Goal: Task Accomplishment & Management: Use online tool/utility

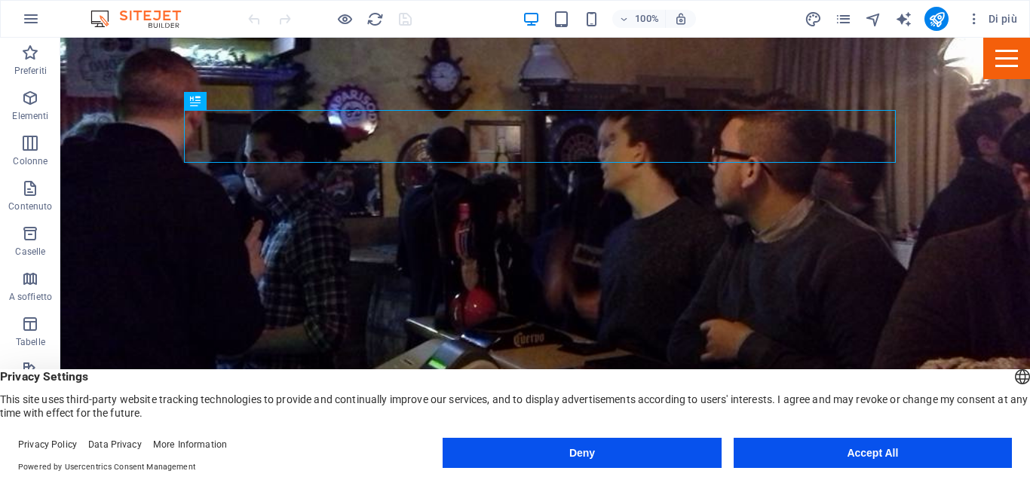
click at [649, 453] on button "Deny" at bounding box center [582, 453] width 278 height 30
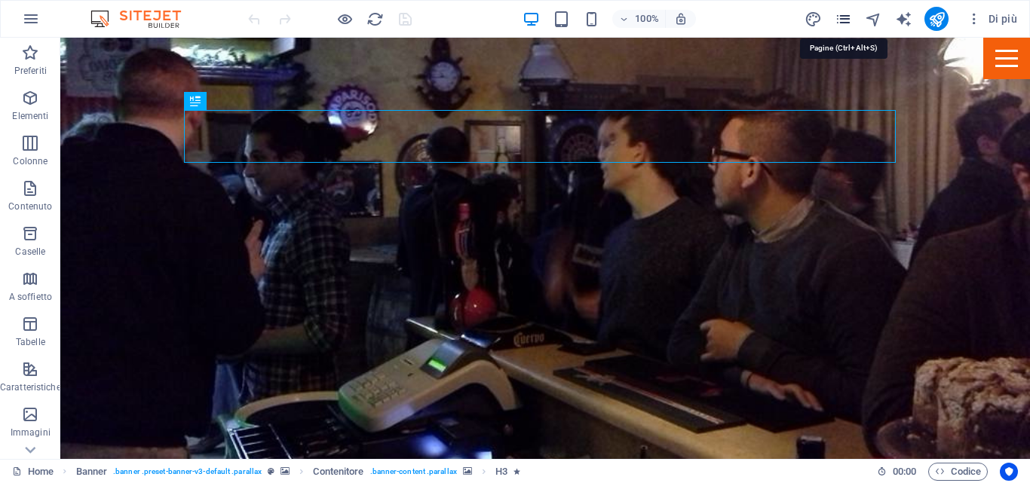
click at [850, 17] on icon "pages" at bounding box center [843, 19] width 17 height 17
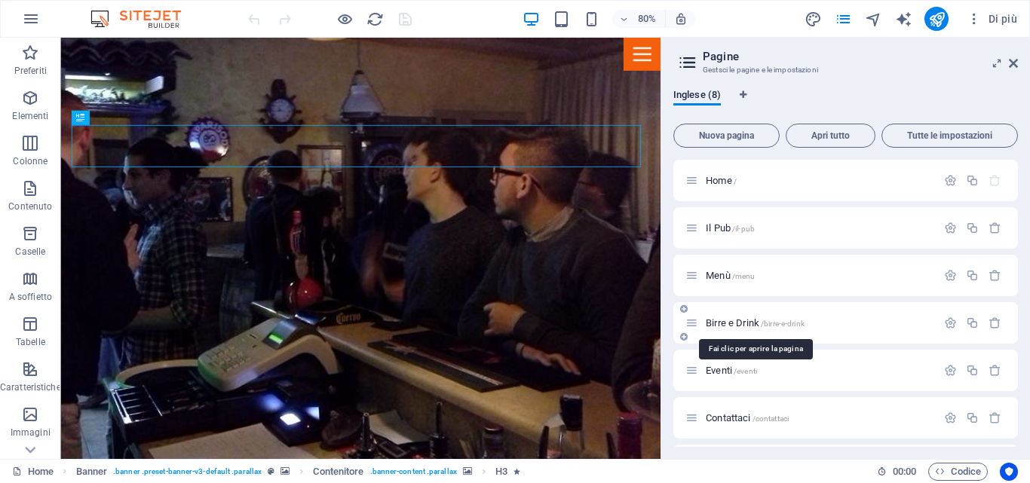
click at [740, 322] on span "Birre e Drink /birre-e-drink" at bounding box center [755, 323] width 99 height 11
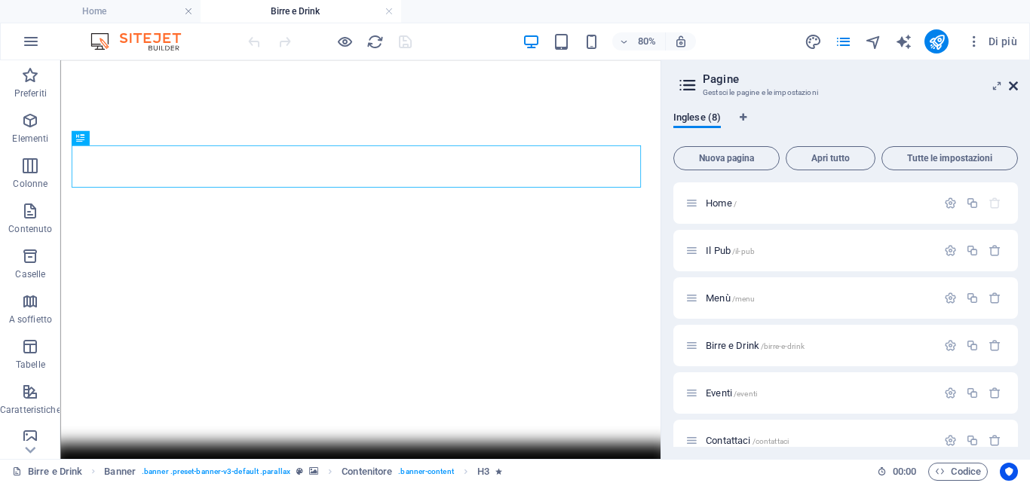
click at [1012, 85] on icon at bounding box center [1013, 86] width 9 height 12
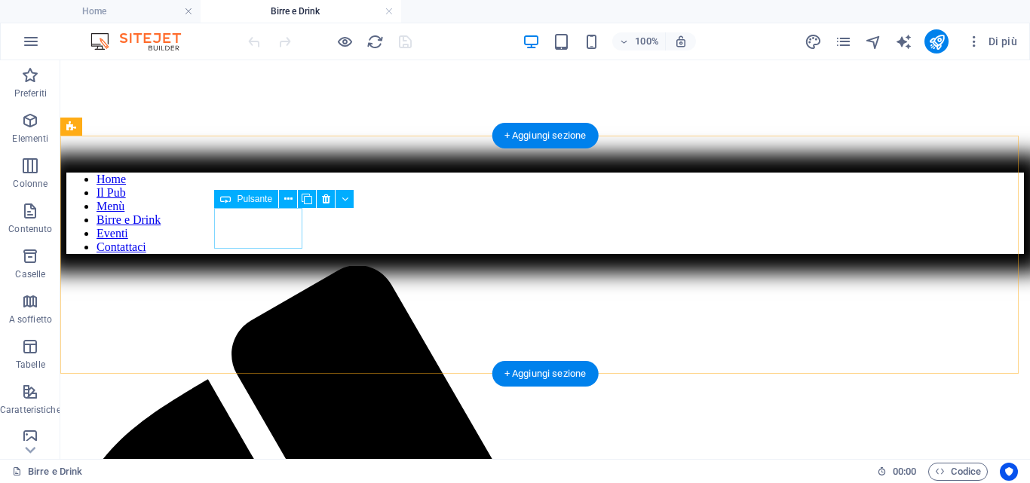
scroll to position [377, 0]
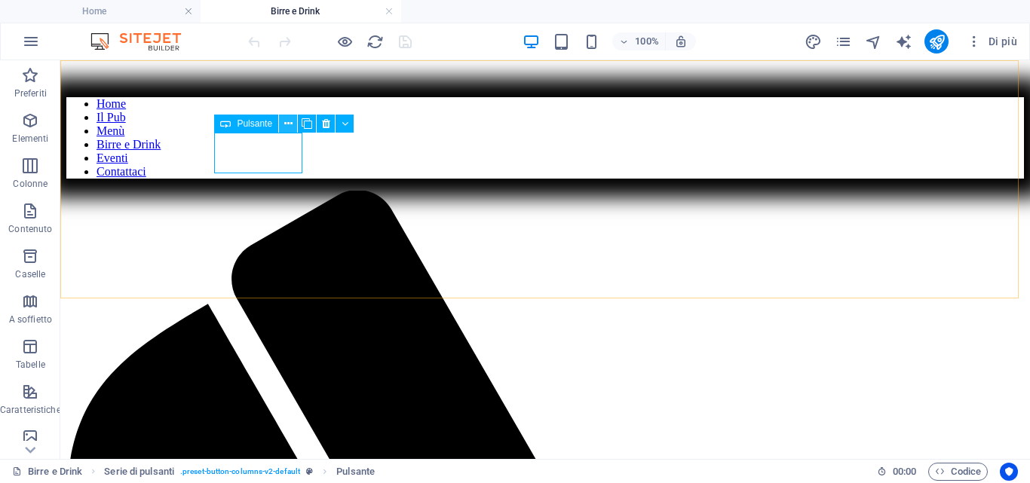
click at [289, 127] on icon at bounding box center [288, 124] width 8 height 16
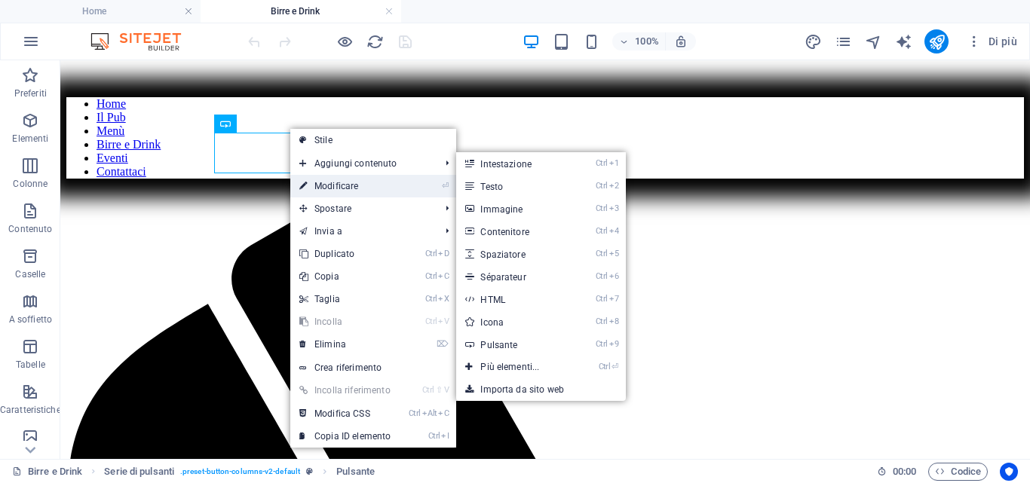
click at [313, 183] on link "⏎ Modificare" at bounding box center [344, 186] width 109 height 23
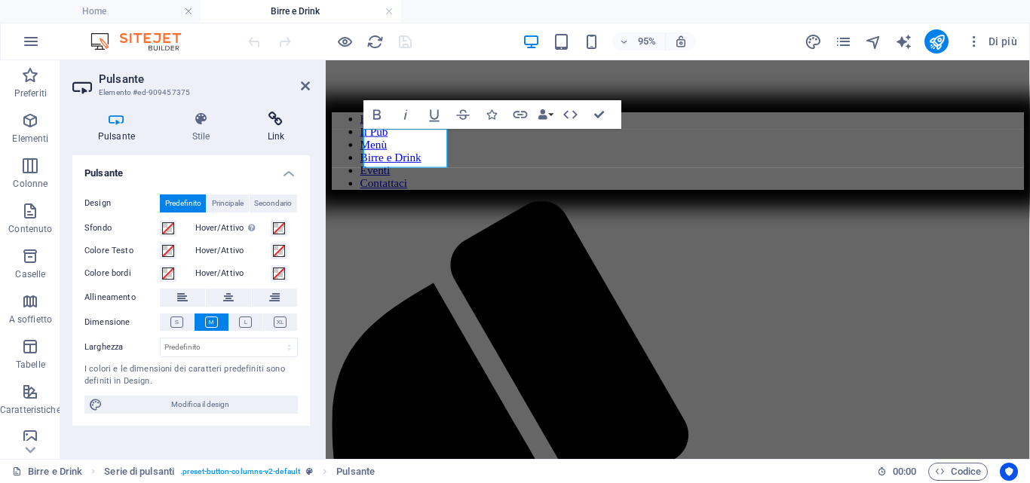
click at [275, 115] on icon at bounding box center [276, 119] width 68 height 15
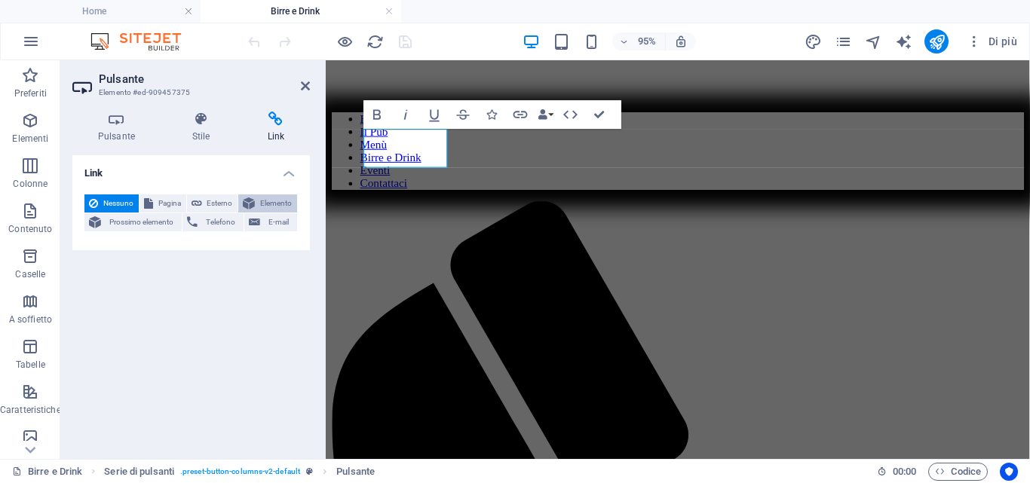
click at [262, 204] on span "Elemento" at bounding box center [275, 204] width 33 height 18
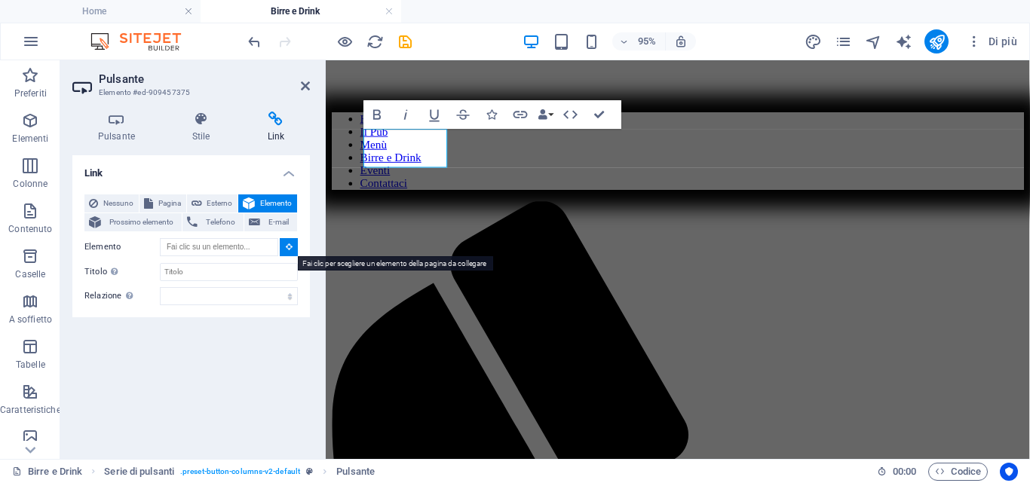
click at [286, 249] on icon at bounding box center [289, 247] width 7 height 8
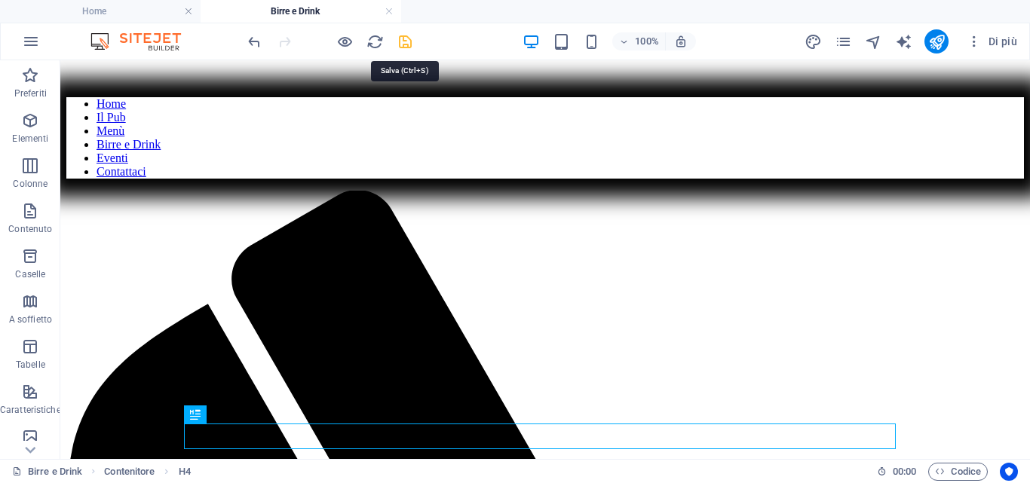
click at [405, 37] on icon "save" at bounding box center [405, 41] width 17 height 17
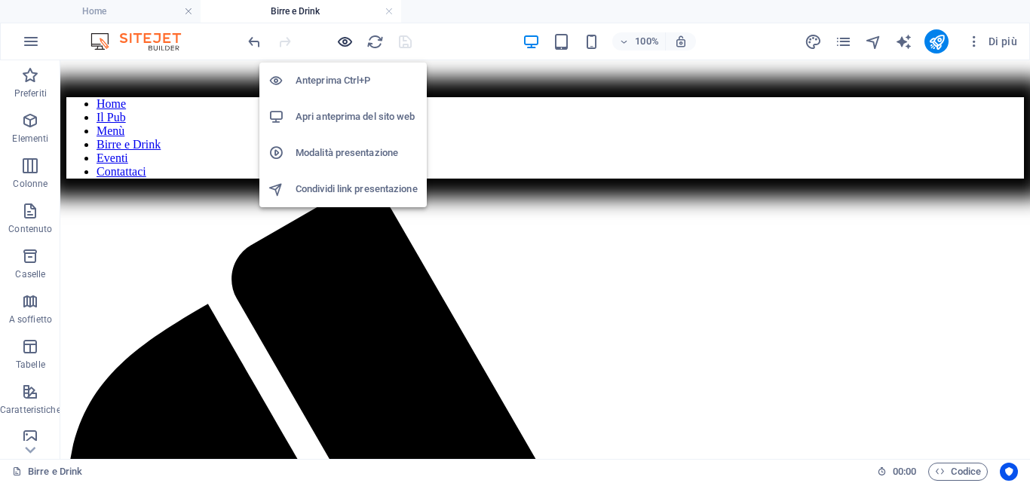
click at [345, 38] on icon "button" at bounding box center [344, 41] width 17 height 17
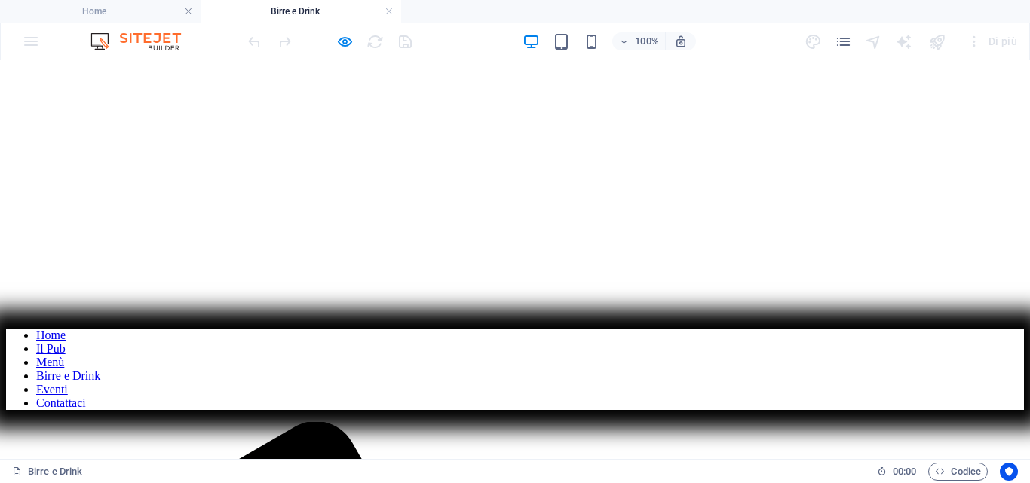
scroll to position [151, 0]
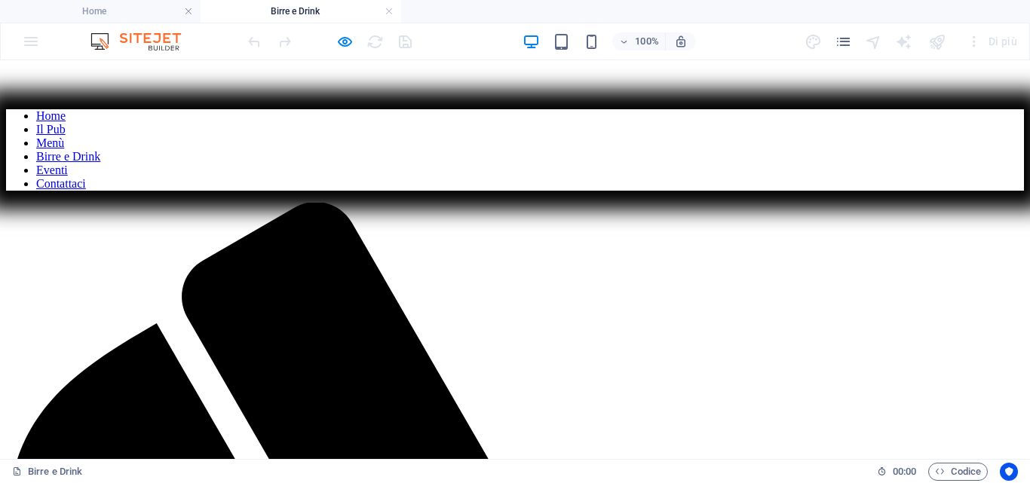
scroll to position [377, 0]
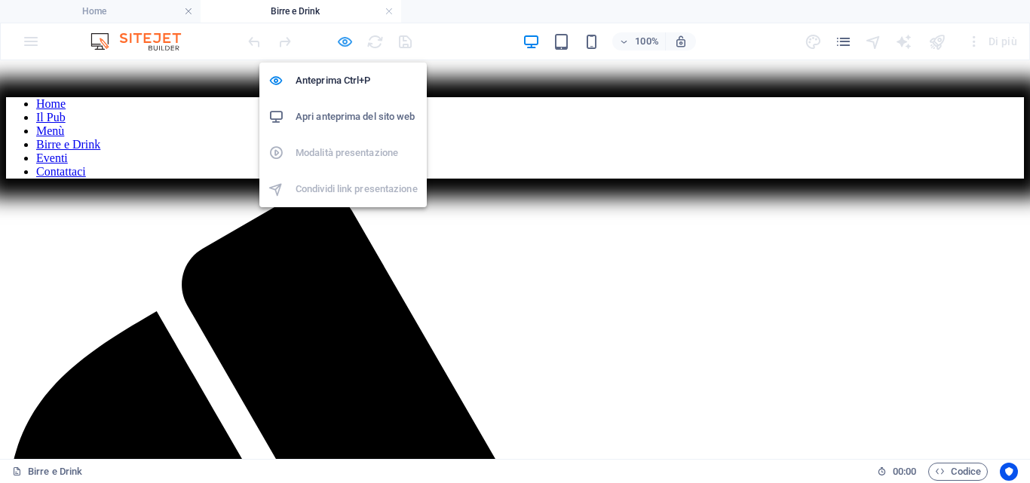
click at [347, 44] on icon "button" at bounding box center [344, 41] width 17 height 17
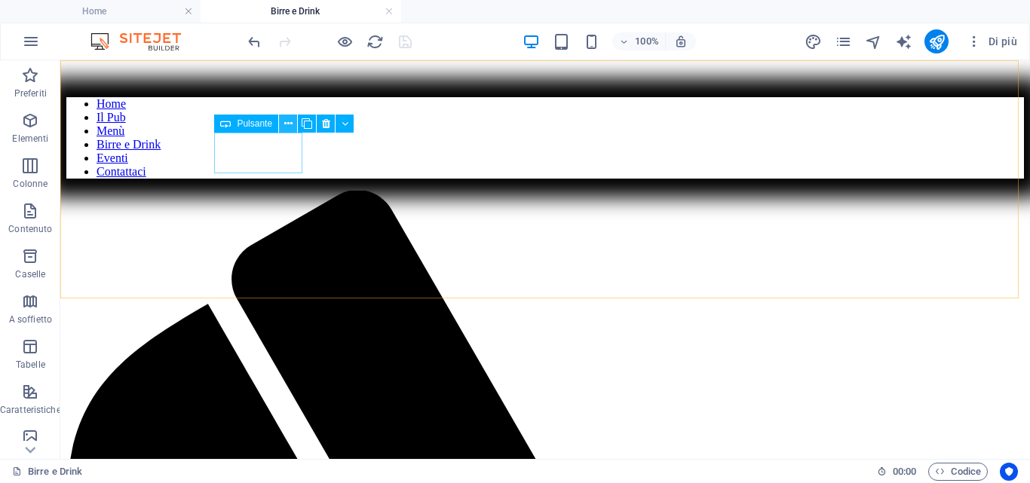
click at [282, 124] on button at bounding box center [288, 124] width 18 height 18
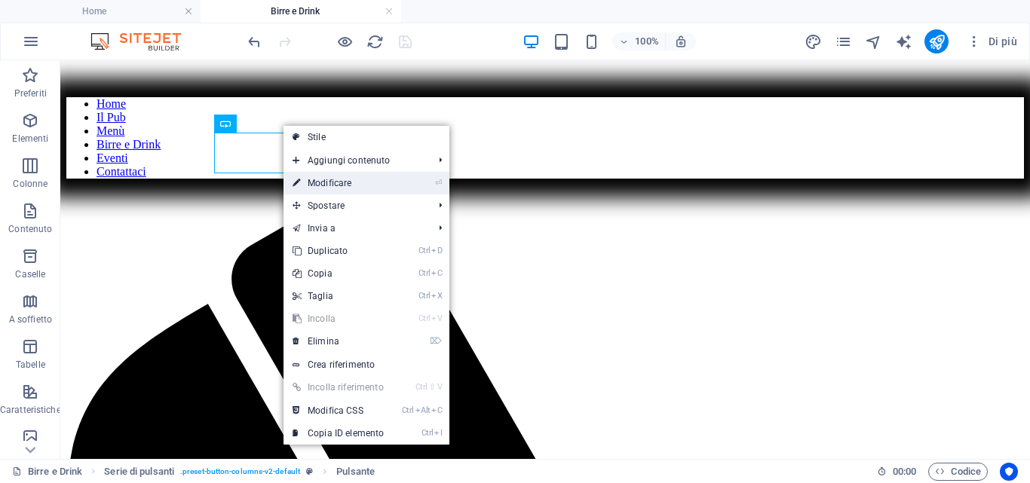
click at [320, 177] on link "⏎ Modificare" at bounding box center [338, 183] width 109 height 23
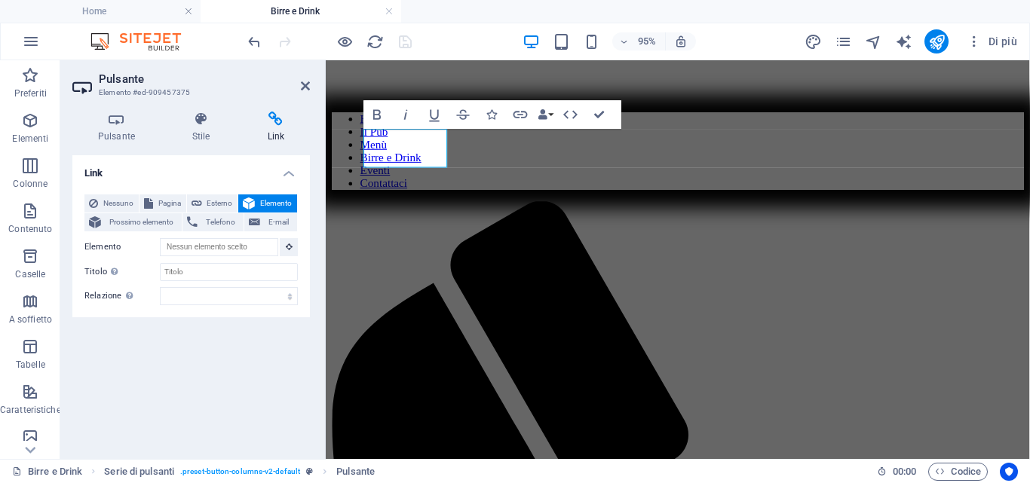
click at [276, 121] on icon at bounding box center [276, 119] width 68 height 15
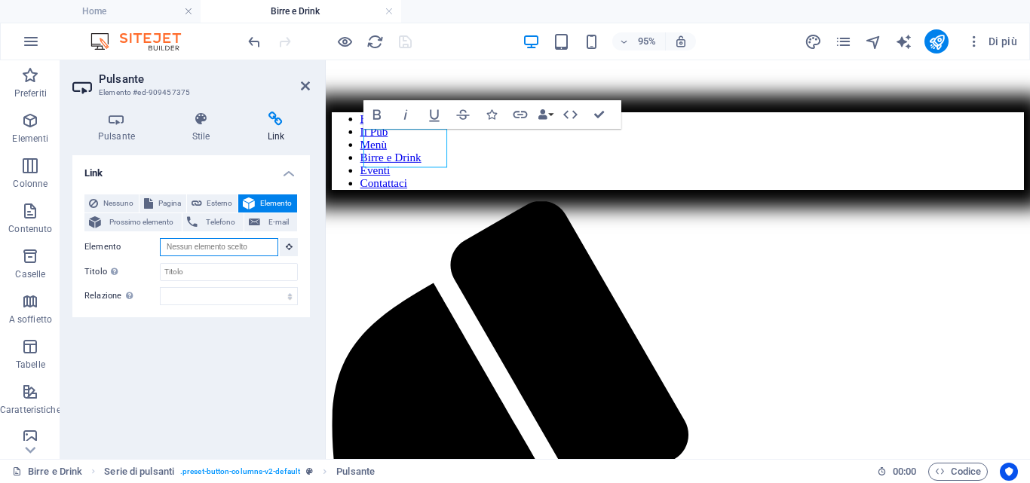
click at [259, 247] on input "Elemento" at bounding box center [219, 247] width 118 height 18
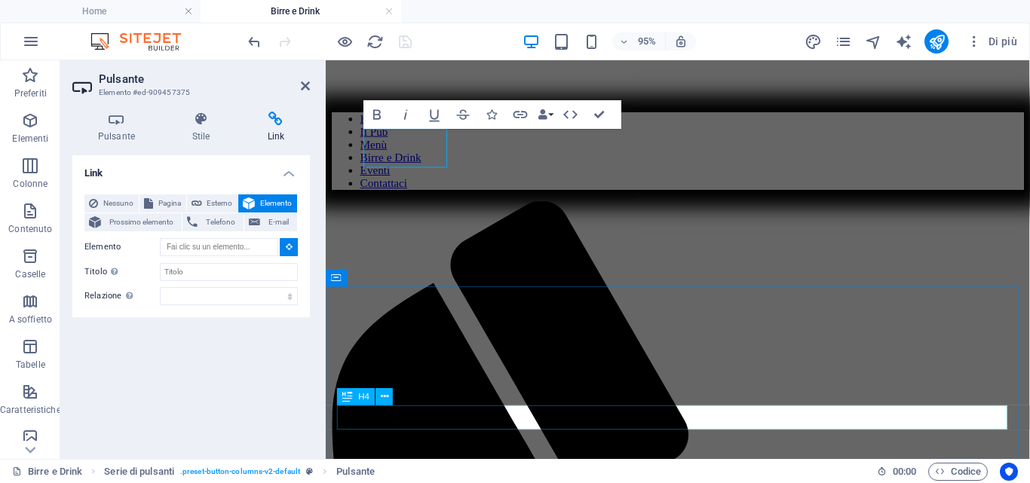
type input "#ed-612221250"
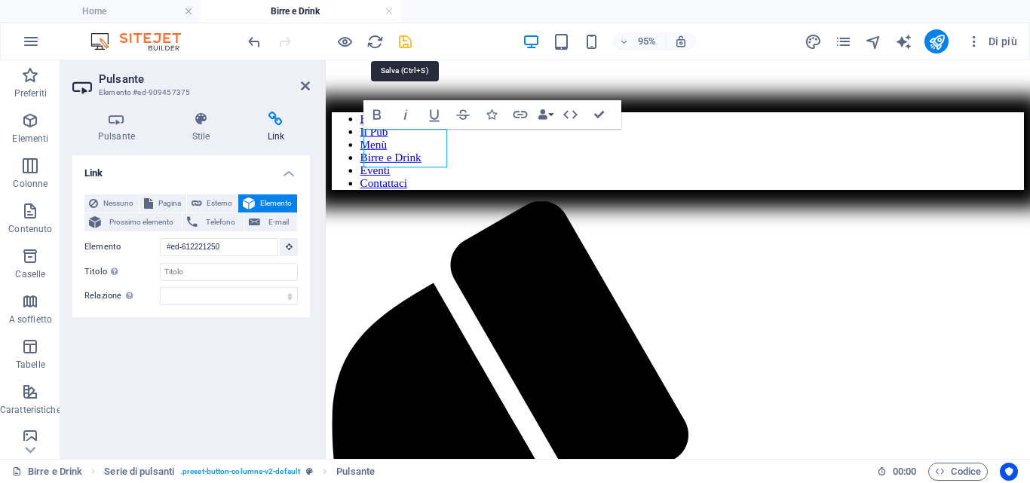
click at [407, 39] on icon "save" at bounding box center [405, 41] width 17 height 17
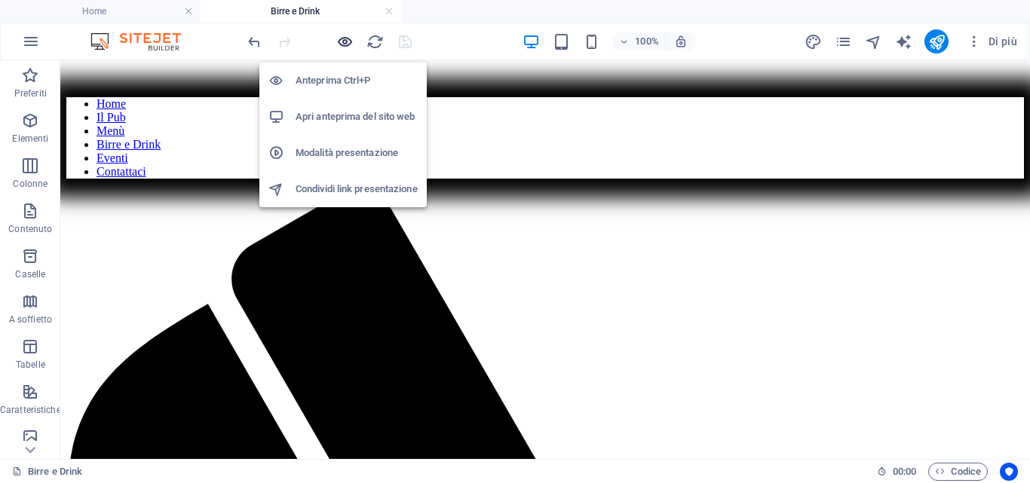
click at [349, 41] on icon "button" at bounding box center [344, 41] width 17 height 17
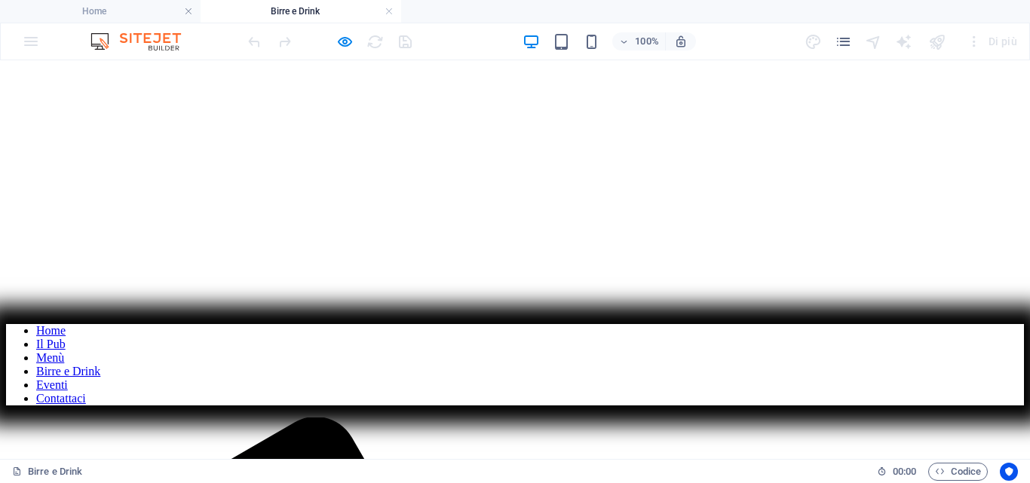
scroll to position [151, 0]
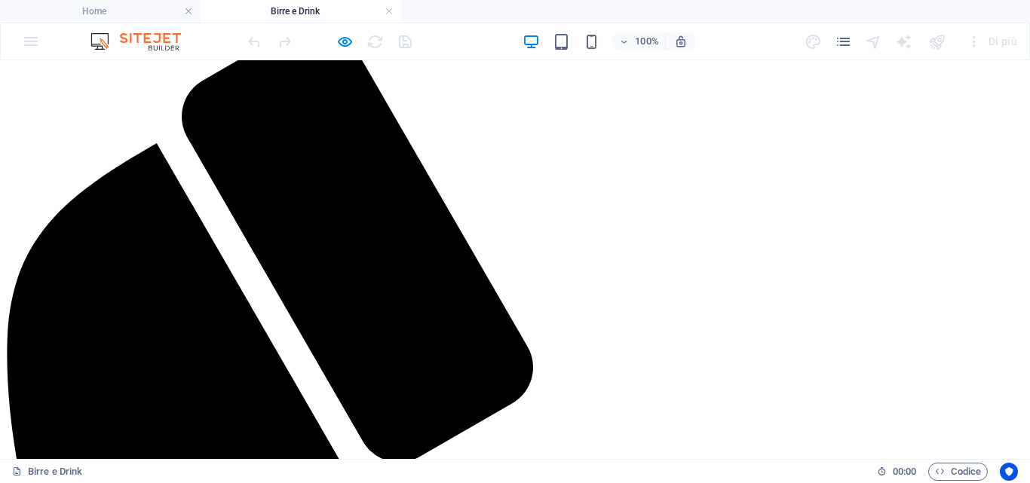
scroll to position [741, 0]
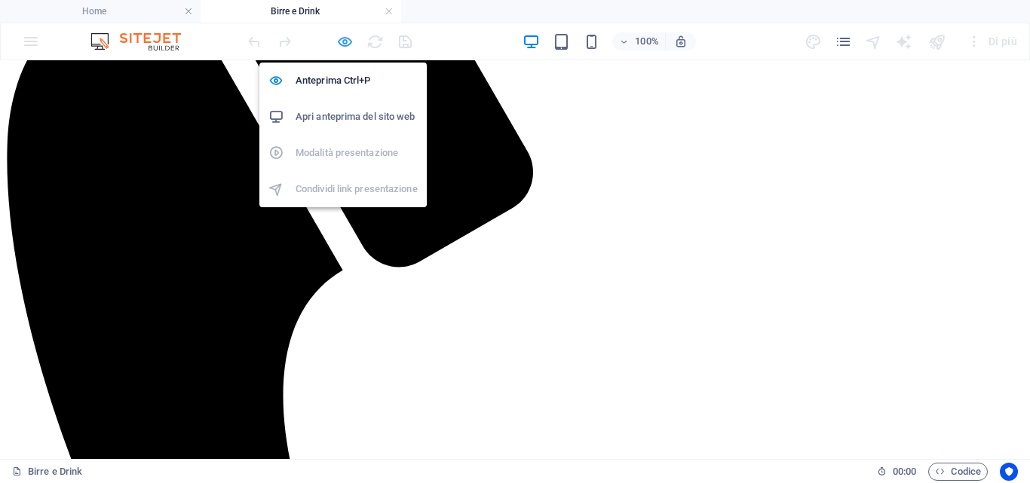
click at [348, 38] on icon "button" at bounding box center [344, 41] width 17 height 17
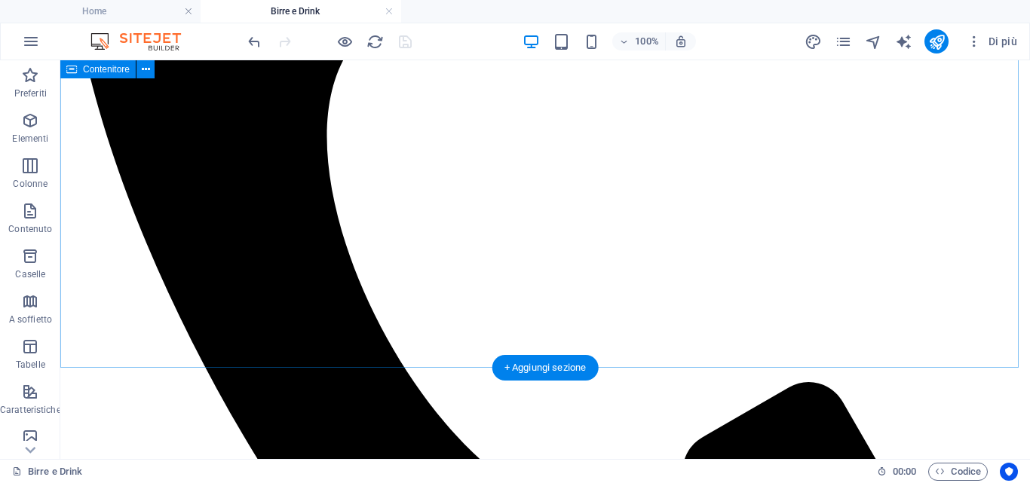
scroll to position [967, 0]
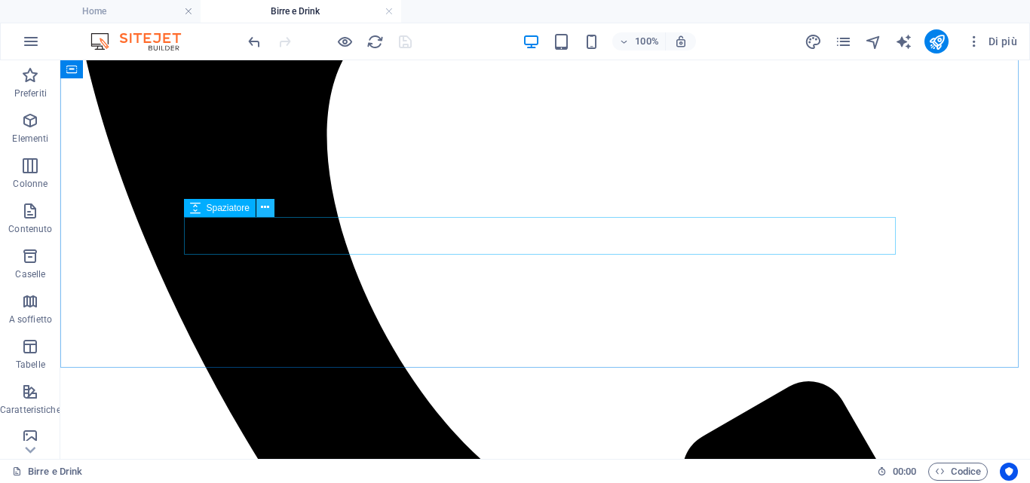
click at [265, 206] on icon at bounding box center [265, 208] width 8 height 16
click at [269, 207] on icon at bounding box center [265, 208] width 8 height 16
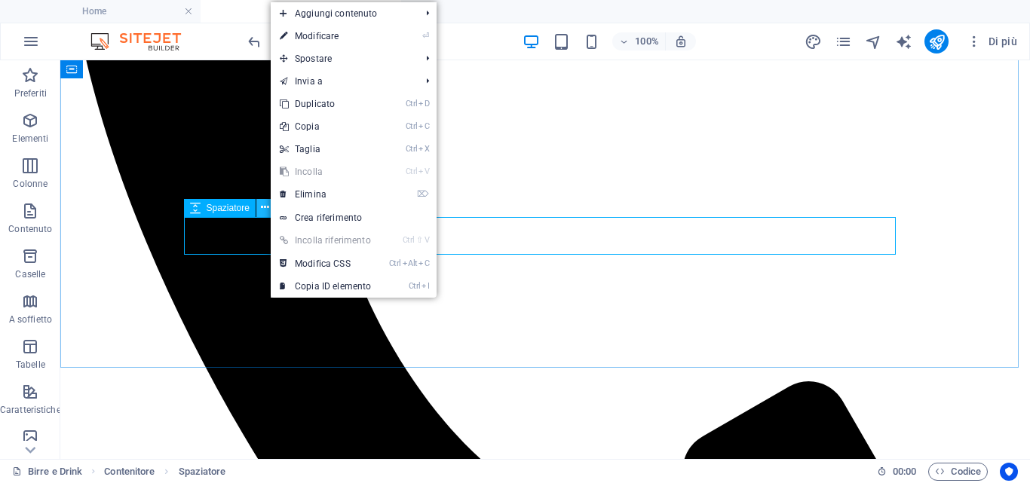
click at [262, 211] on icon at bounding box center [265, 208] width 8 height 16
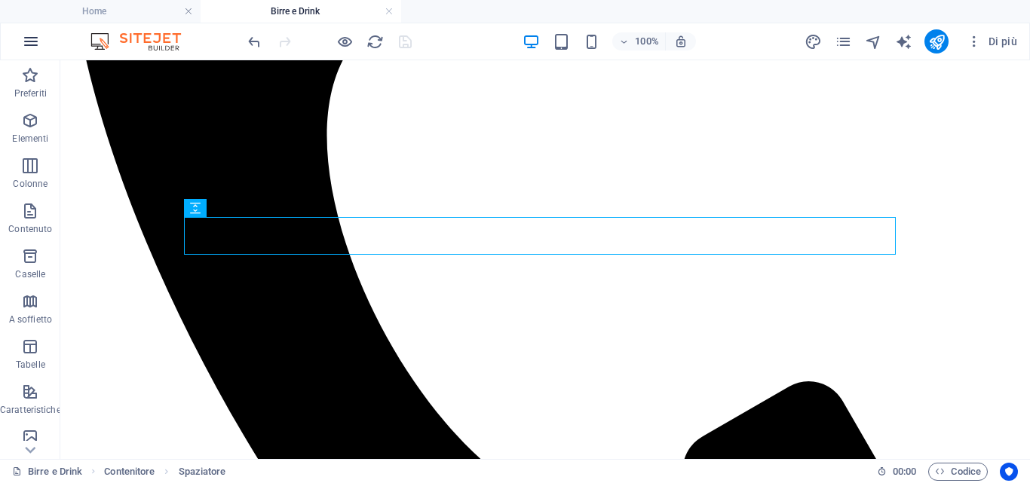
click at [29, 43] on icon "button" at bounding box center [31, 41] width 18 height 18
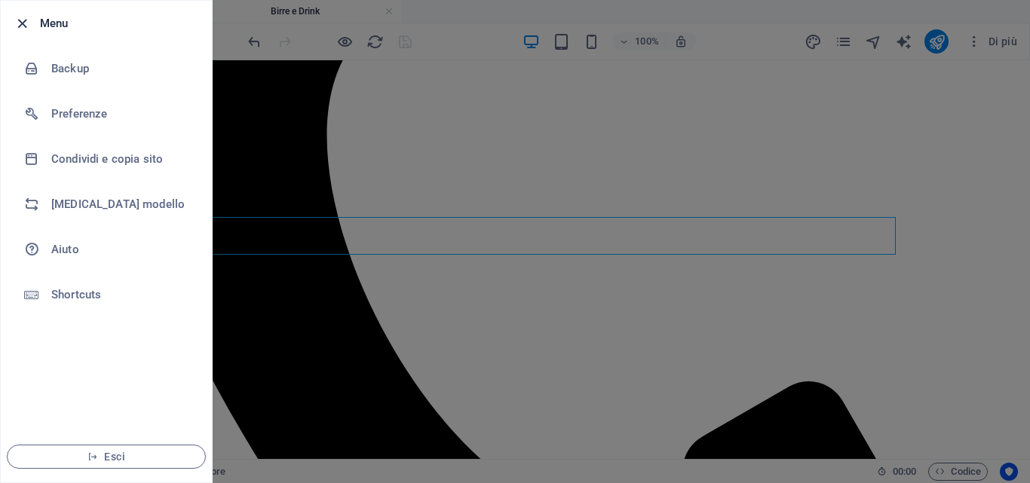
click at [23, 26] on icon "button" at bounding box center [22, 23] width 17 height 17
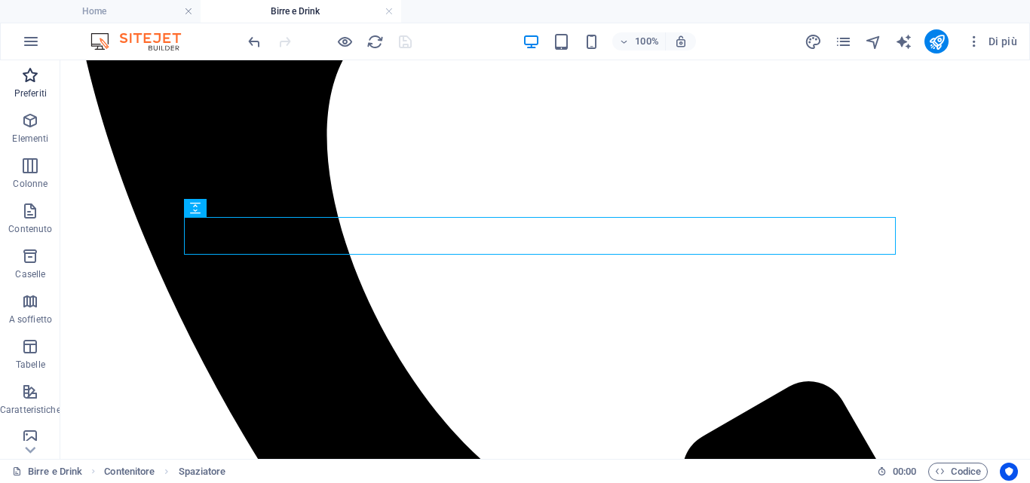
click at [26, 78] on icon "button" at bounding box center [30, 75] width 18 height 18
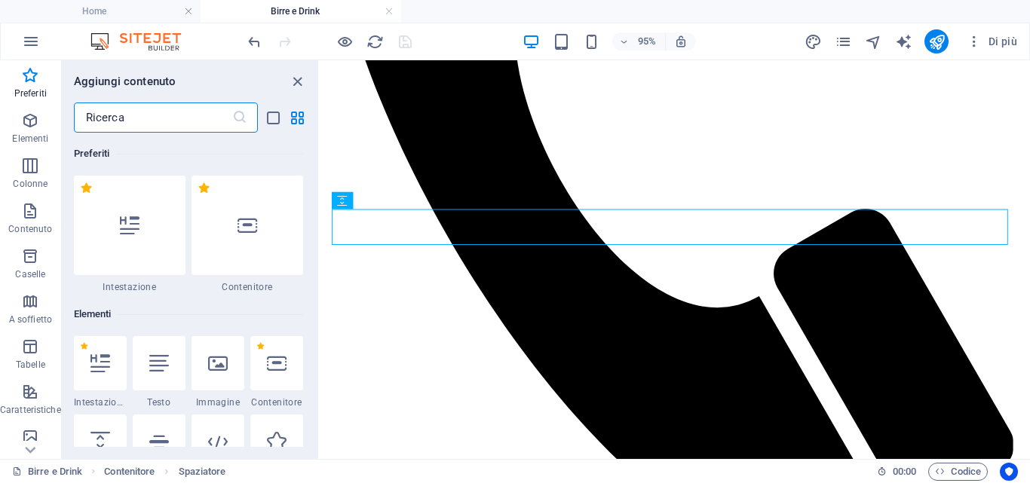
scroll to position [75, 0]
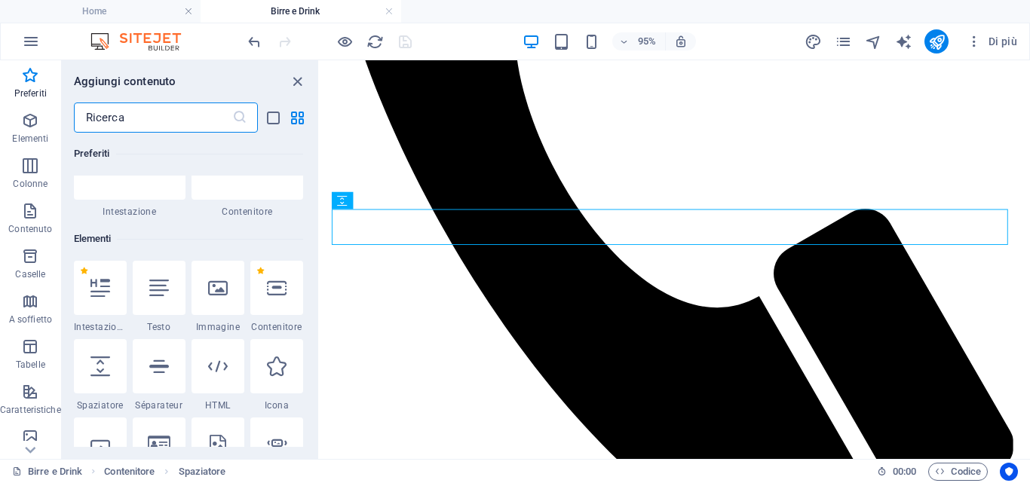
click at [123, 125] on input "text" at bounding box center [153, 118] width 158 height 30
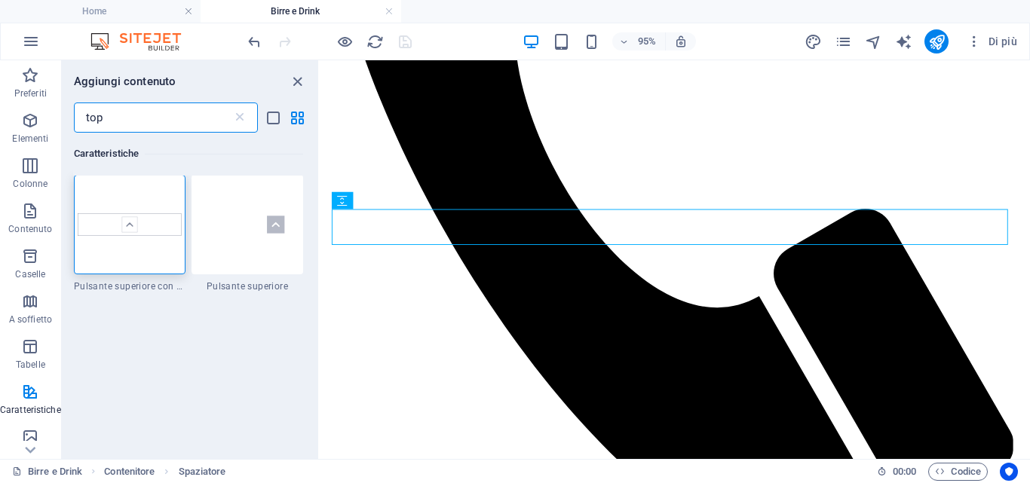
scroll to position [0, 0]
type input "top"
click at [259, 232] on img at bounding box center [247, 225] width 104 height 69
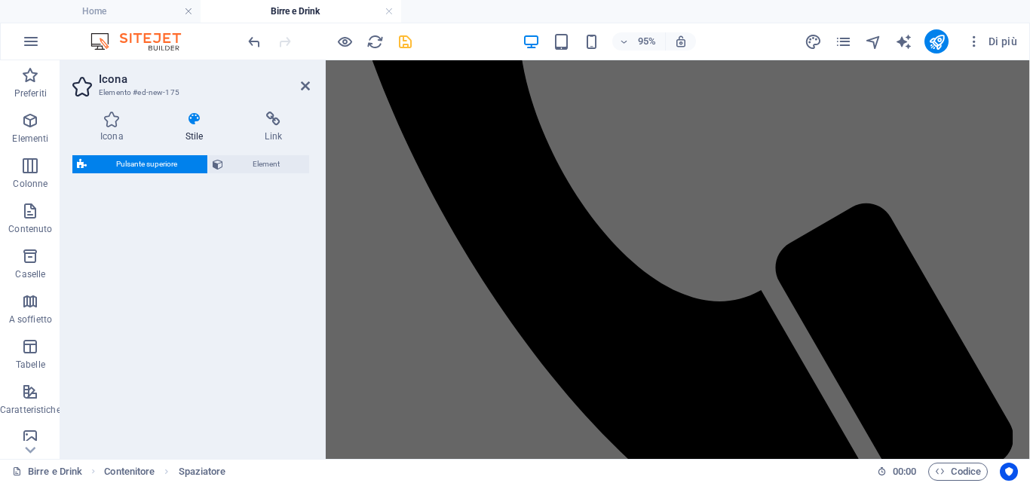
select select "rem"
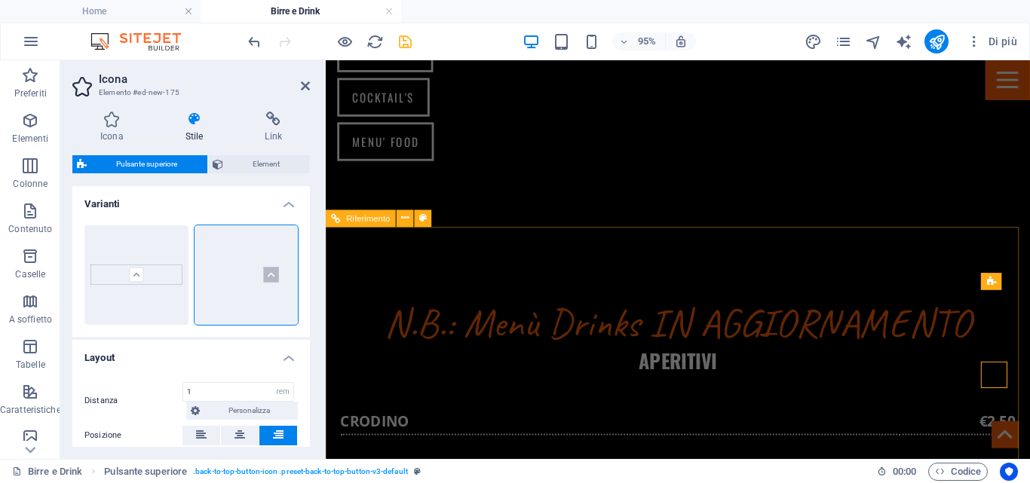
scroll to position [1112, 0]
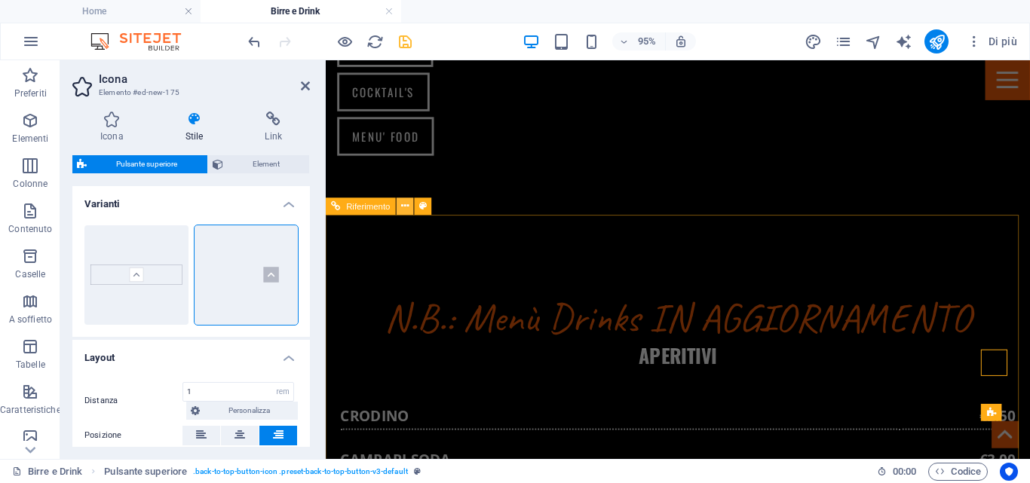
click at [404, 207] on icon at bounding box center [406, 205] width 8 height 15
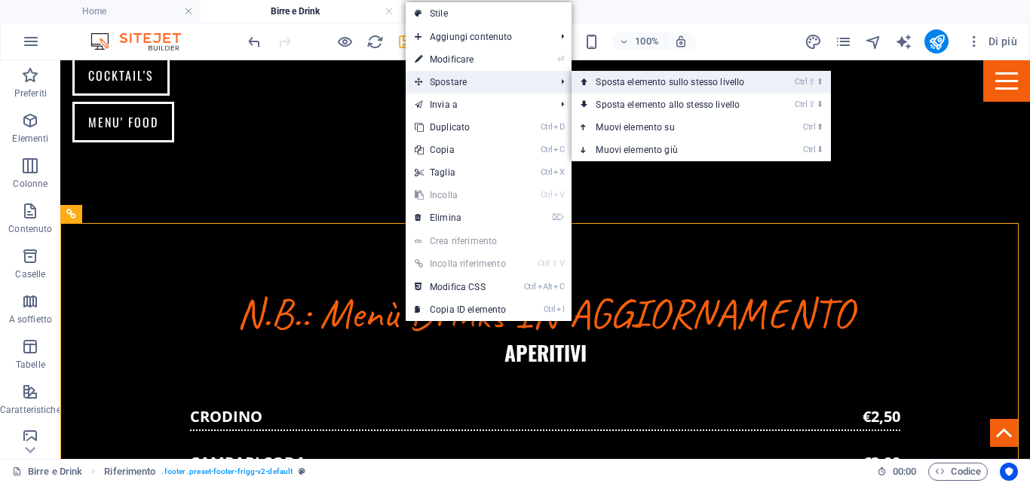
click at [628, 85] on link "Ctrl ⇧ ⬆ Sposta elemento sullo stesso livello" at bounding box center [673, 82] width 203 height 23
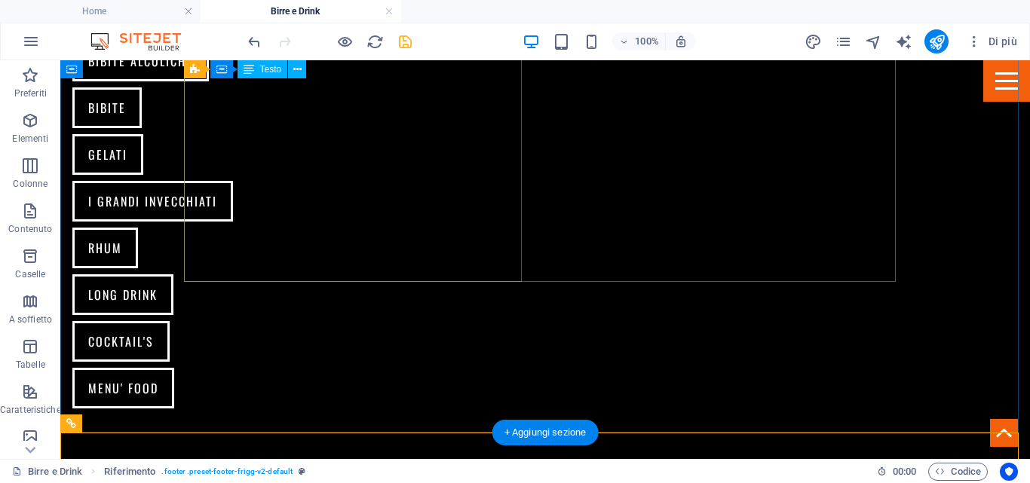
scroll to position [831, 0]
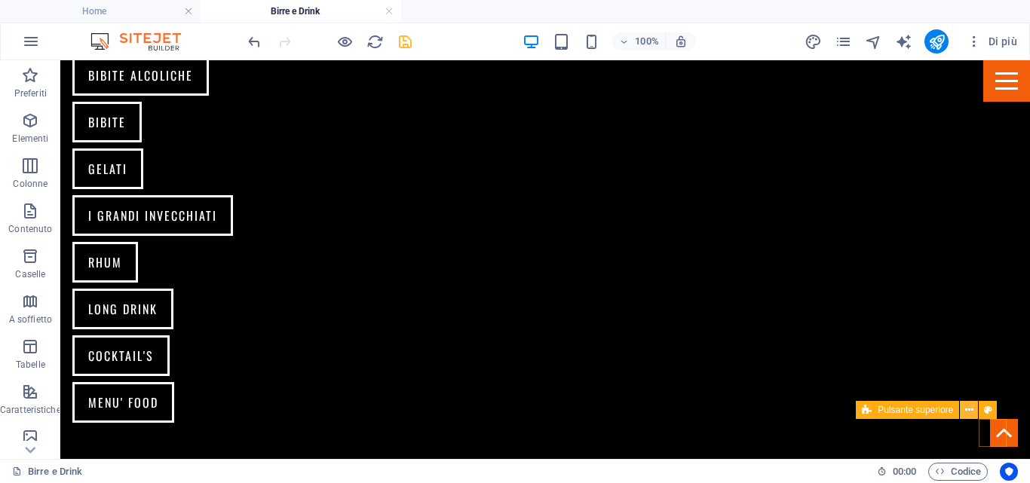
click at [970, 410] on icon at bounding box center [969, 411] width 8 height 16
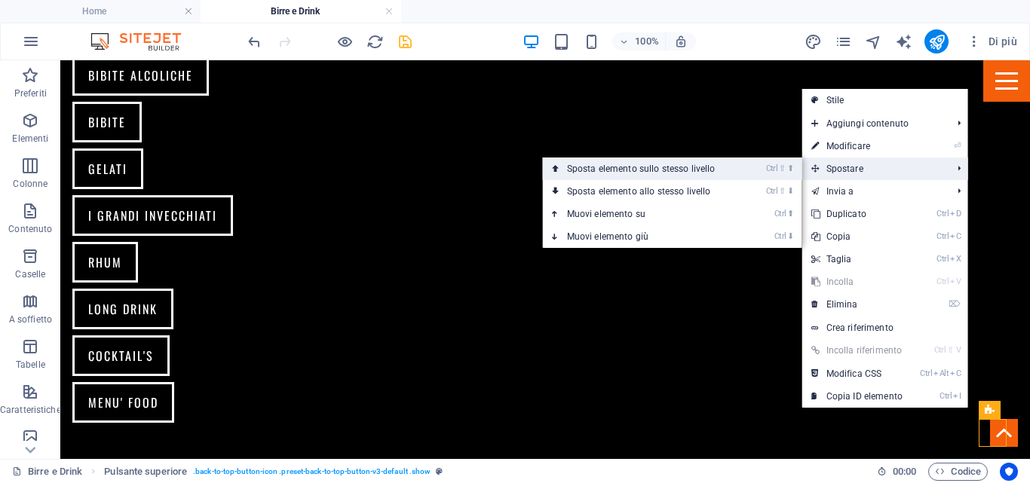
click at [665, 168] on link "Ctrl ⇧ ⬆ Sposta elemento sullo stesso livello" at bounding box center [644, 169] width 203 height 23
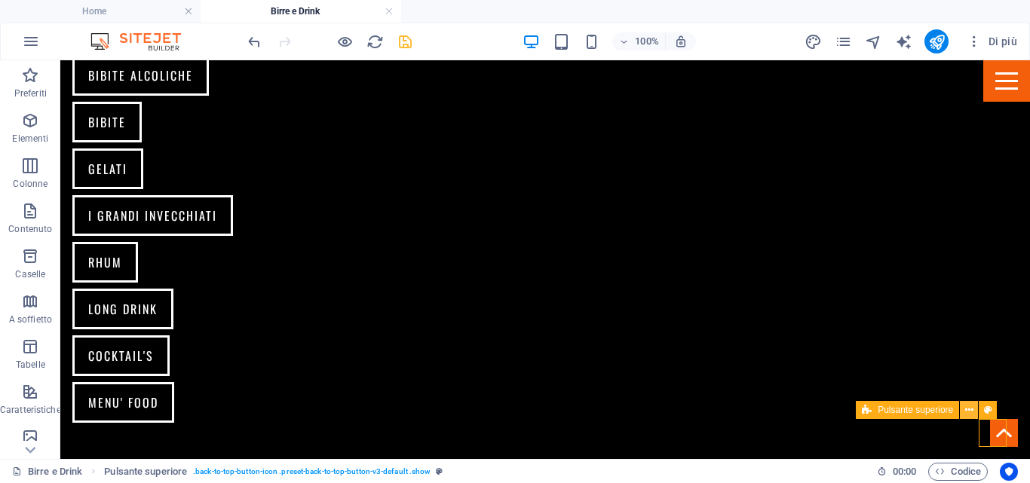
click at [970, 408] on icon at bounding box center [969, 411] width 8 height 16
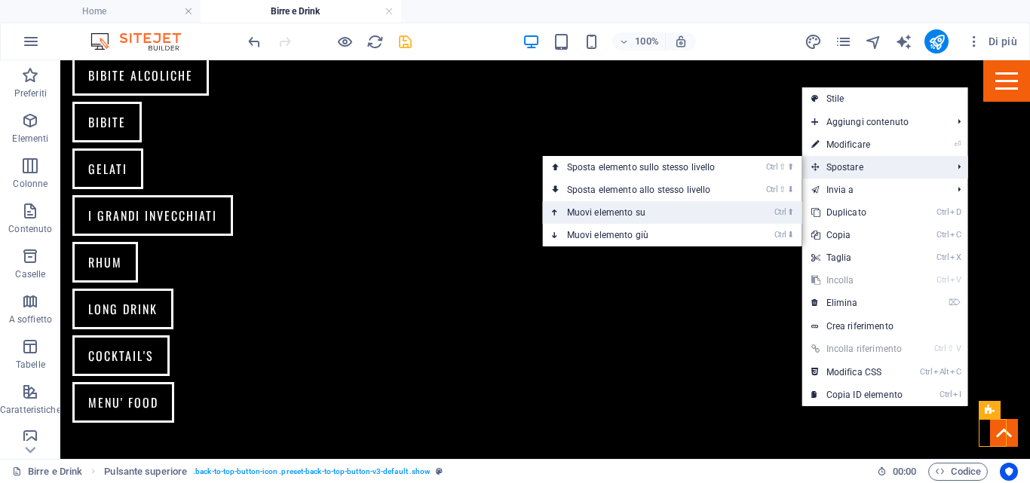
click at [648, 204] on link "Ctrl ⬆ Muovi elemento su" at bounding box center [644, 212] width 203 height 23
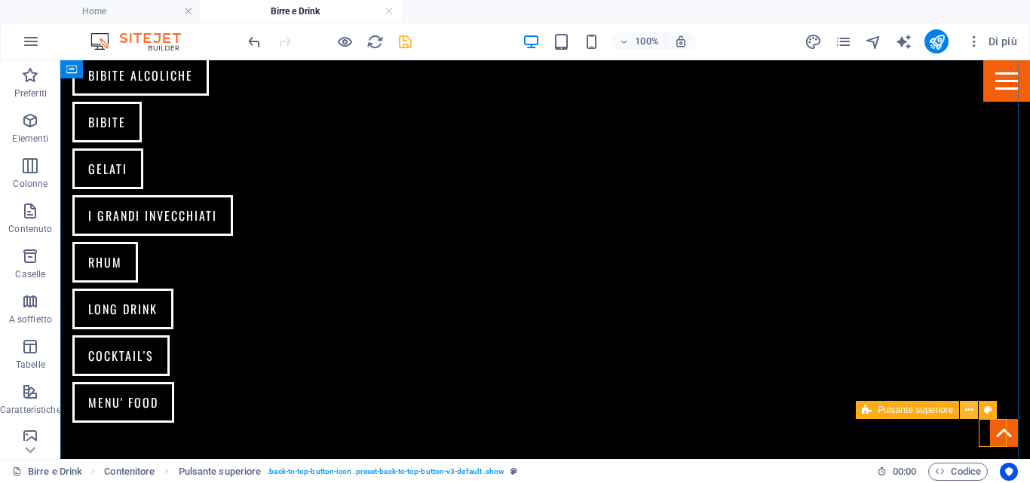
click at [968, 410] on icon at bounding box center [969, 411] width 8 height 16
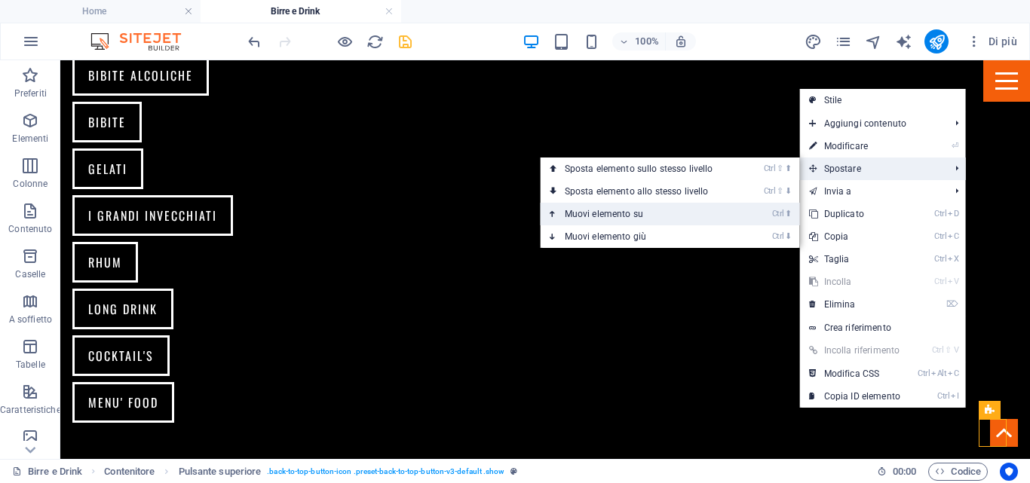
click at [630, 212] on link "Ctrl ⬆ Muovi elemento su" at bounding box center [642, 214] width 203 height 23
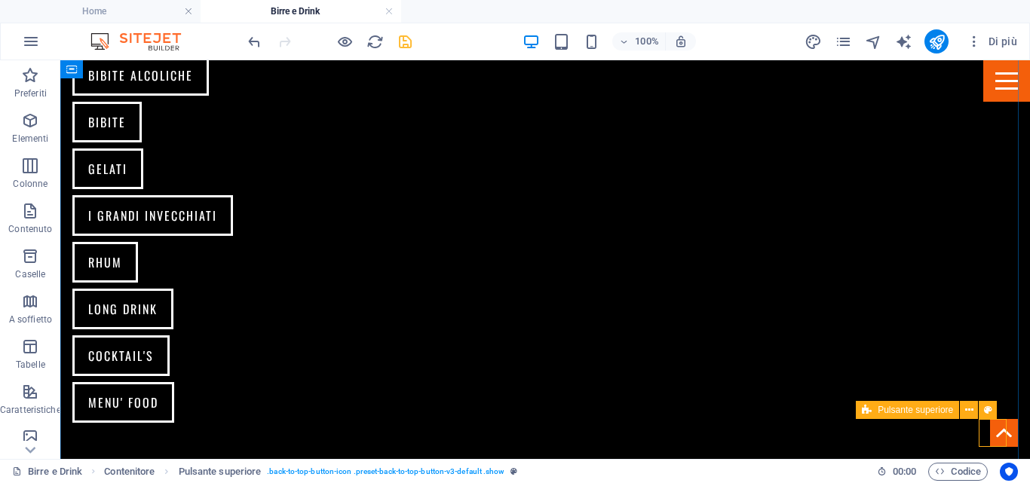
click at [990, 435] on figure at bounding box center [1004, 433] width 28 height 28
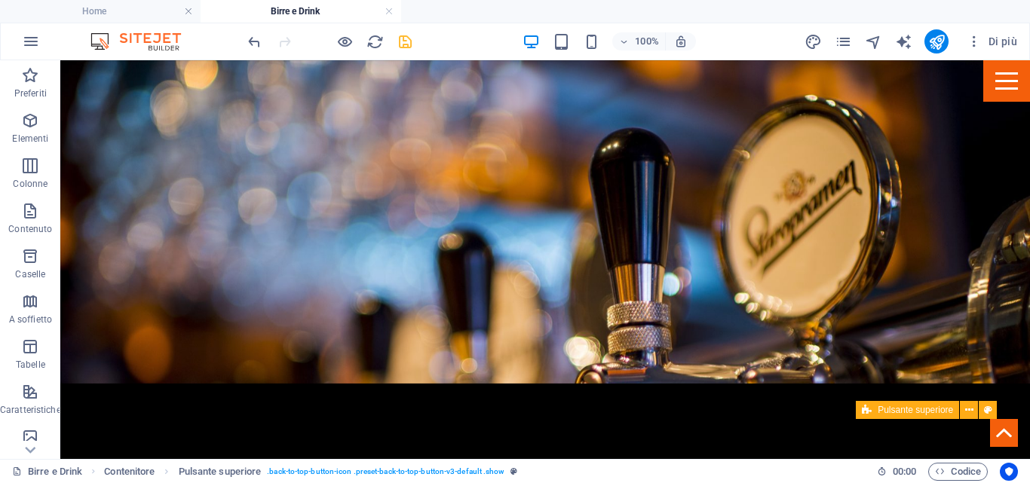
scroll to position [151, 0]
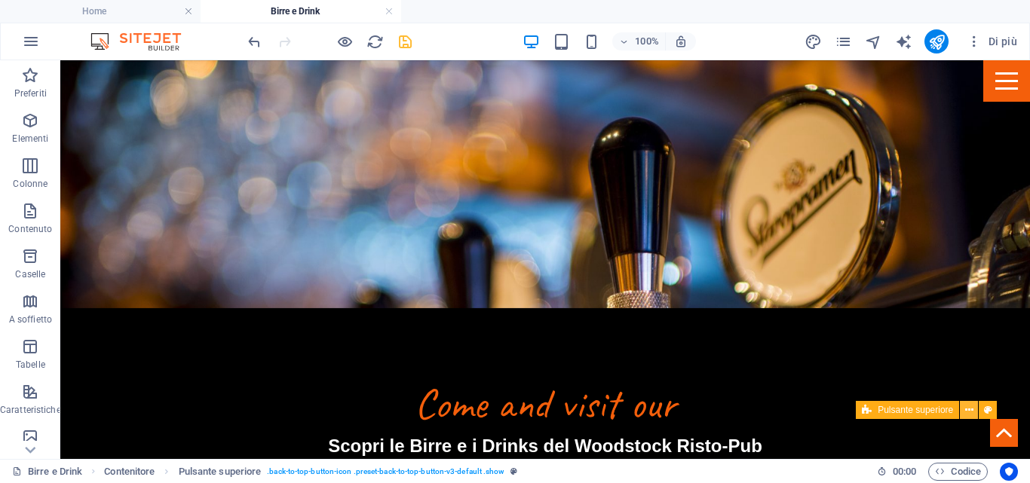
click at [968, 411] on icon at bounding box center [969, 411] width 8 height 16
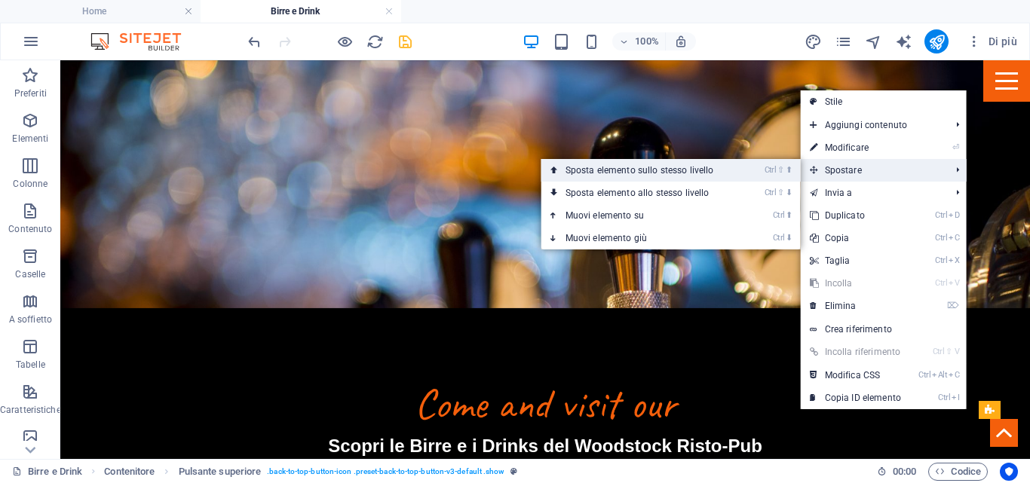
click at [679, 169] on link "Ctrl ⇧ ⬆ Sposta elemento sullo stesso livello" at bounding box center [642, 170] width 203 height 23
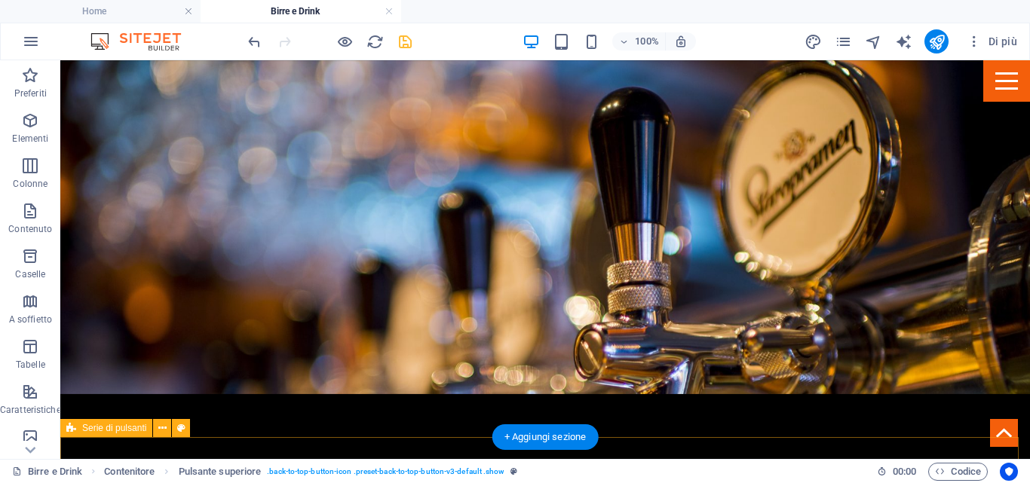
scroll to position [0, 0]
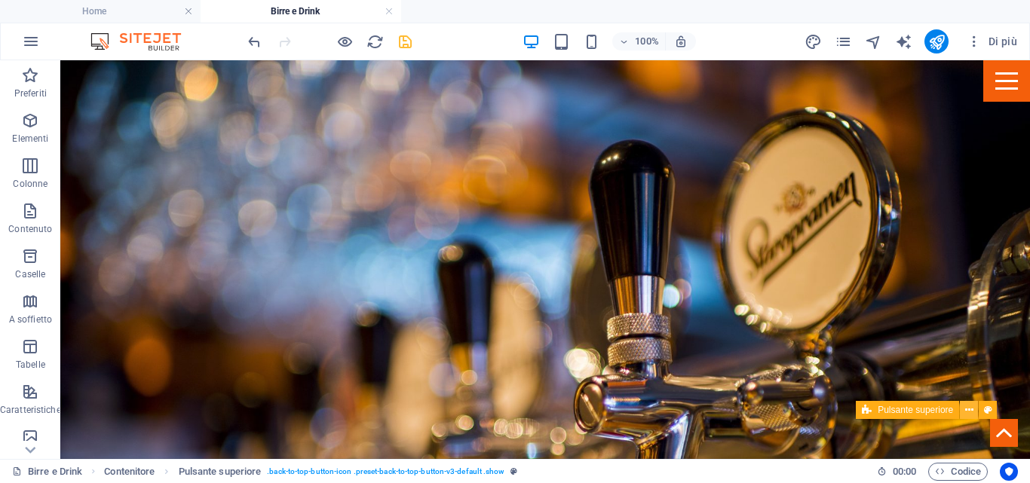
click at [972, 410] on icon at bounding box center [969, 411] width 8 height 16
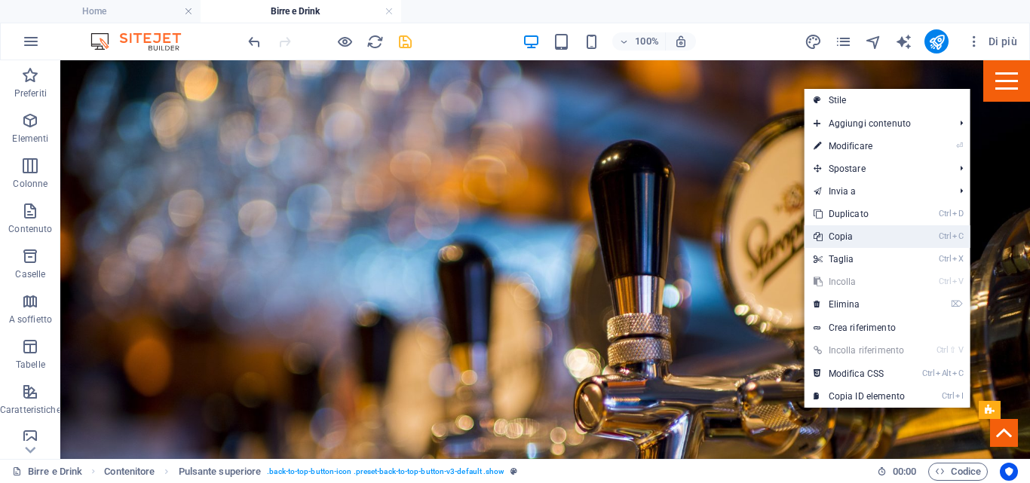
click at [830, 229] on link "Ctrl C Copia" at bounding box center [859, 236] width 109 height 23
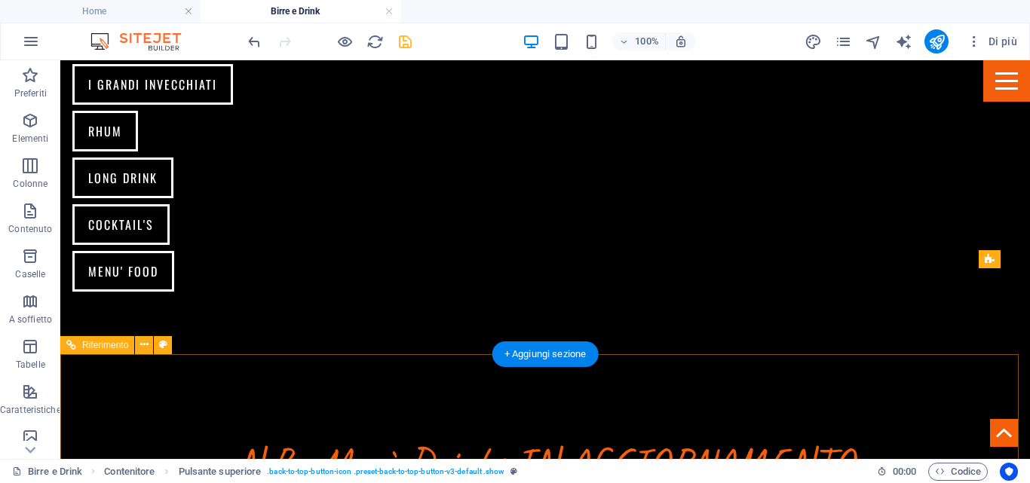
scroll to position [980, 0]
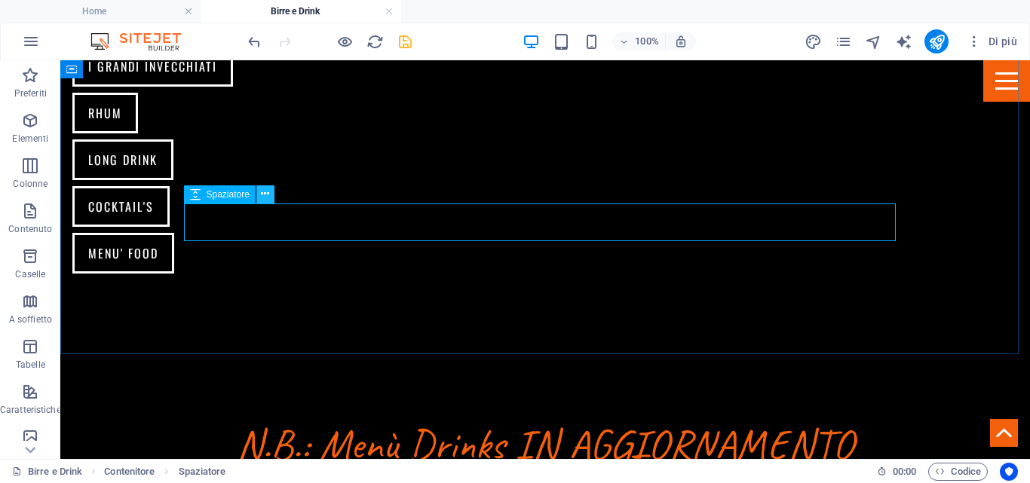
click at [265, 192] on icon at bounding box center [265, 194] width 8 height 16
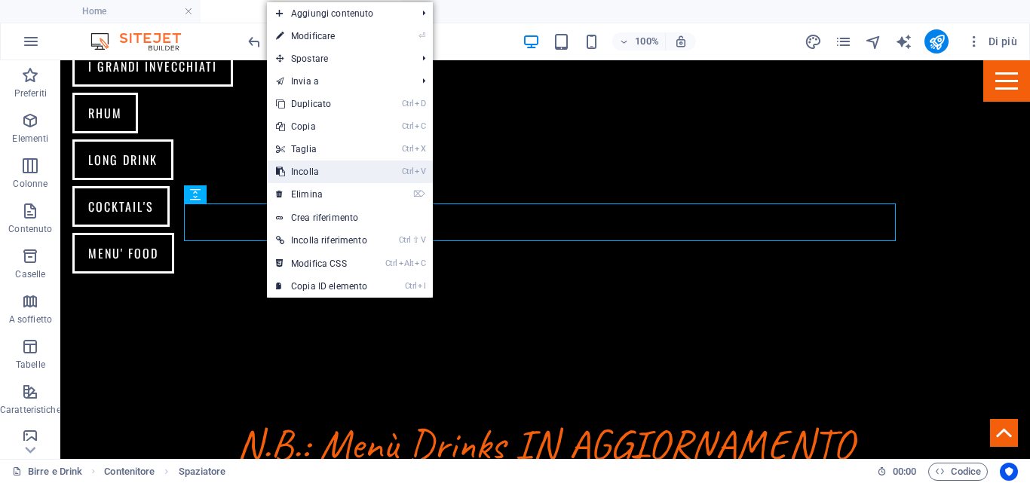
click at [294, 170] on link "Ctrl V Incolla" at bounding box center [321, 172] width 109 height 23
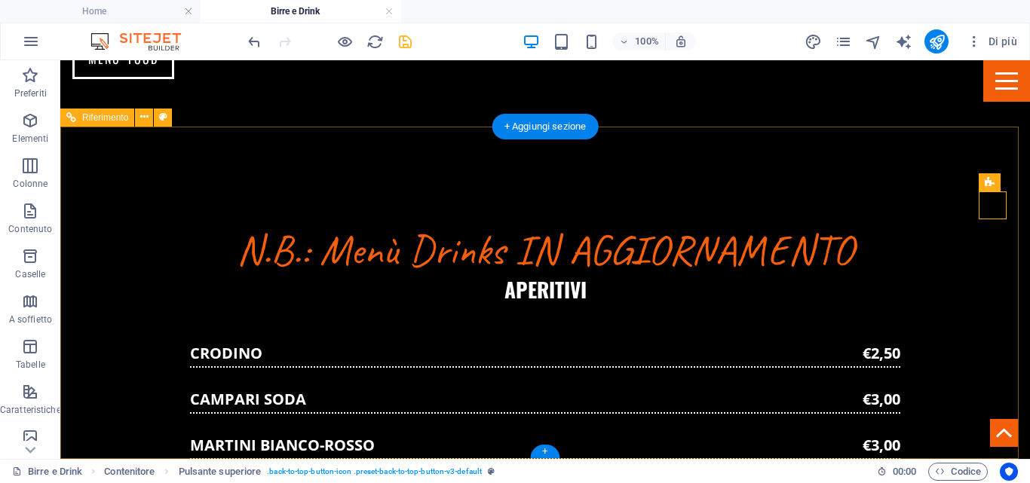
scroll to position [1208, 0]
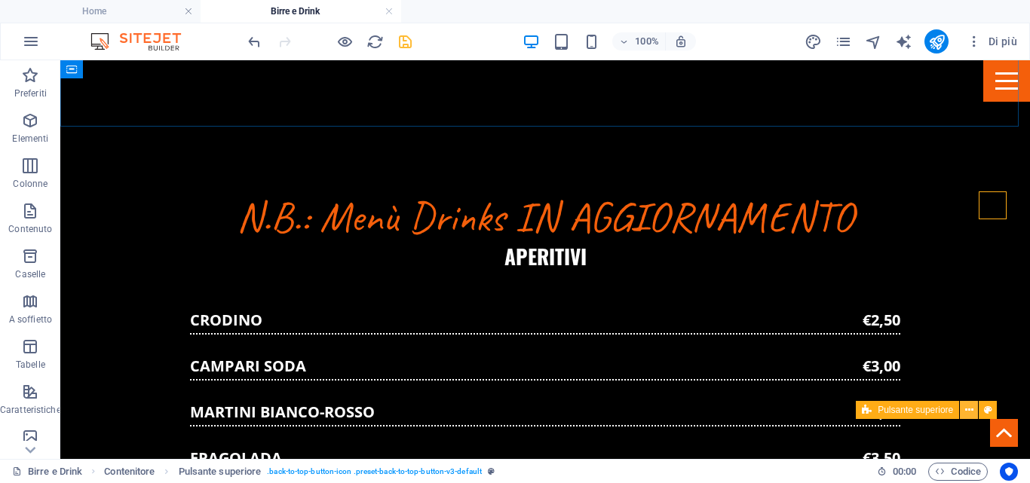
click at [966, 411] on icon at bounding box center [969, 411] width 8 height 16
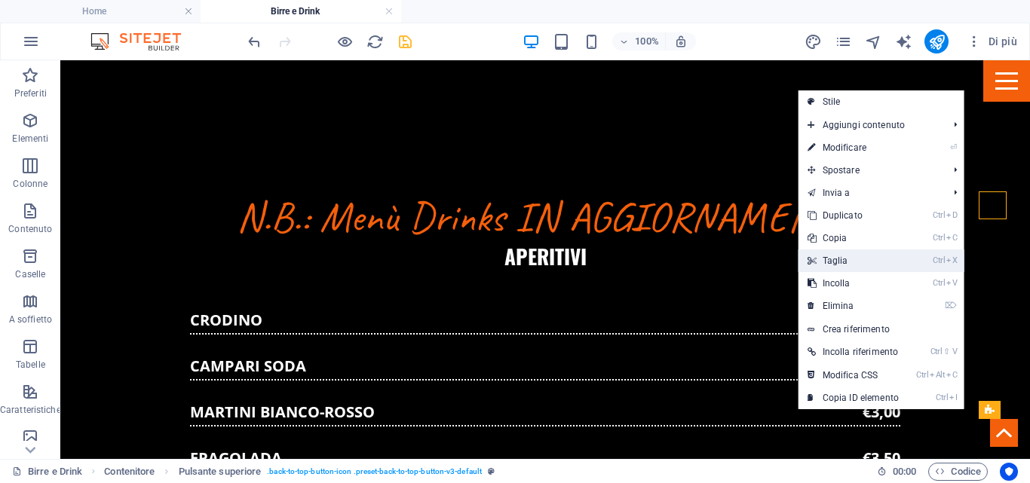
click at [826, 260] on link "Ctrl X Taglia" at bounding box center [853, 261] width 109 height 23
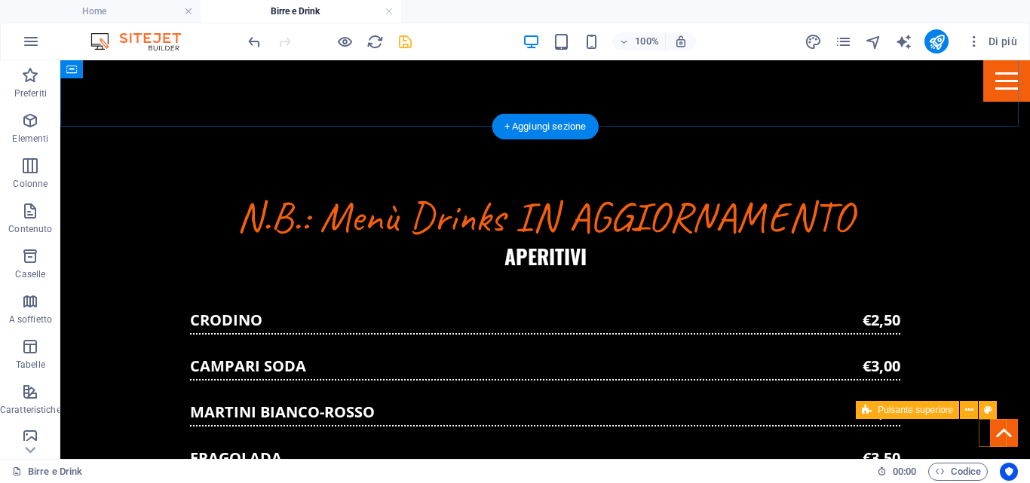
click at [990, 436] on figure at bounding box center [1004, 433] width 28 height 28
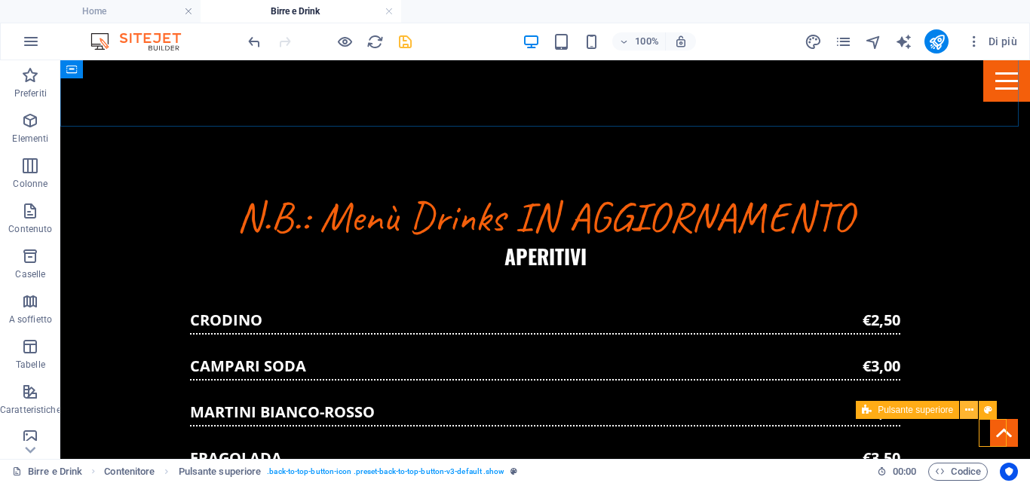
click at [971, 411] on icon at bounding box center [969, 411] width 8 height 16
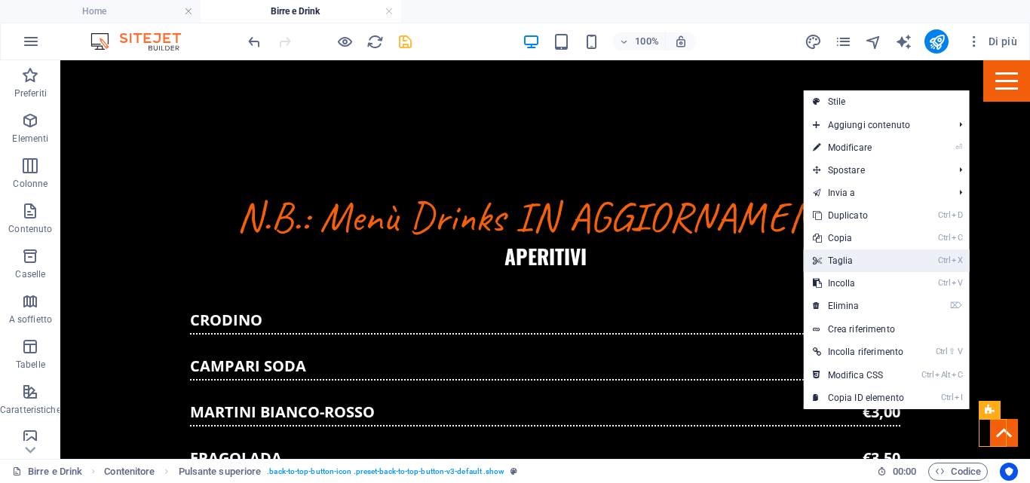
click at [833, 264] on link "Ctrl X Taglia" at bounding box center [858, 261] width 109 height 23
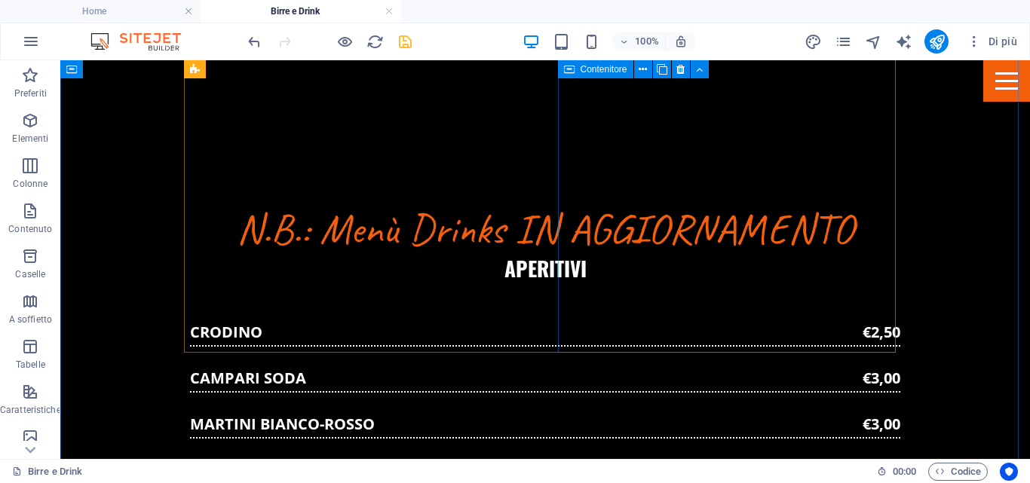
scroll to position [831, 0]
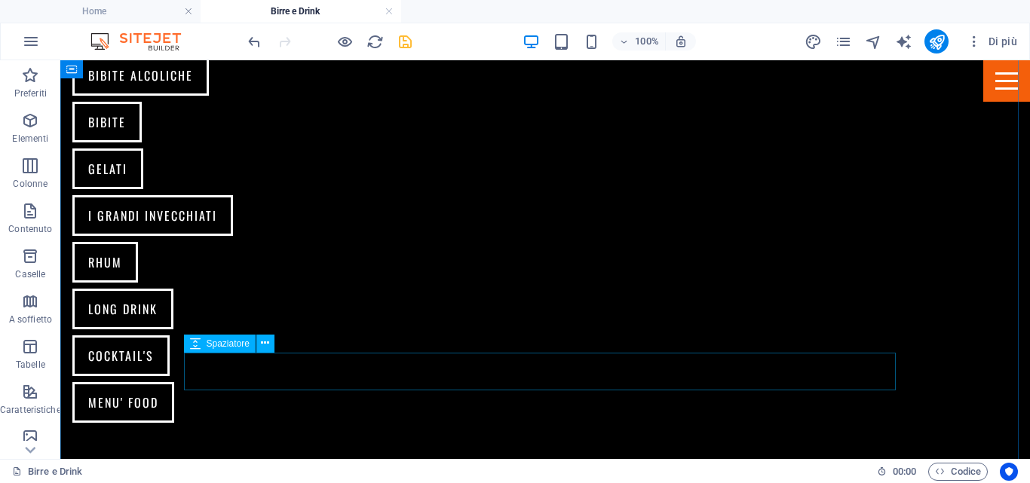
click at [265, 347] on icon at bounding box center [265, 344] width 8 height 16
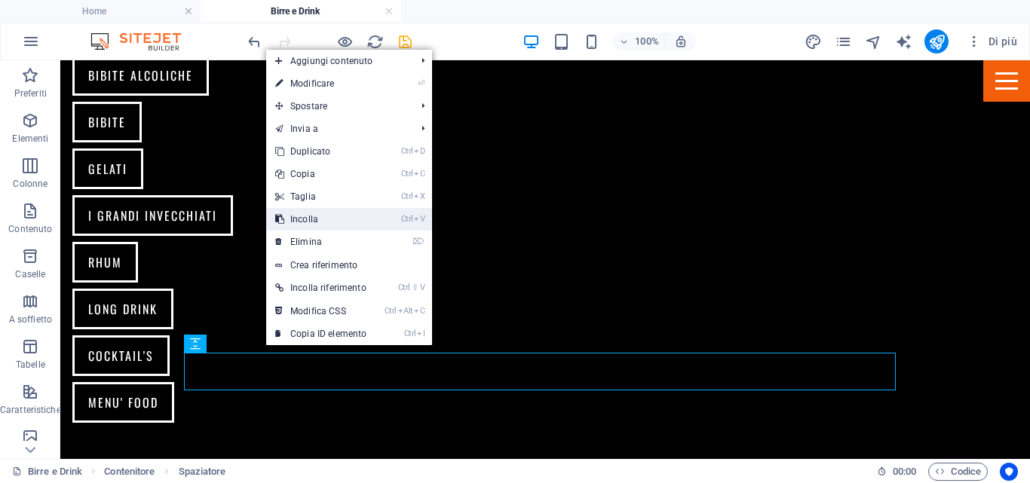
click at [318, 218] on link "Ctrl V Incolla" at bounding box center [320, 219] width 109 height 23
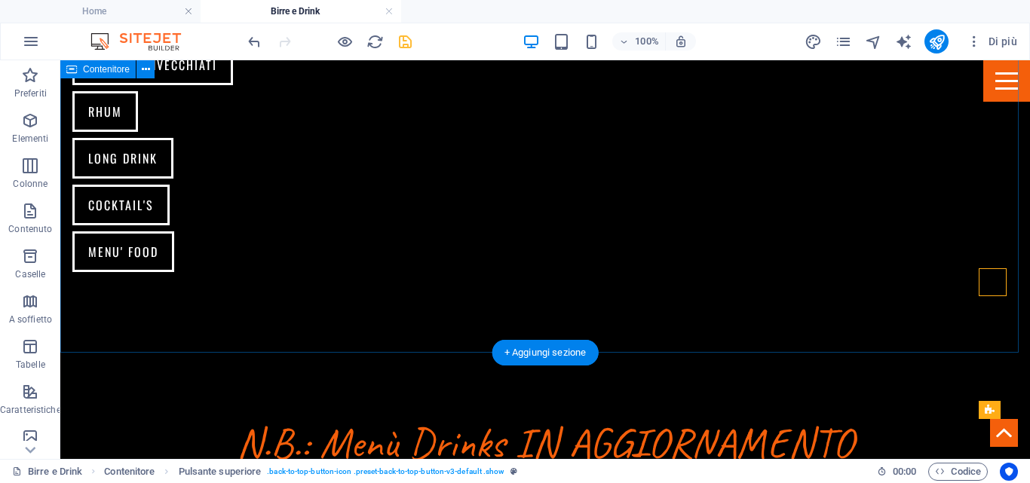
scroll to position [907, 0]
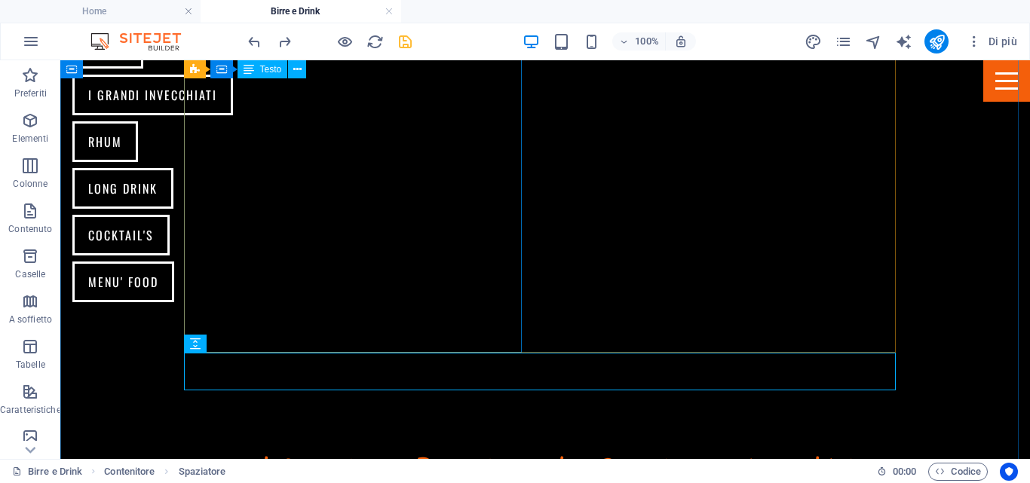
scroll to position [982, 0]
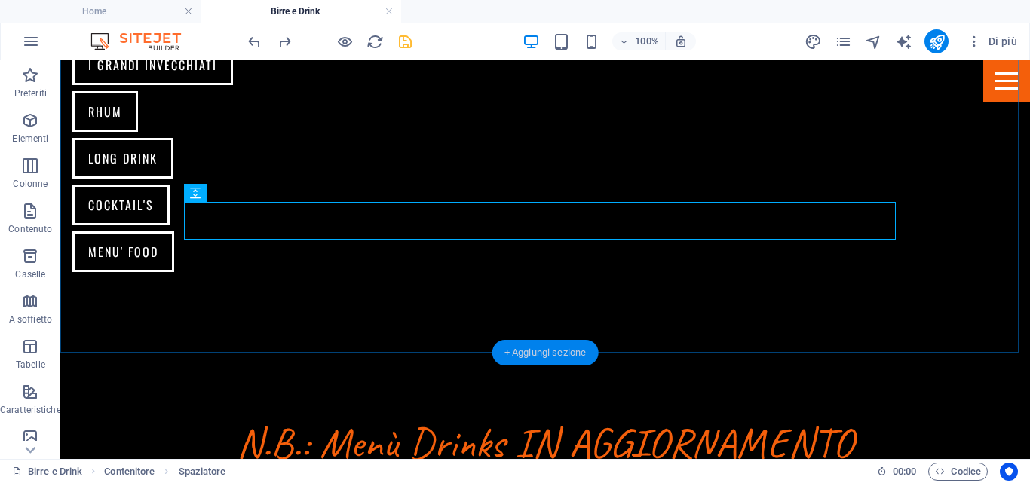
click at [532, 350] on div "+ Aggiungi sezione" at bounding box center [545, 353] width 106 height 26
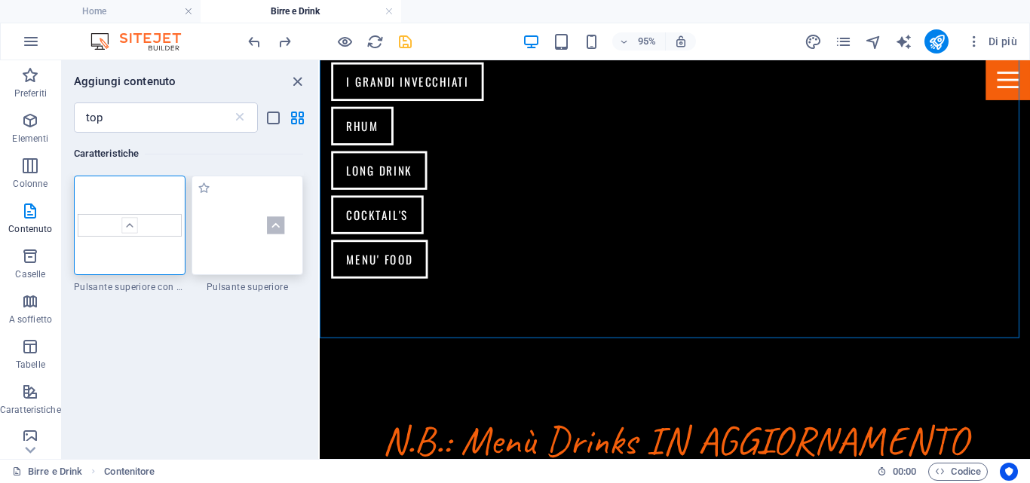
click at [274, 227] on img at bounding box center [247, 225] width 104 height 69
select select "rem"
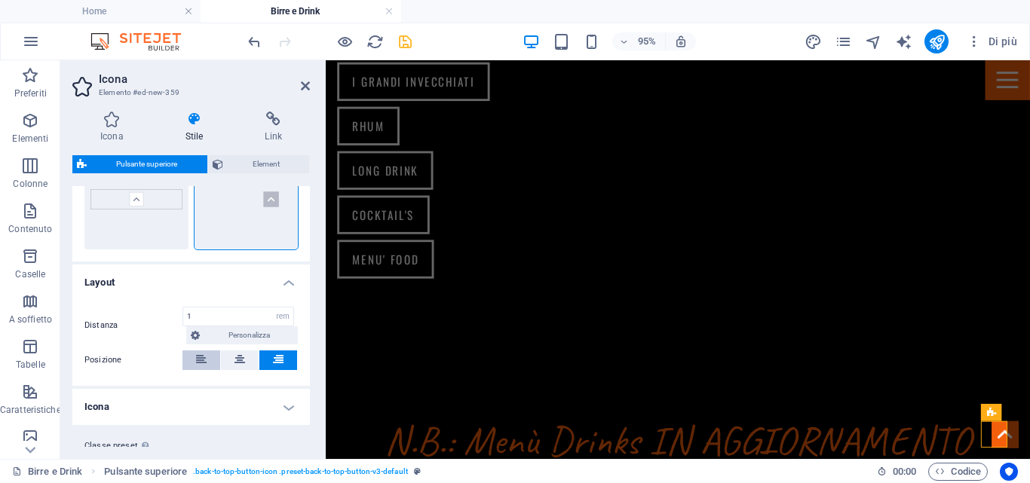
scroll to position [114, 0]
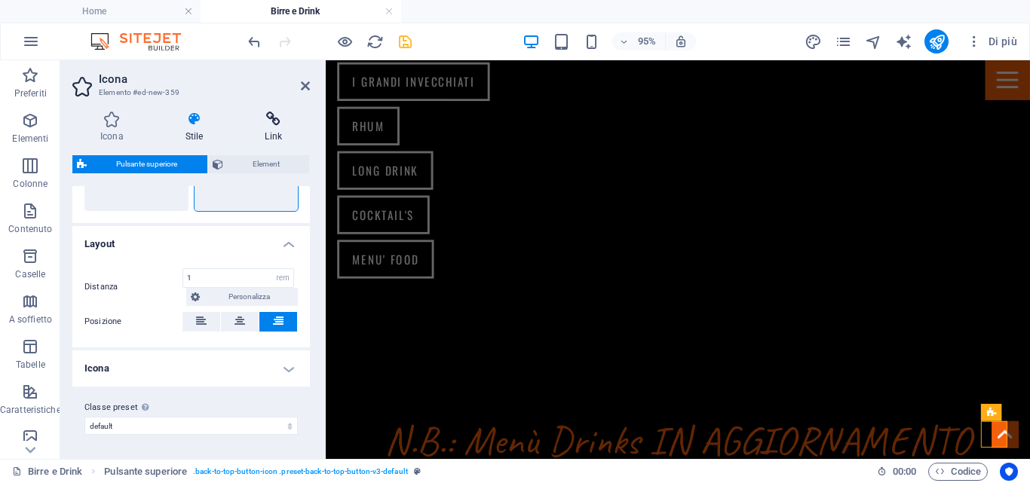
click at [270, 120] on icon at bounding box center [273, 119] width 73 height 15
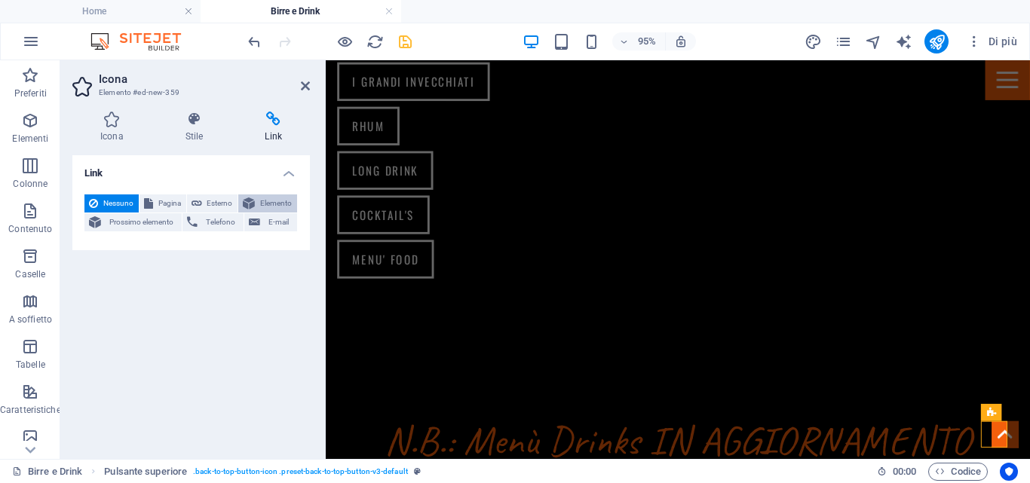
click at [265, 203] on span "Elemento" at bounding box center [275, 204] width 33 height 18
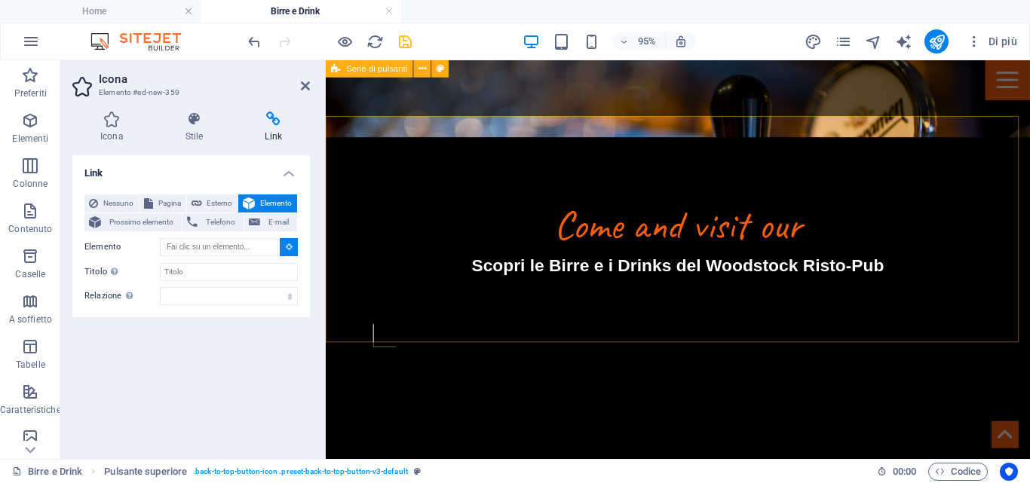
scroll to position [303, 0]
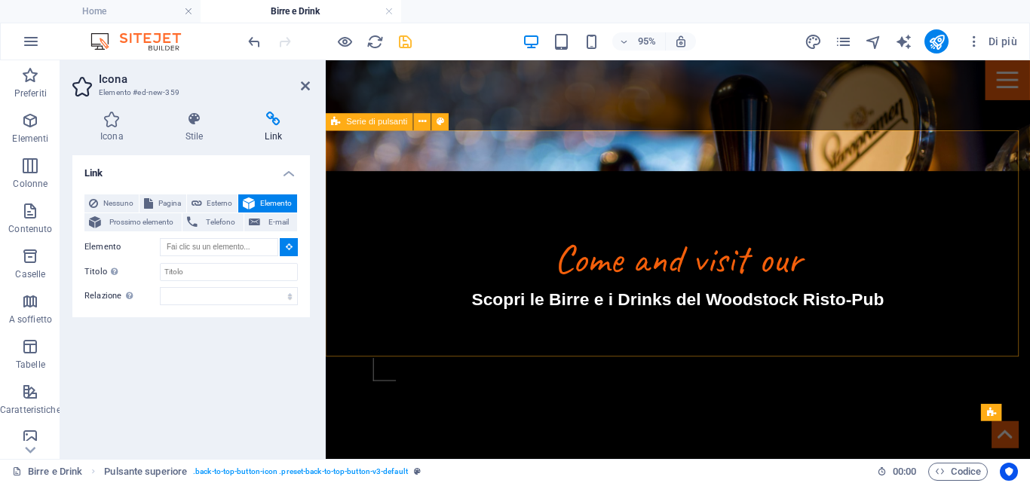
type input "#ed-909457372"
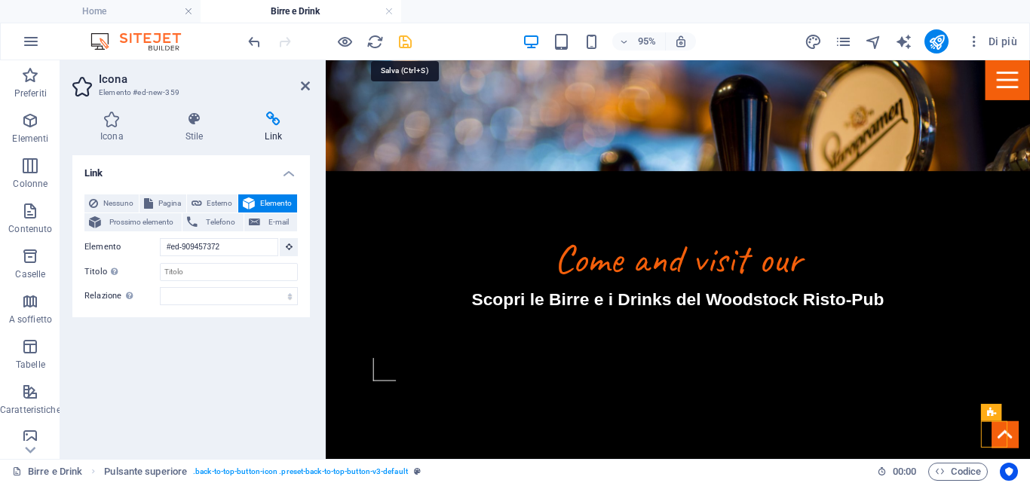
click at [407, 41] on icon "save" at bounding box center [405, 41] width 17 height 17
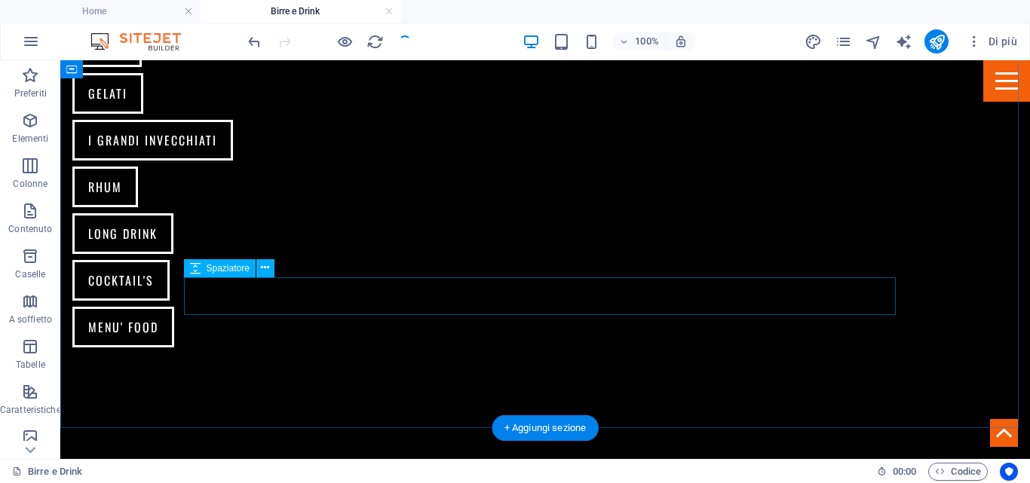
scroll to position [1208, 0]
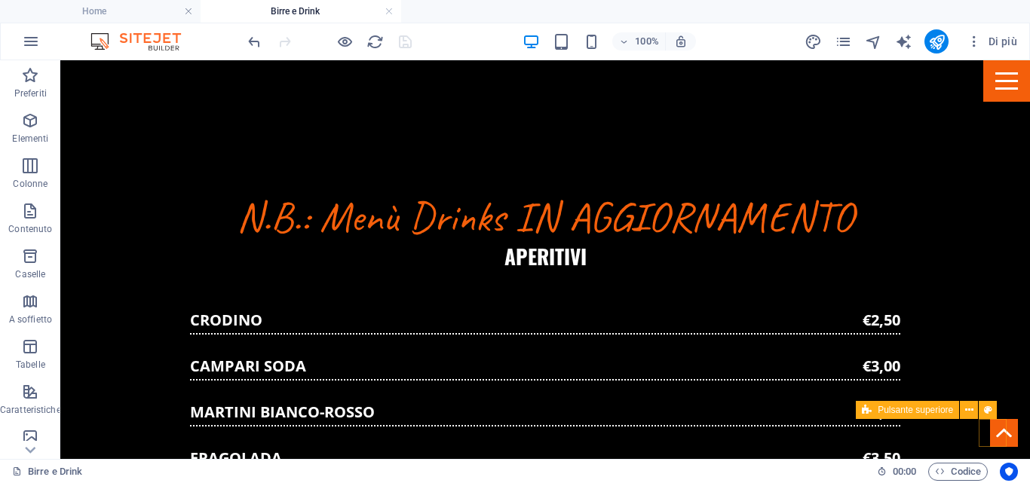
click at [992, 439] on figure at bounding box center [1004, 433] width 28 height 28
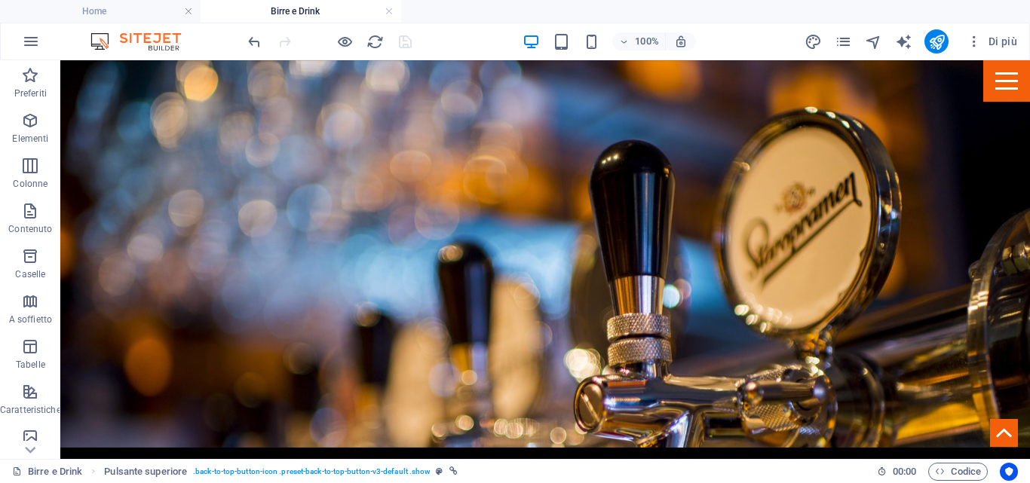
scroll to position [0, 0]
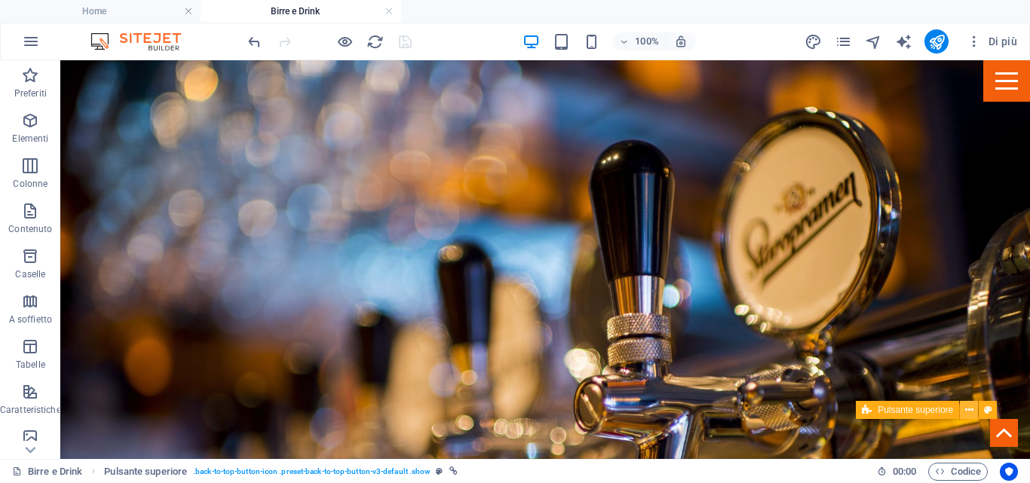
click at [973, 411] on icon at bounding box center [969, 411] width 8 height 16
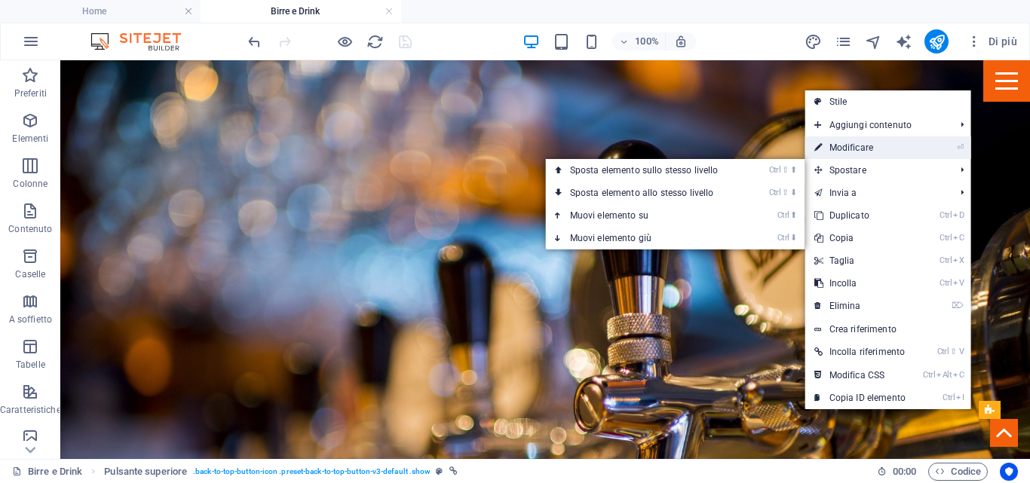
drag, startPoint x: 853, startPoint y: 146, endPoint x: 554, endPoint y: 89, distance: 304.7
click at [853, 146] on link "⏎ Modificare" at bounding box center [859, 148] width 109 height 23
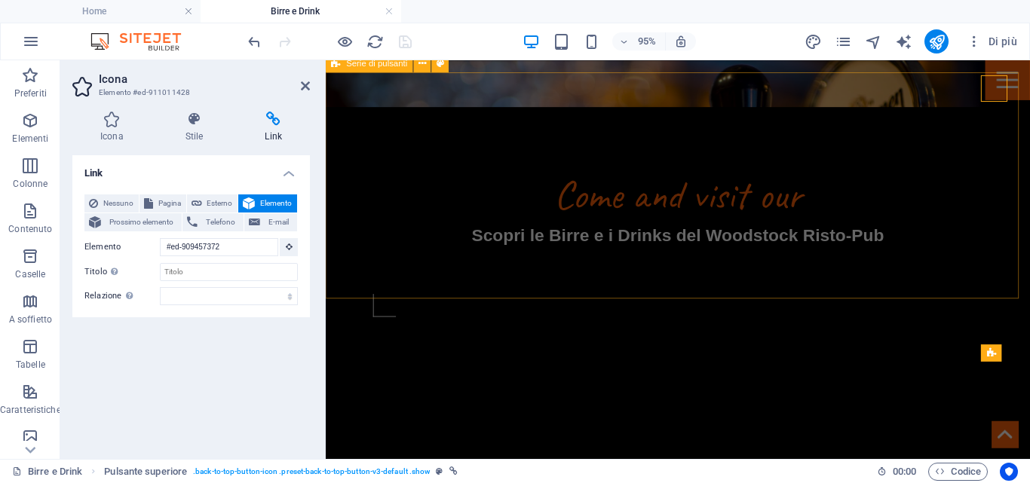
scroll to position [377, 0]
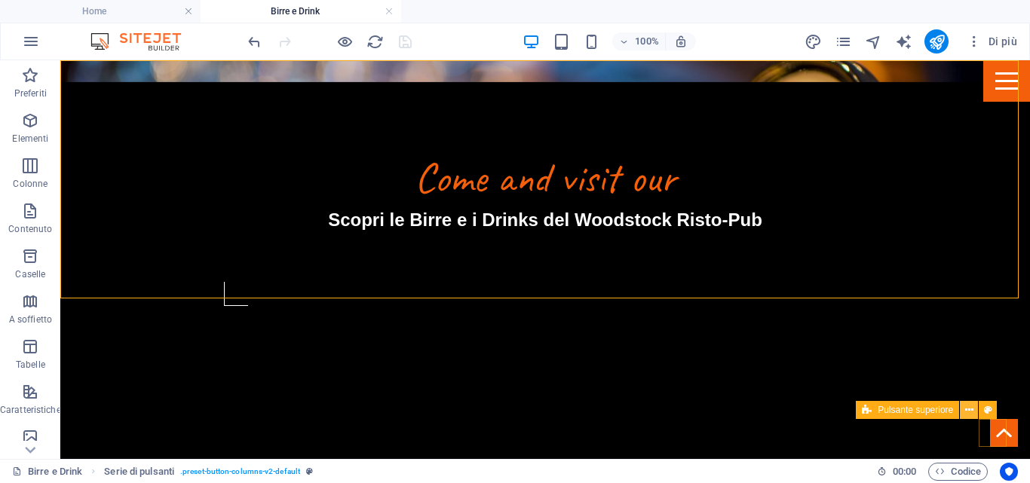
click at [971, 410] on icon at bounding box center [969, 411] width 8 height 16
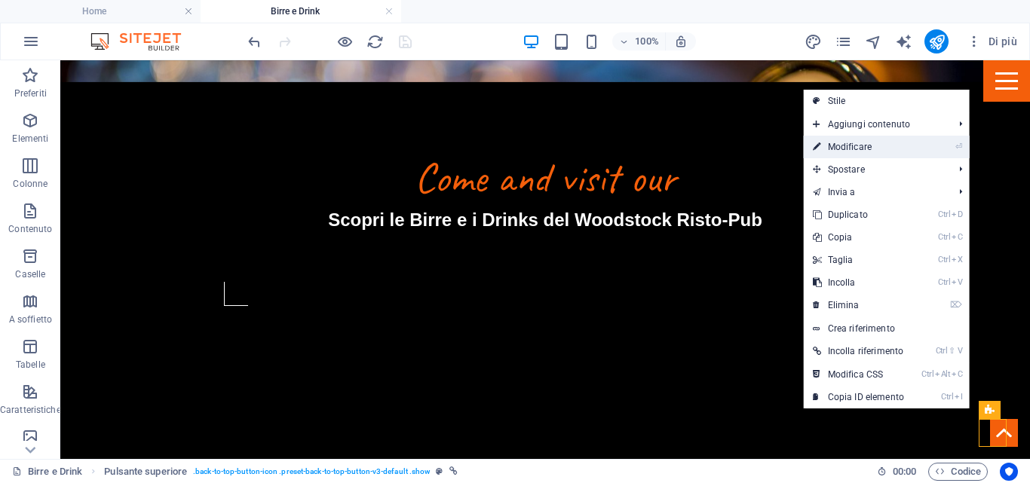
click at [836, 145] on link "⏎ Modificare" at bounding box center [858, 147] width 109 height 23
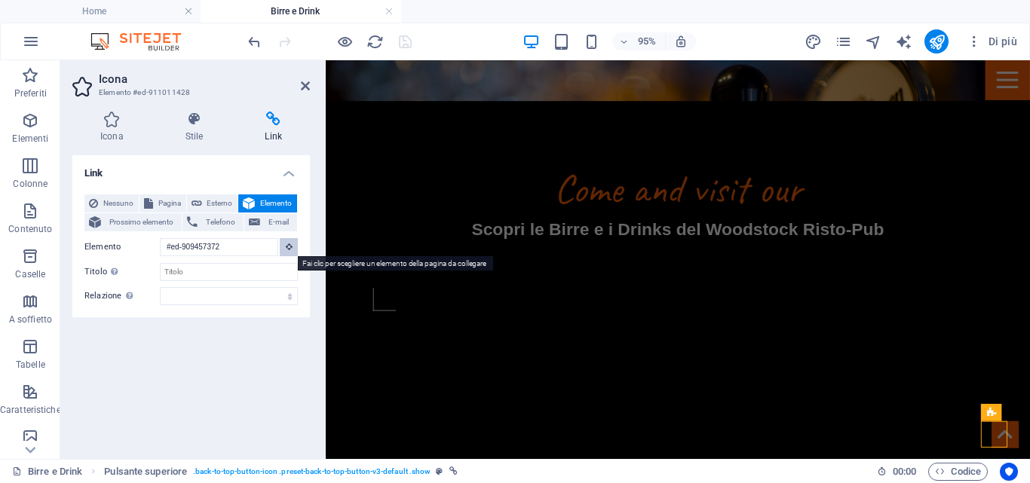
click at [290, 250] on icon at bounding box center [289, 247] width 7 height 8
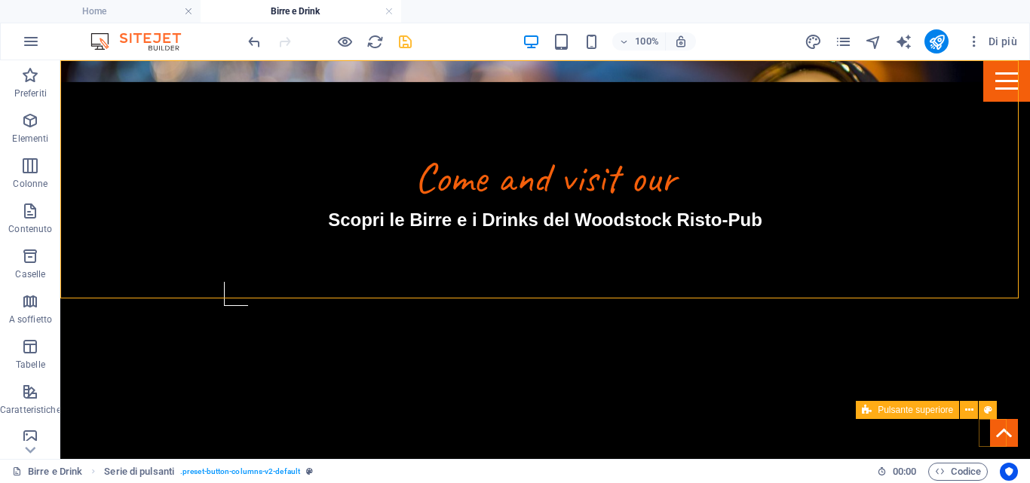
click at [996, 431] on figure at bounding box center [1004, 433] width 28 height 28
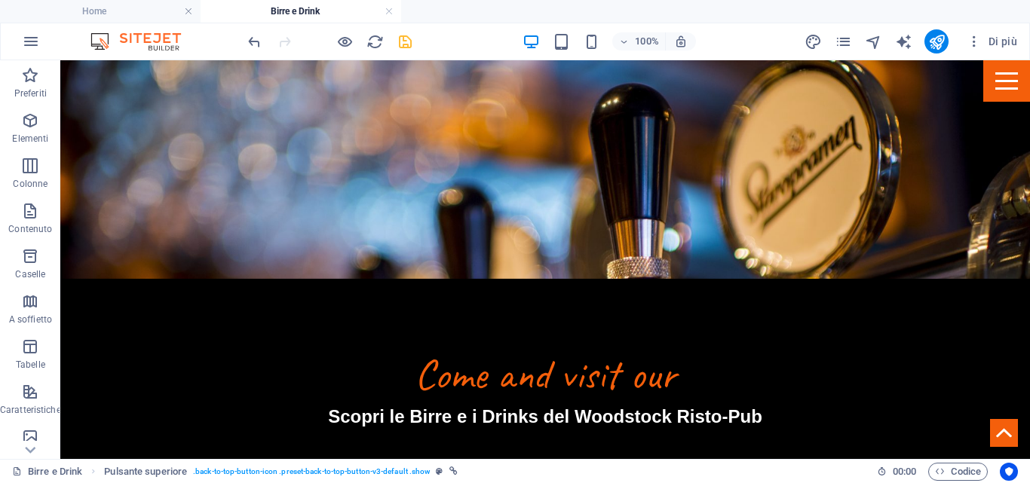
scroll to position [0, 0]
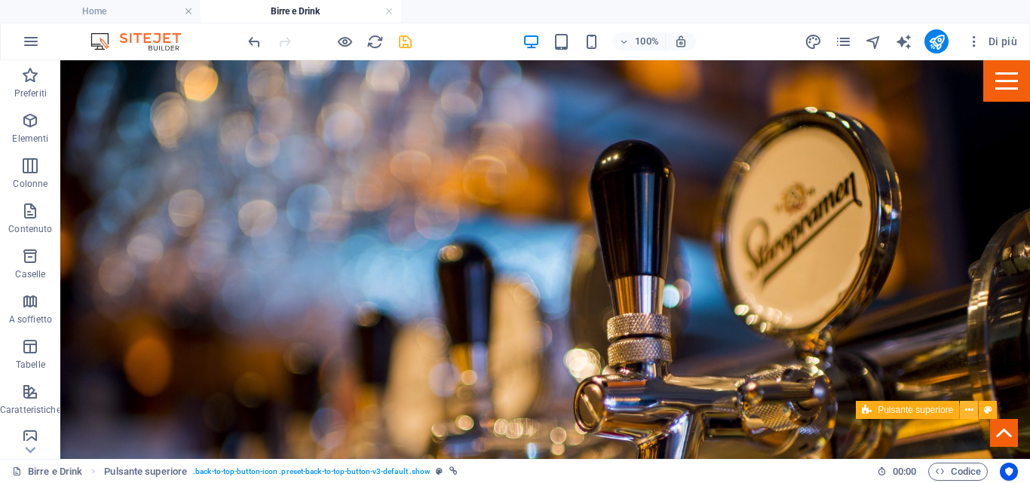
click at [968, 413] on icon at bounding box center [969, 411] width 8 height 16
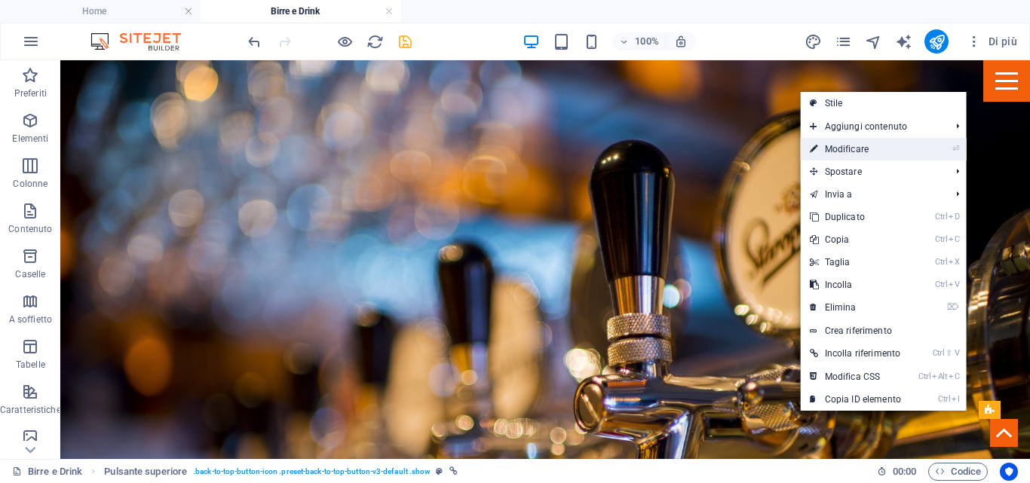
drag, startPoint x: 838, startPoint y: 146, endPoint x: 538, endPoint y: 90, distance: 305.3
click at [838, 146] on link "⏎ Modificare" at bounding box center [855, 149] width 109 height 23
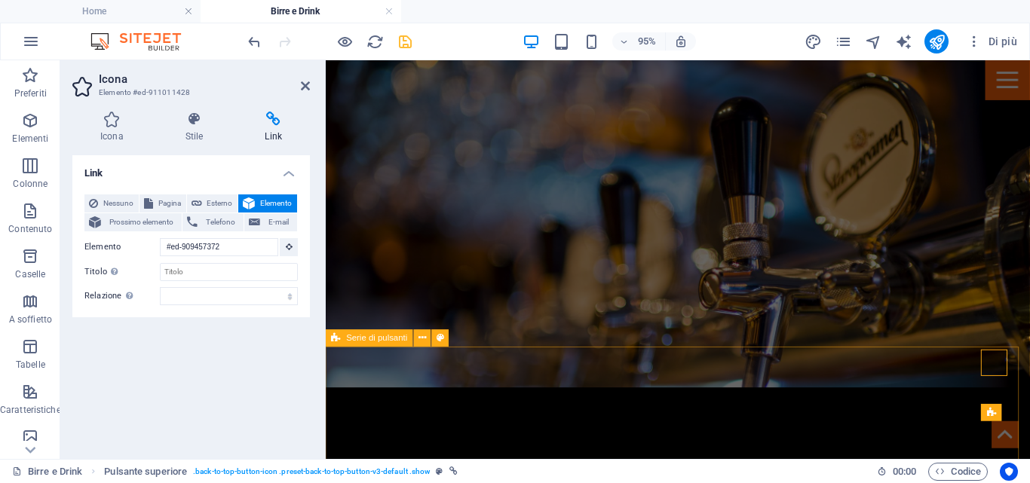
scroll to position [151, 0]
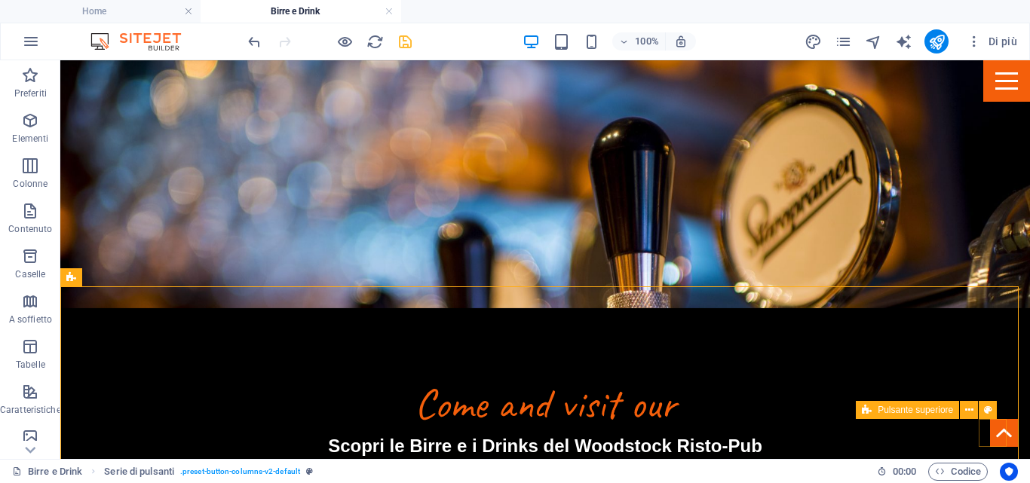
click at [992, 434] on figure at bounding box center [1004, 433] width 28 height 28
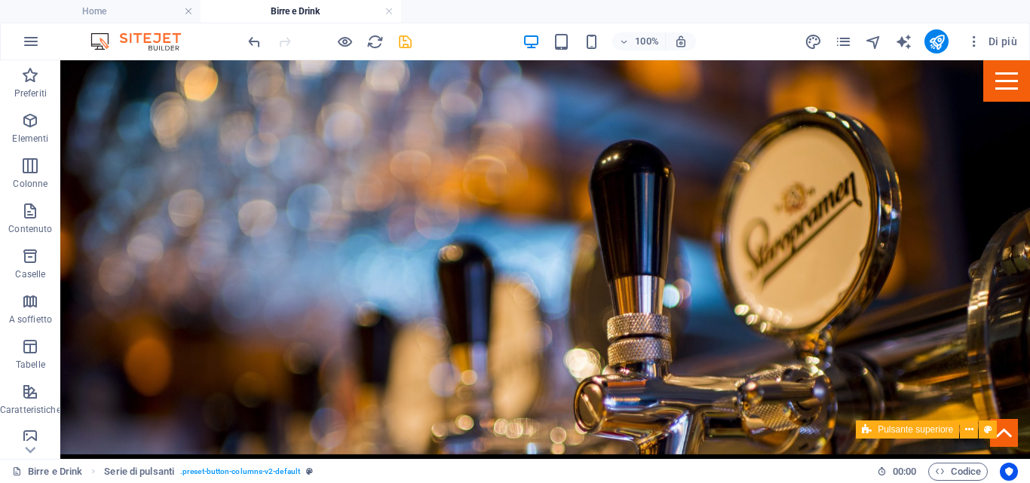
scroll to position [0, 0]
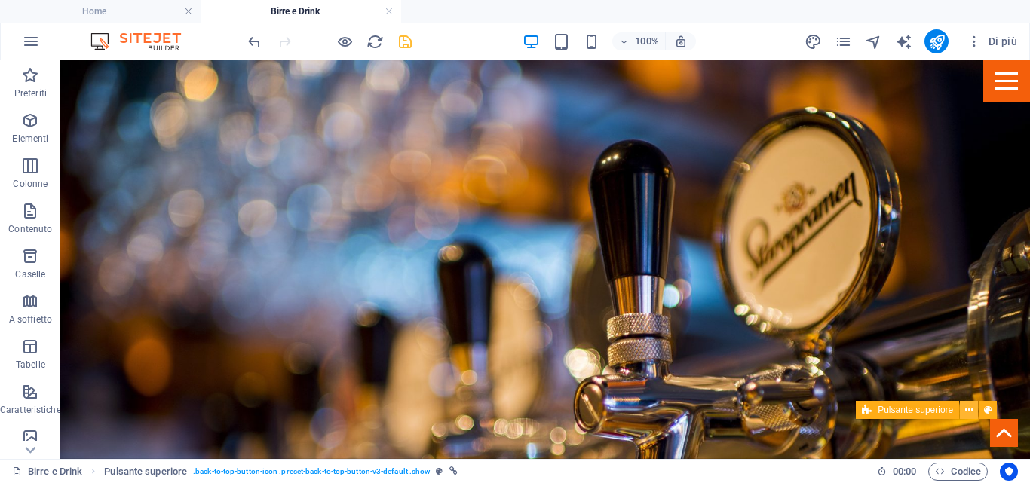
click at [966, 413] on icon at bounding box center [969, 411] width 8 height 16
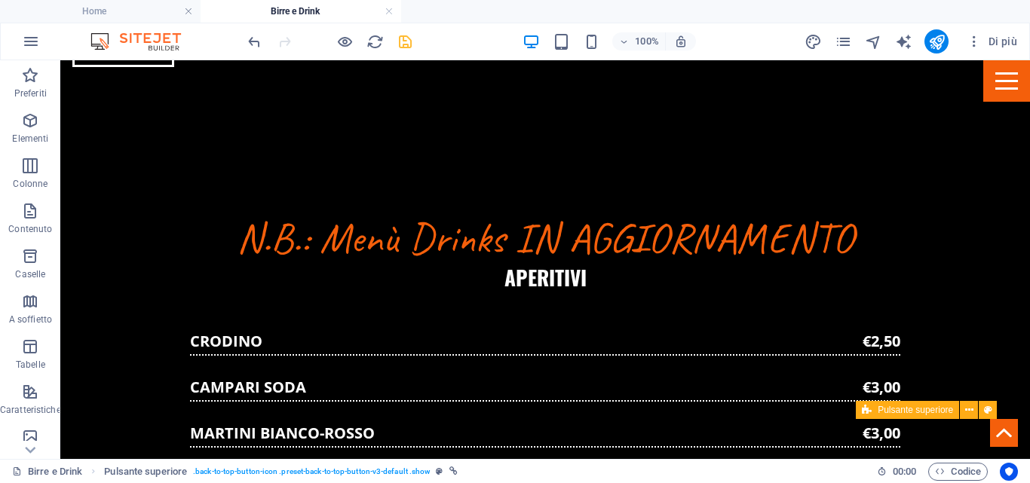
scroll to position [1208, 0]
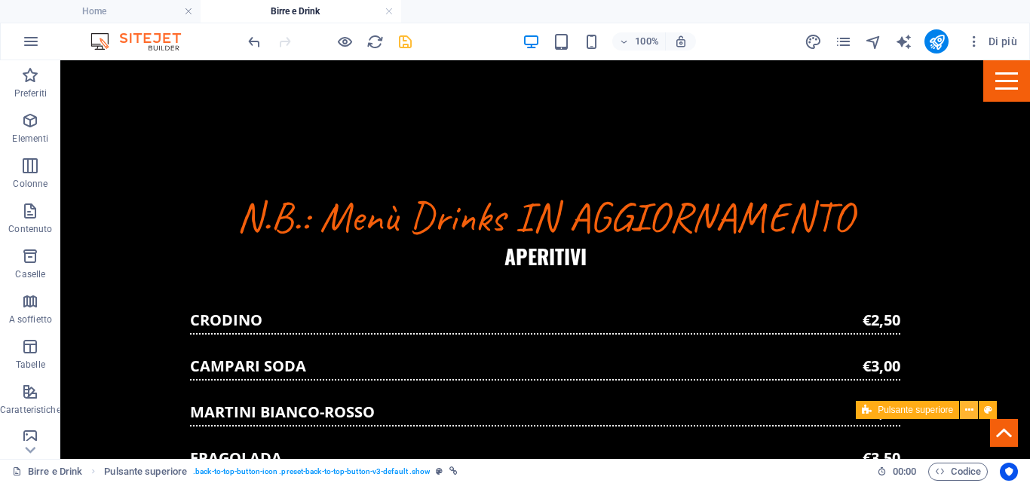
click at [964, 412] on button at bounding box center [969, 410] width 18 height 18
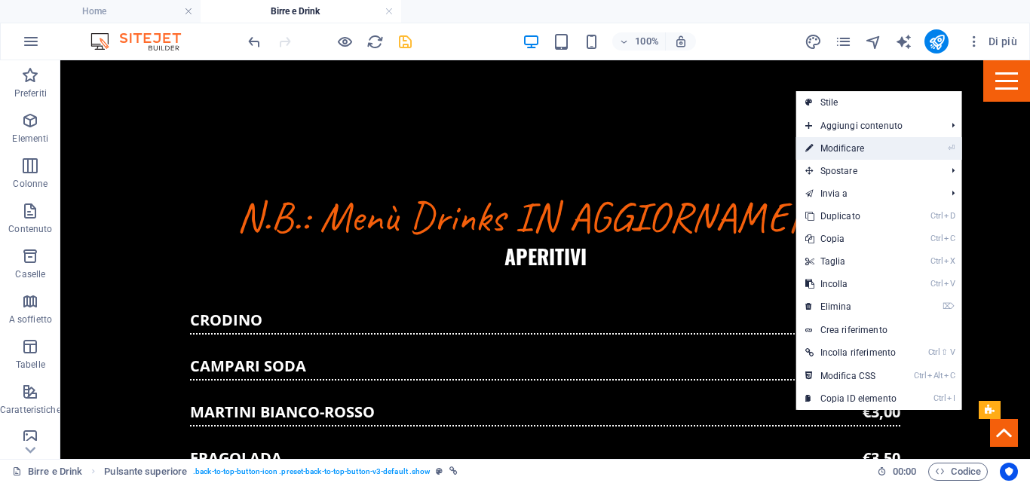
click at [848, 143] on link "⏎ Modificare" at bounding box center [850, 148] width 109 height 23
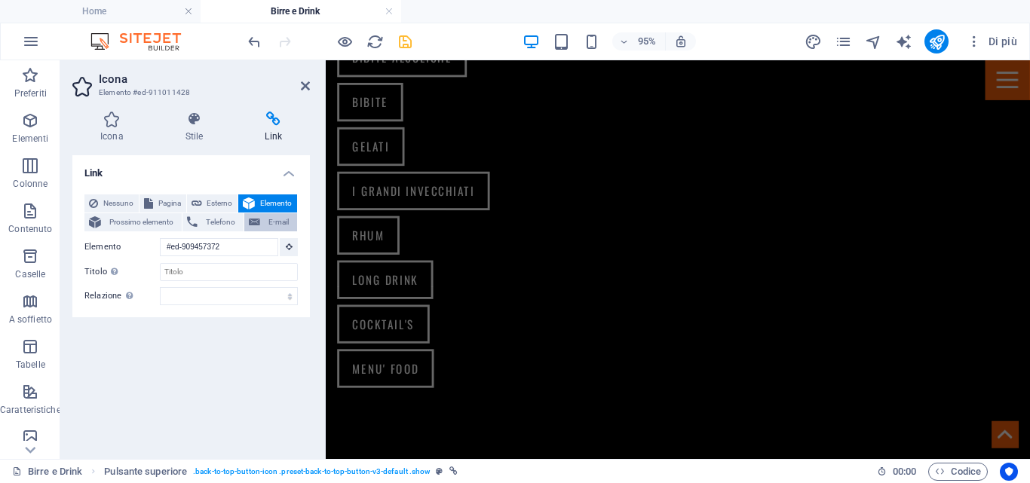
scroll to position [1187, 0]
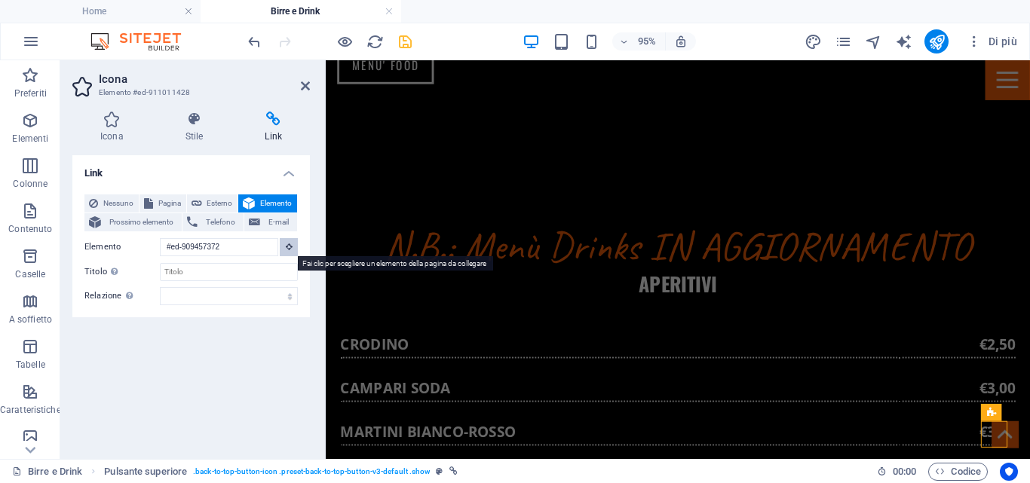
click at [284, 244] on button at bounding box center [289, 247] width 18 height 18
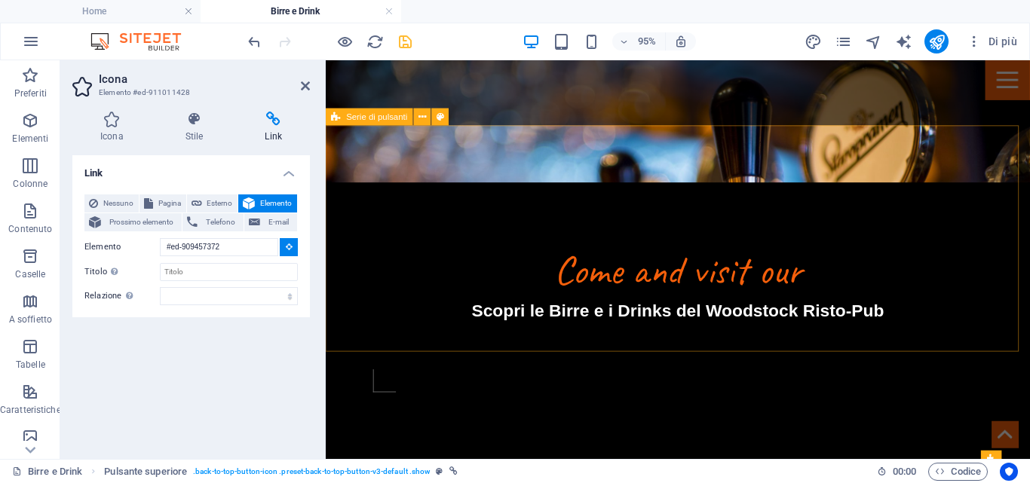
scroll to position [282, 0]
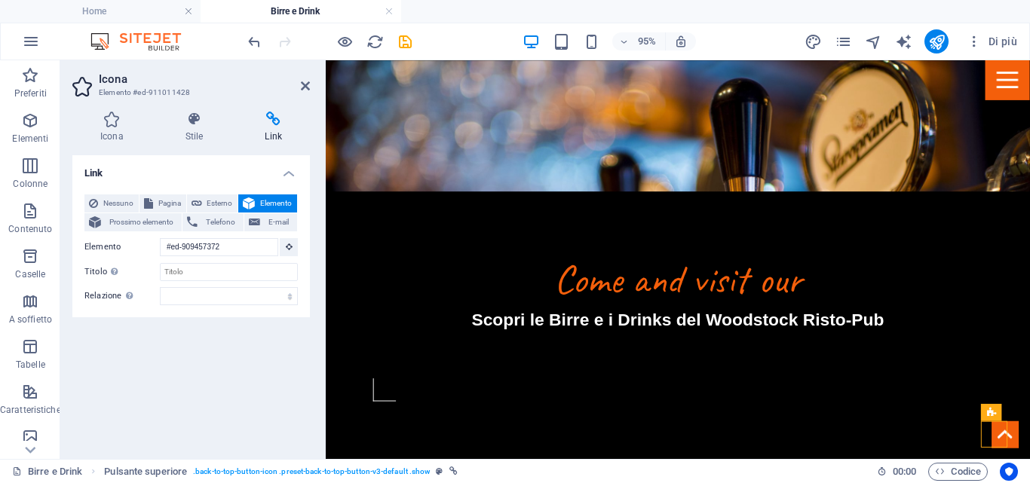
click at [408, 39] on icon "save" at bounding box center [405, 41] width 17 height 17
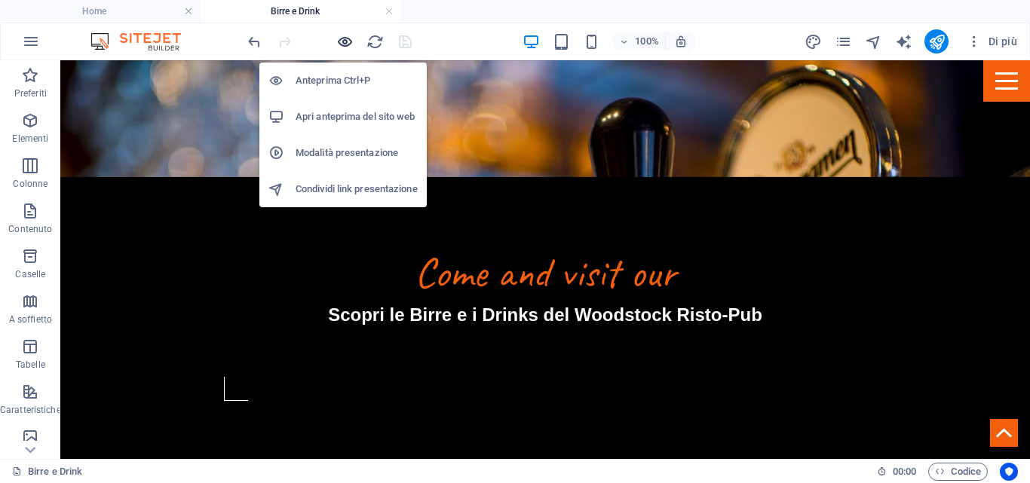
click at [347, 41] on icon "button" at bounding box center [344, 41] width 17 height 17
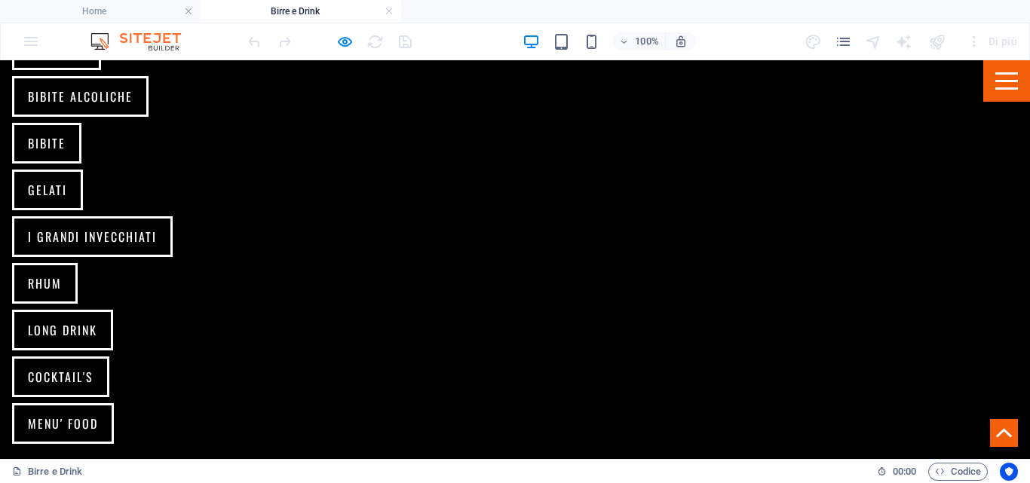
scroll to position [1208, 0]
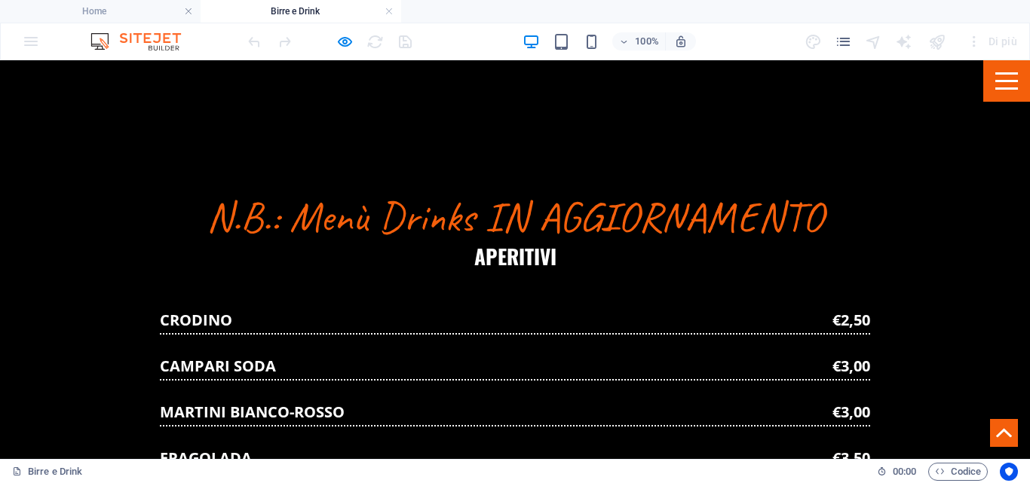
click at [996, 434] on icon at bounding box center [1004, 433] width 16 height 16
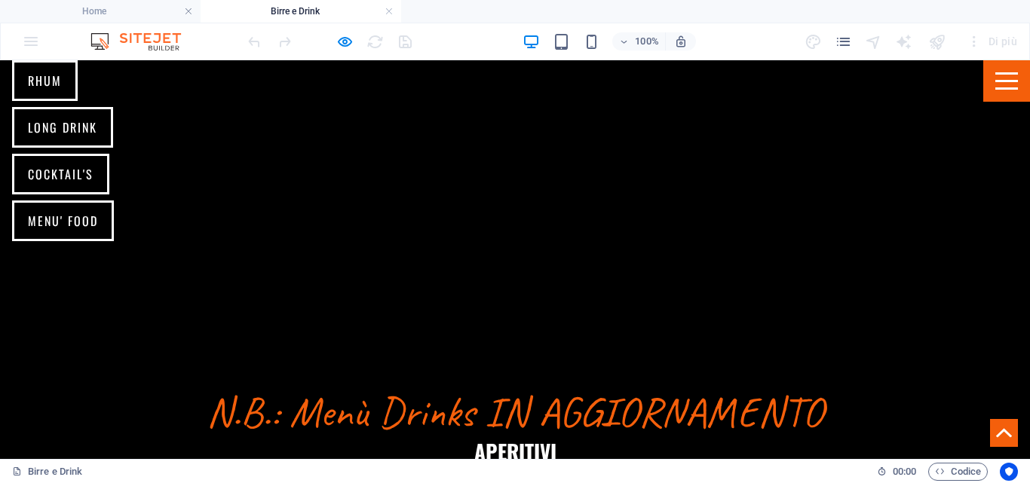
scroll to position [377, 0]
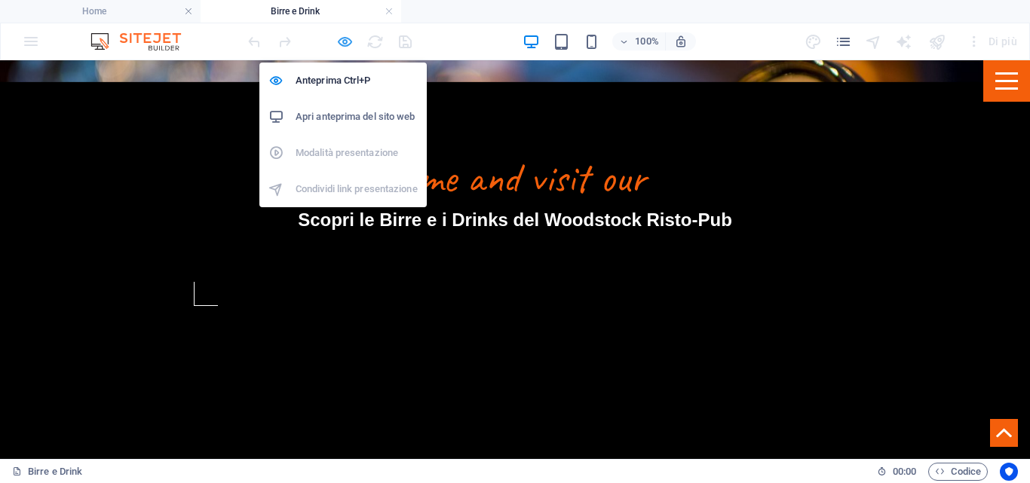
click at [346, 41] on icon "button" at bounding box center [344, 41] width 17 height 17
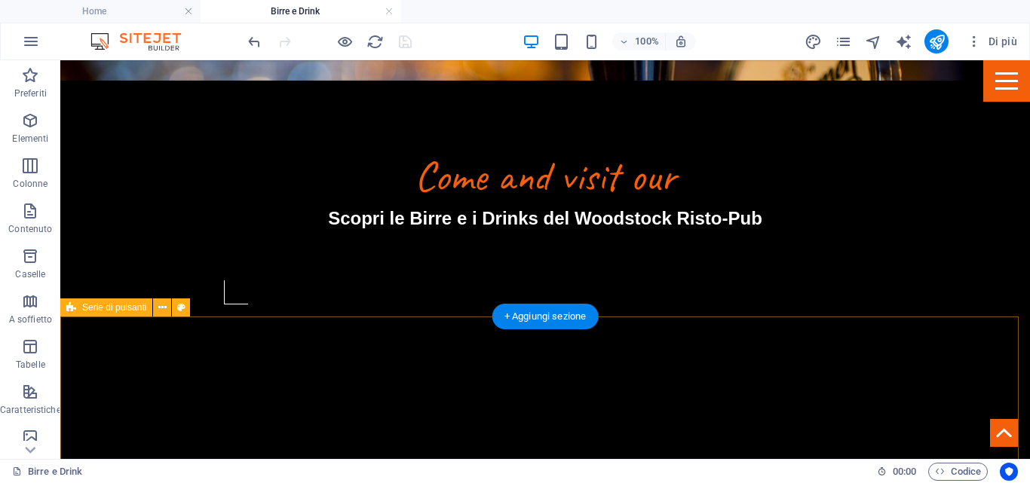
scroll to position [0, 0]
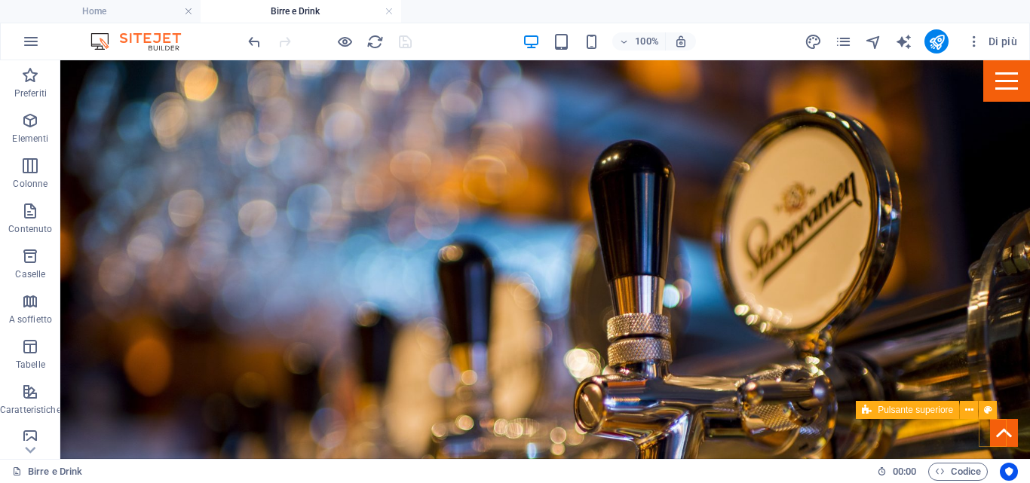
click at [996, 434] on figure at bounding box center [1004, 433] width 28 height 28
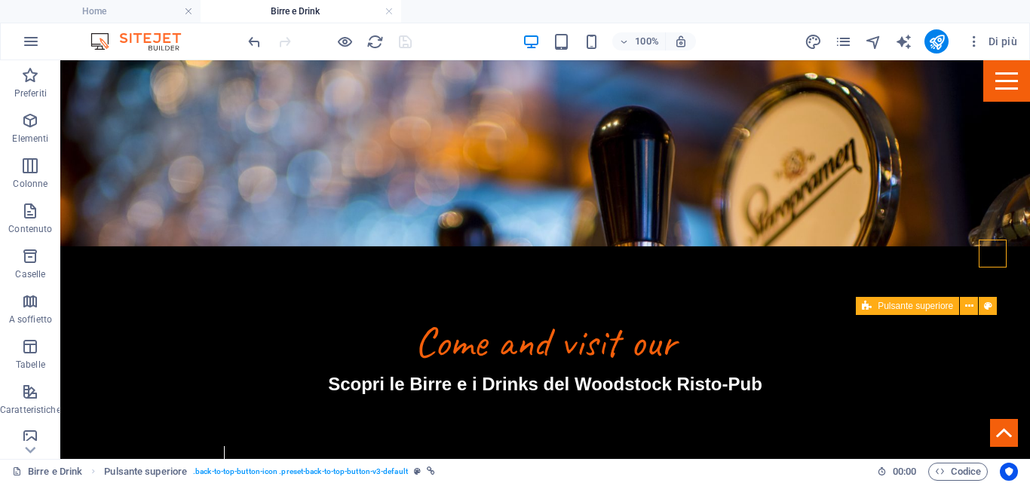
scroll to position [226, 0]
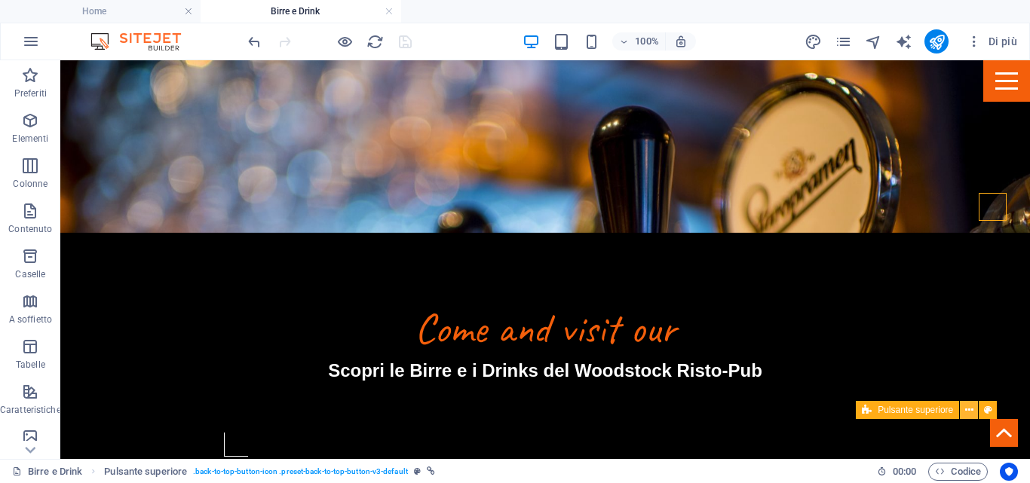
click at [969, 410] on icon at bounding box center [969, 411] width 8 height 16
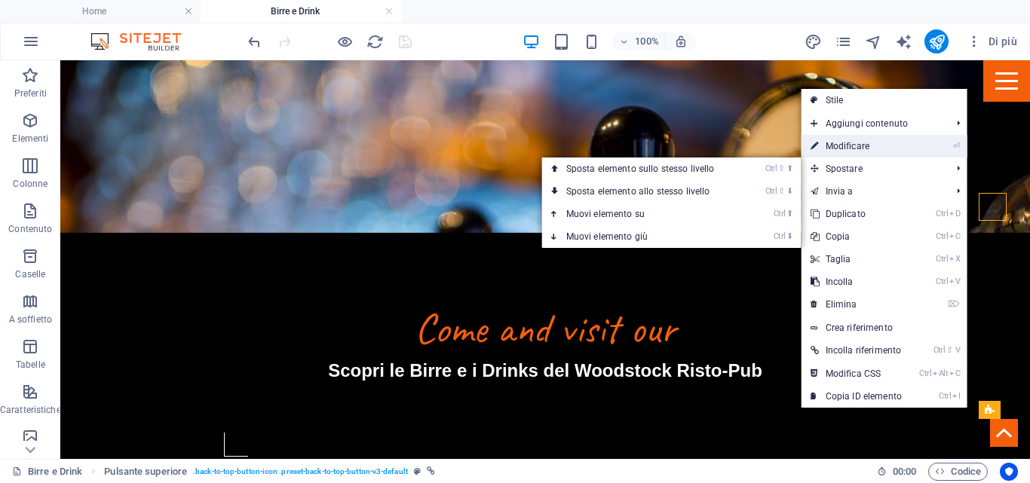
click at [866, 144] on link "⏎ Modificare" at bounding box center [856, 146] width 109 height 23
select select "xMidYMid"
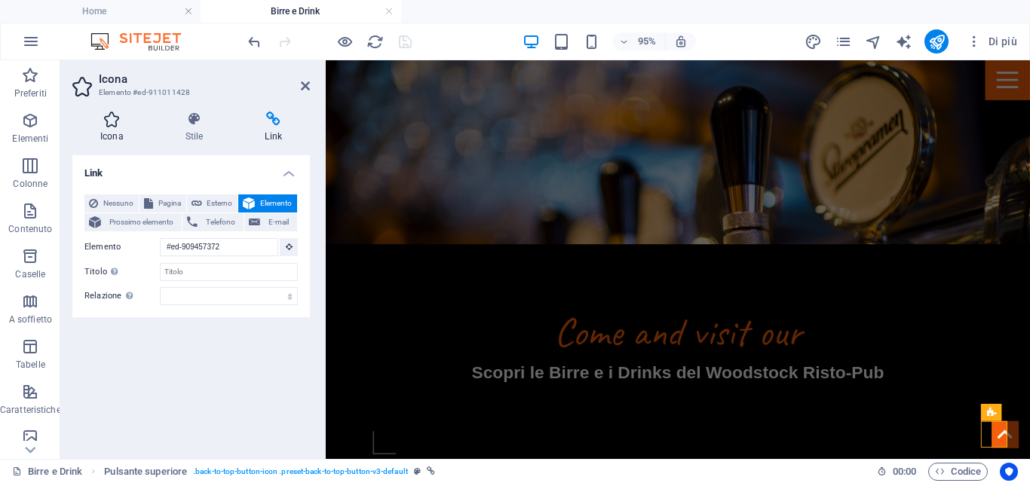
click at [118, 124] on icon at bounding box center [111, 119] width 79 height 15
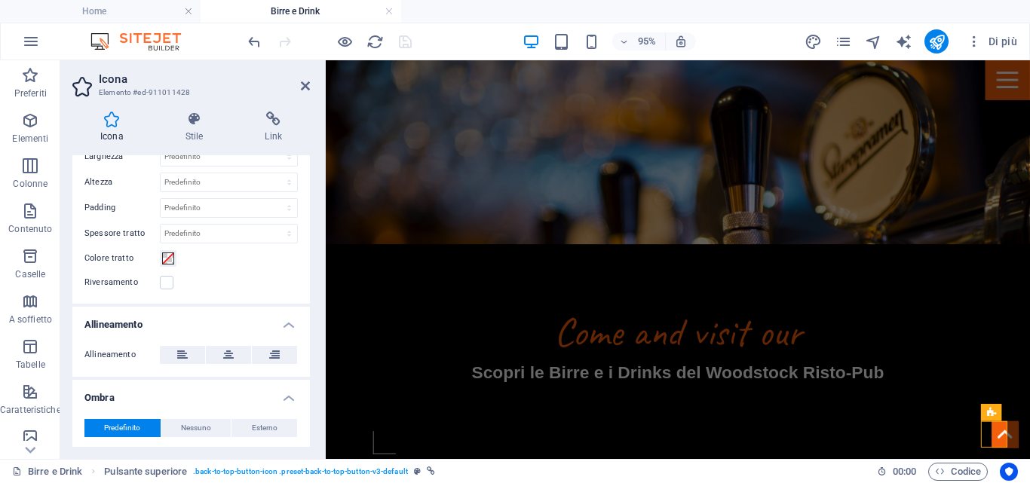
scroll to position [500, 0]
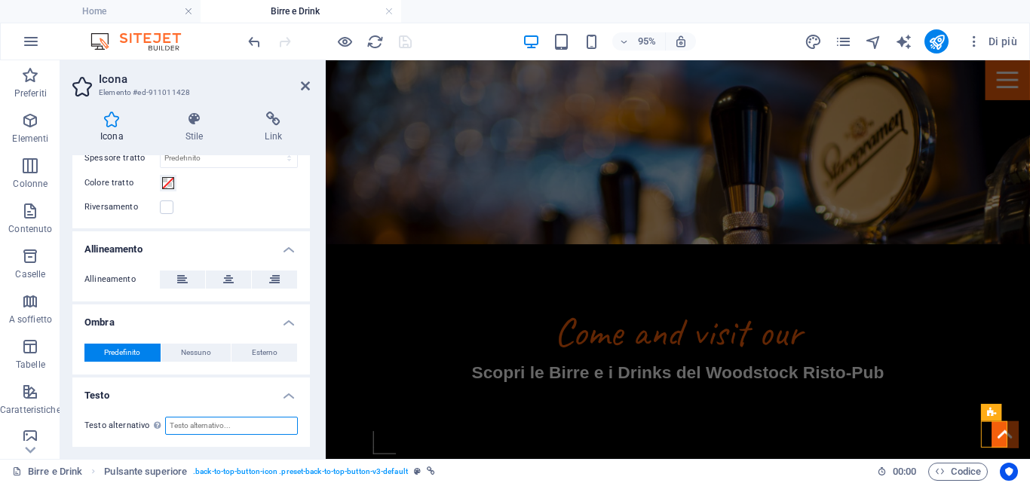
click at [181, 430] on input "Testo alternativo Il testo alternativo è utilizzato dai dispositivi che non pos…" at bounding box center [231, 426] width 133 height 18
type input "Torna a inizio Menù"
click at [201, 126] on icon at bounding box center [195, 119] width 74 height 15
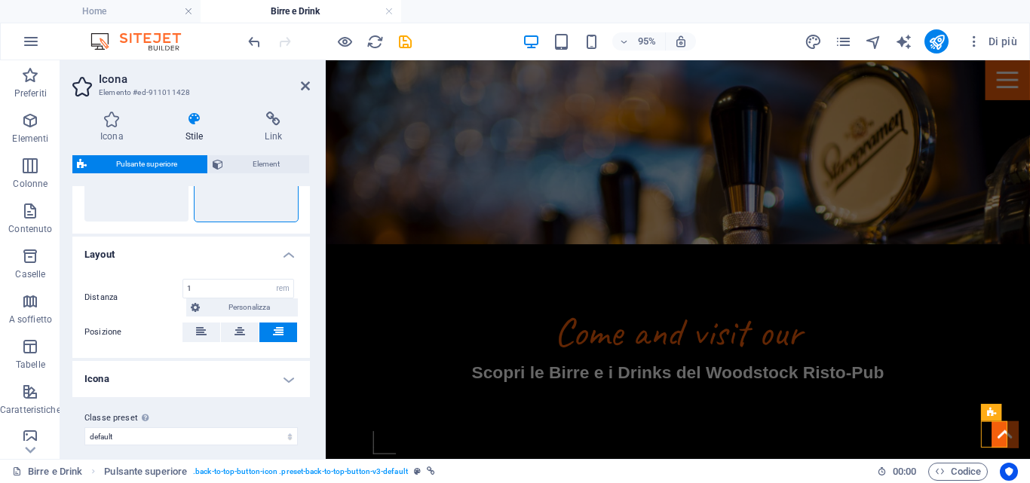
scroll to position [114, 0]
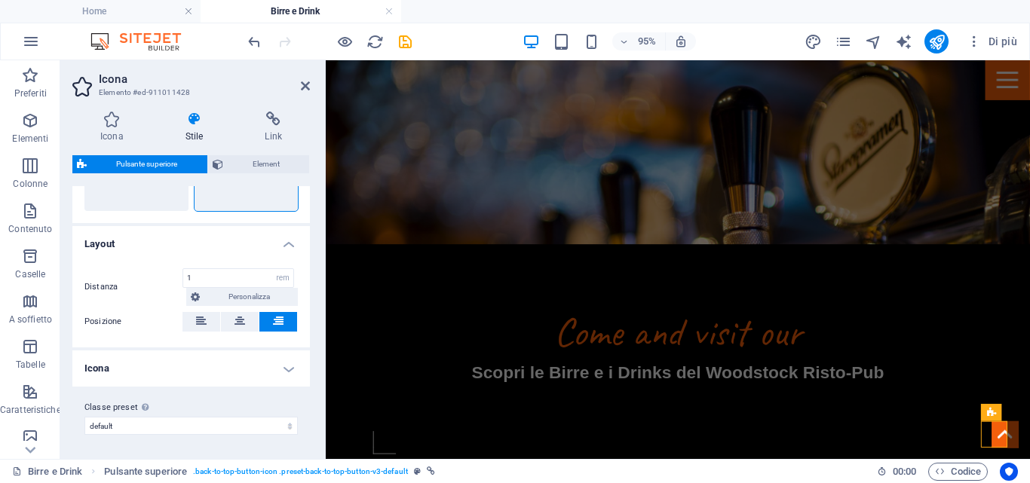
click at [280, 374] on h4 "Icona" at bounding box center [191, 369] width 238 height 36
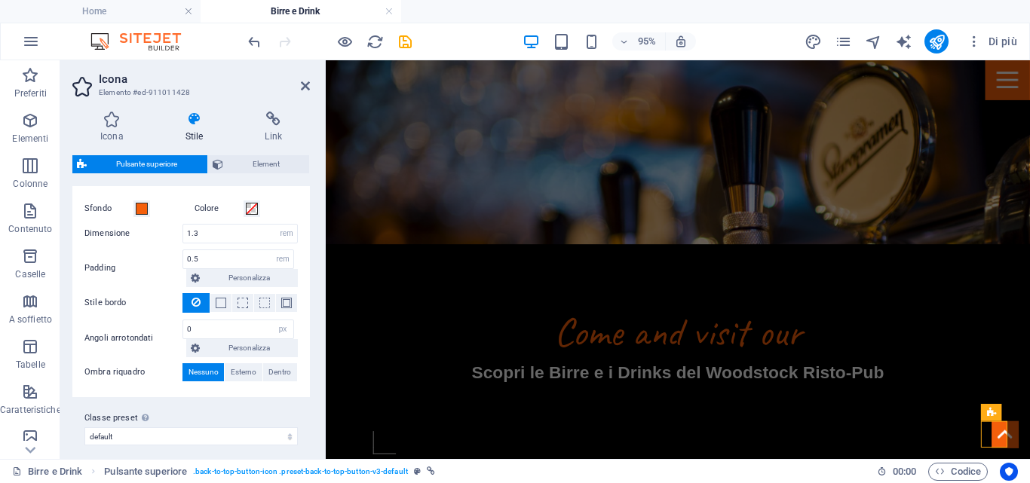
scroll to position [318, 0]
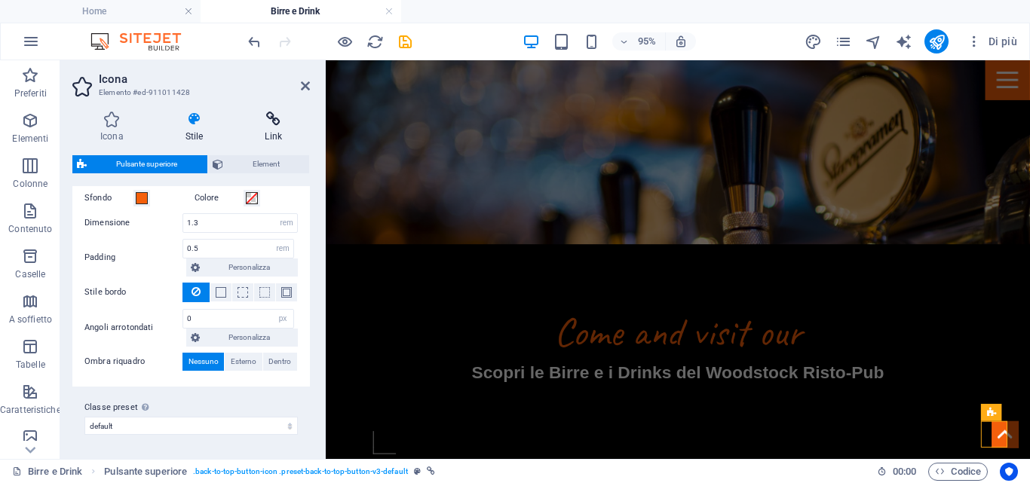
click at [264, 124] on icon at bounding box center [273, 119] width 73 height 15
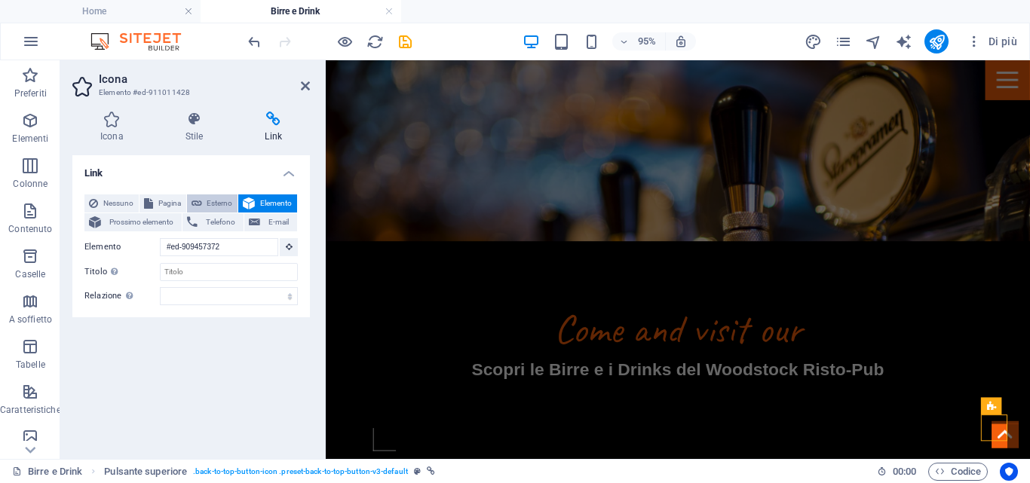
scroll to position [226, 0]
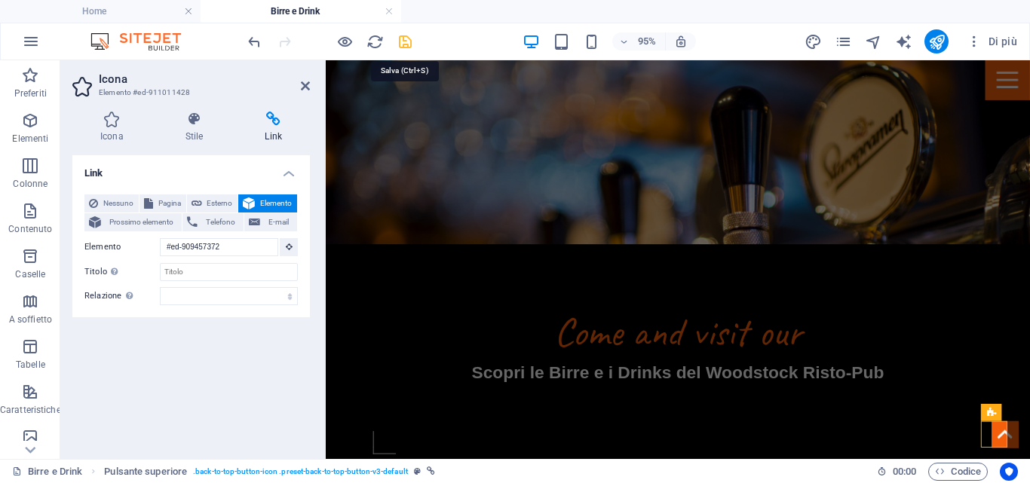
click at [403, 38] on icon "save" at bounding box center [405, 41] width 17 height 17
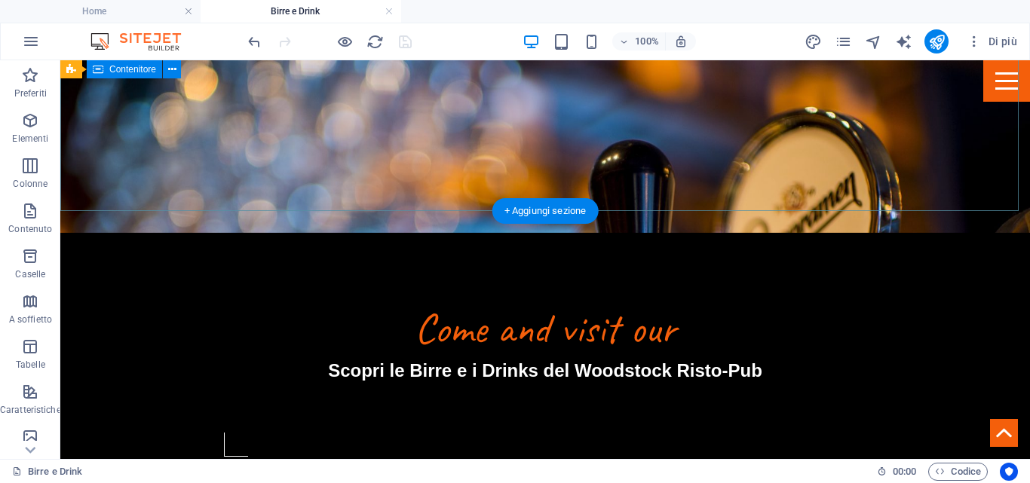
scroll to position [0, 0]
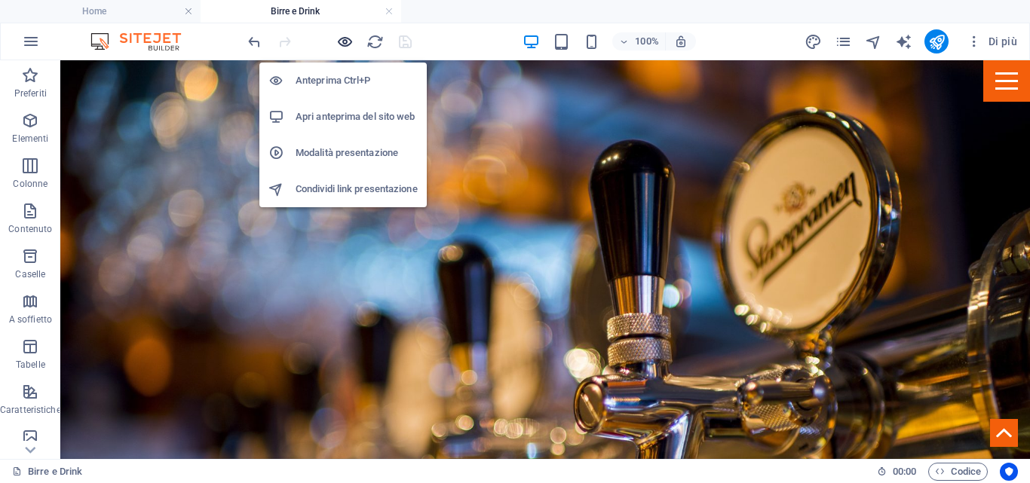
click at [345, 44] on icon "button" at bounding box center [344, 41] width 17 height 17
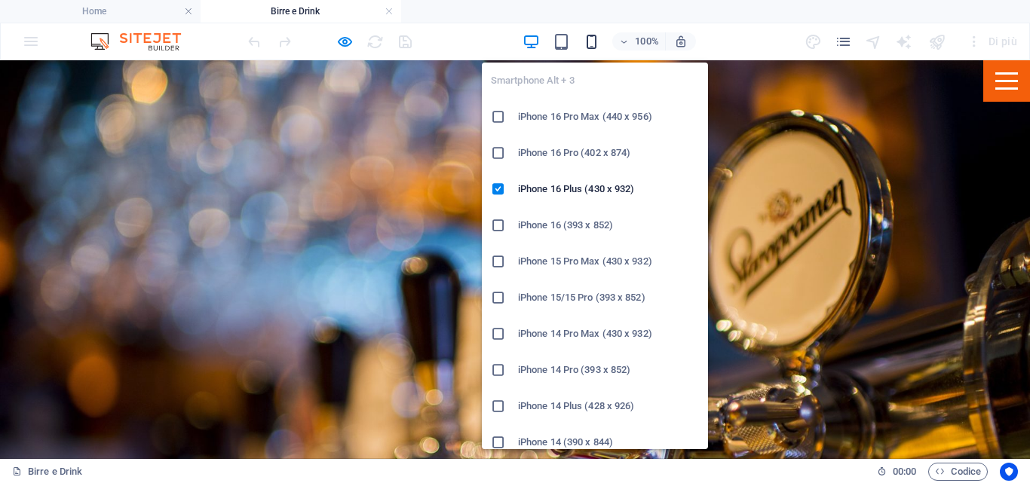
click at [597, 35] on icon "button" at bounding box center [591, 41] width 17 height 17
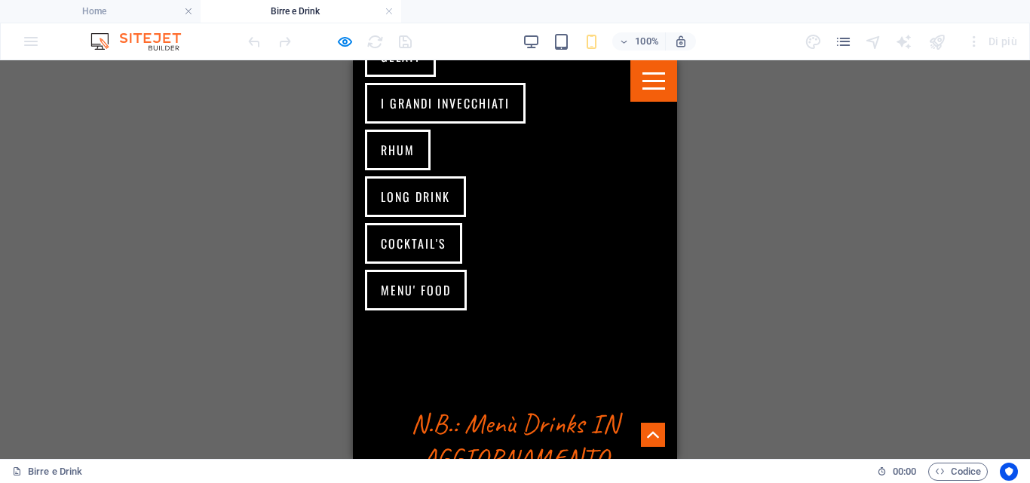
scroll to position [799, 0]
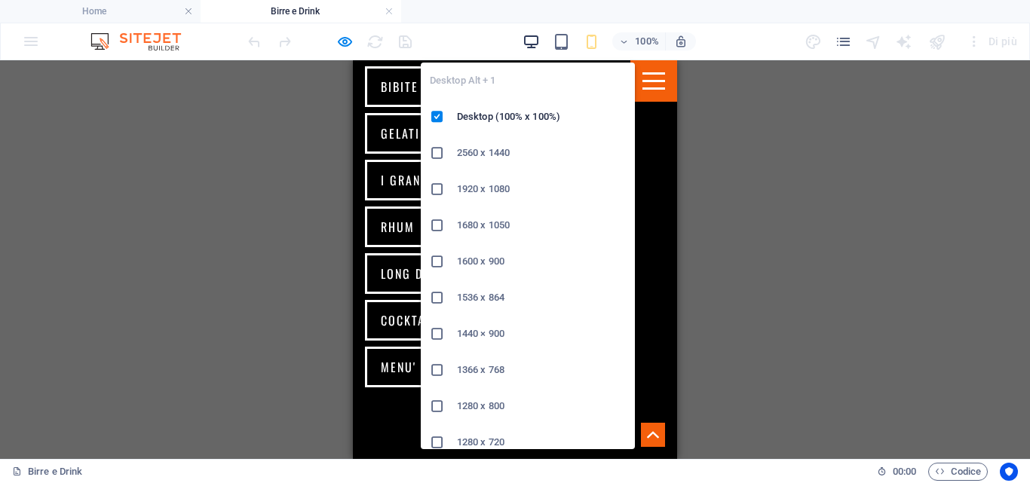
click at [532, 42] on icon "button" at bounding box center [531, 41] width 17 height 17
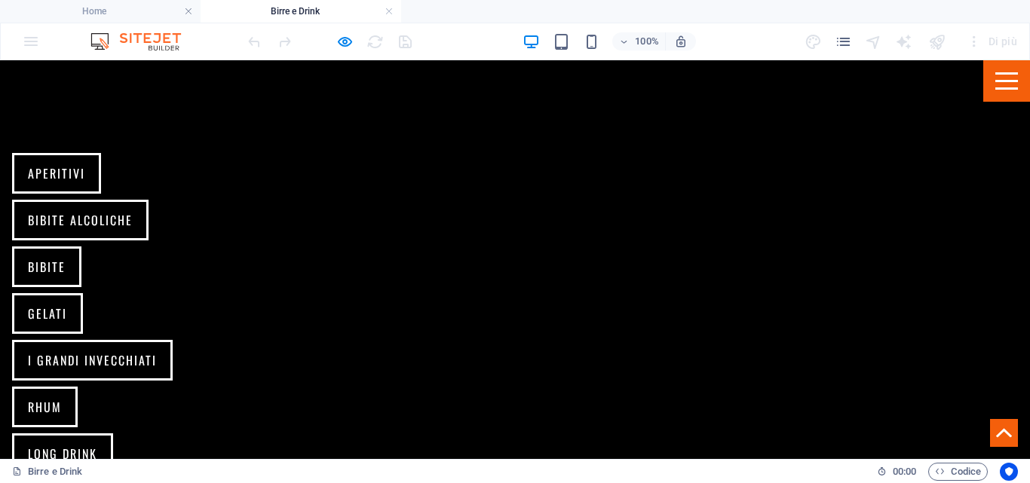
scroll to position [649, 0]
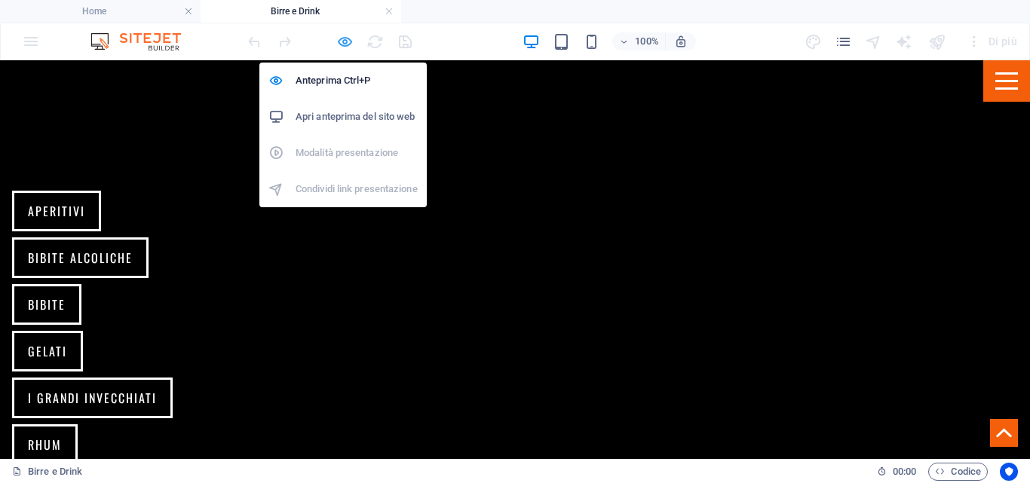
click at [345, 42] on icon "button" at bounding box center [344, 41] width 17 height 17
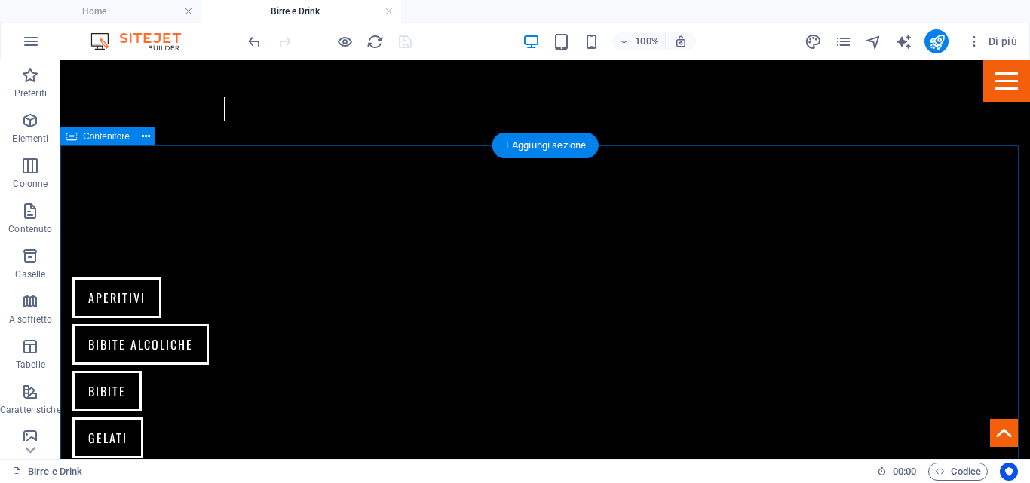
scroll to position [573, 0]
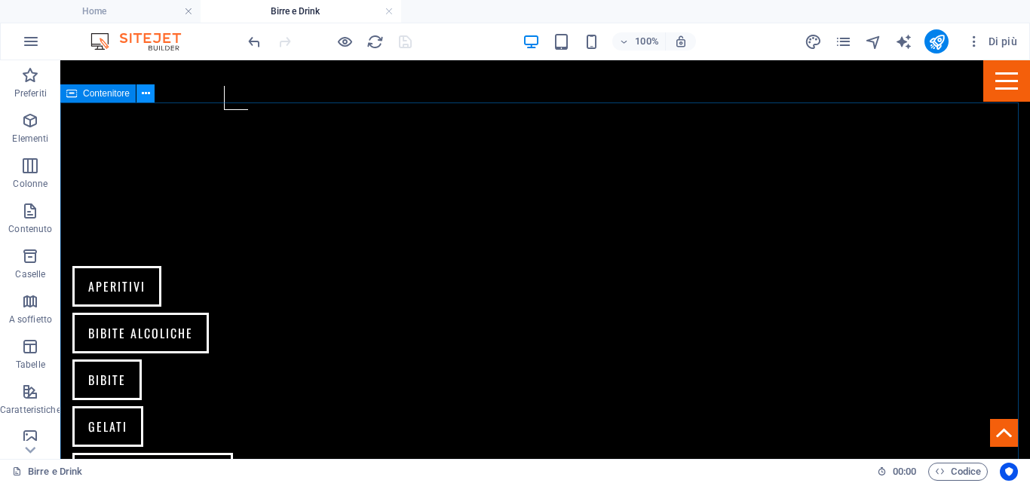
click at [147, 94] on icon at bounding box center [146, 94] width 8 height 16
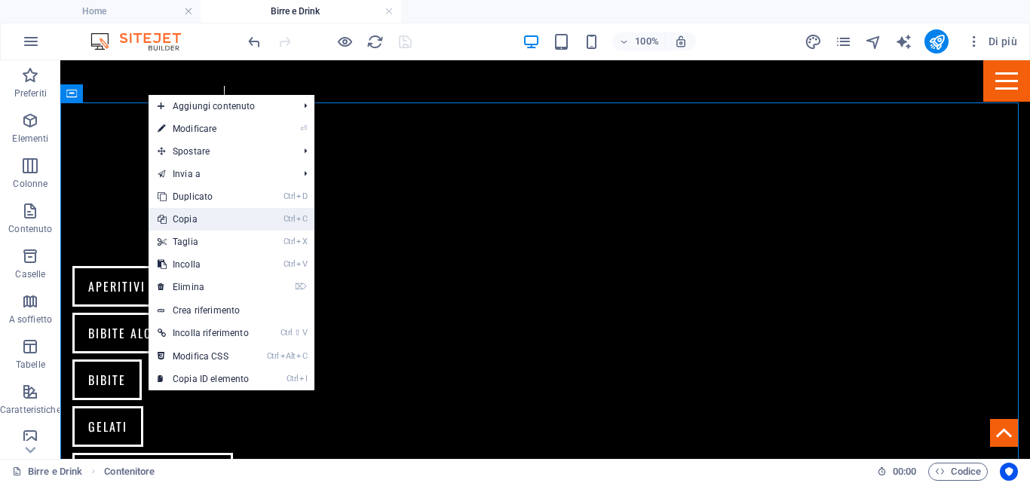
click at [198, 216] on link "Ctrl C Copia" at bounding box center [203, 219] width 109 height 23
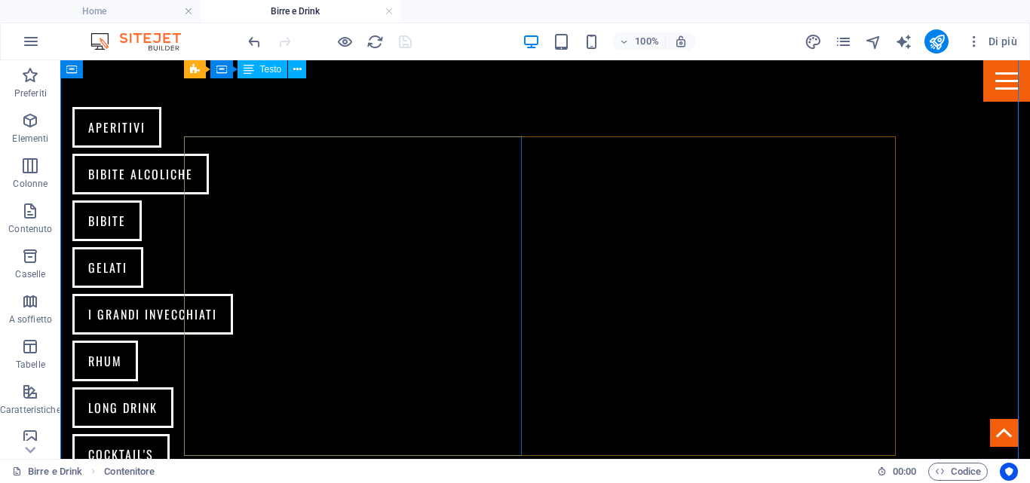
scroll to position [649, 0]
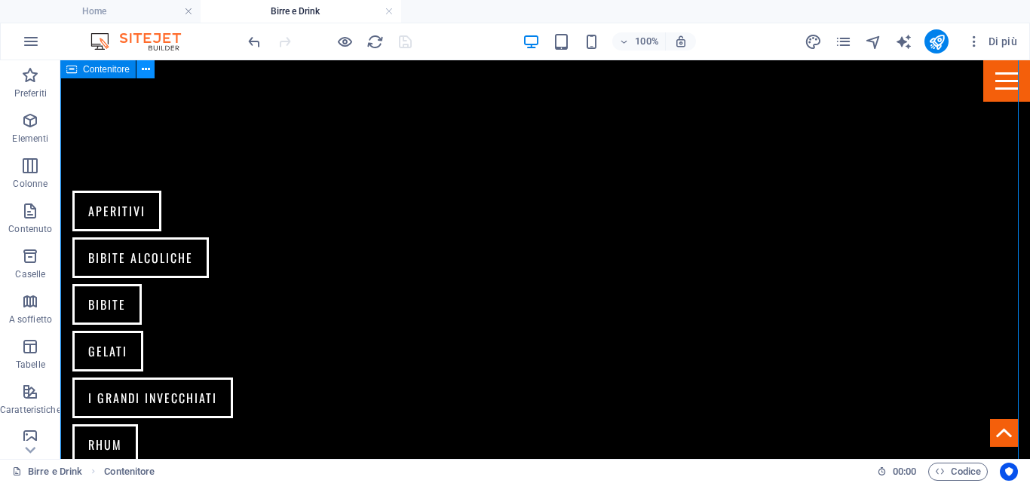
click at [144, 68] on icon at bounding box center [146, 70] width 8 height 16
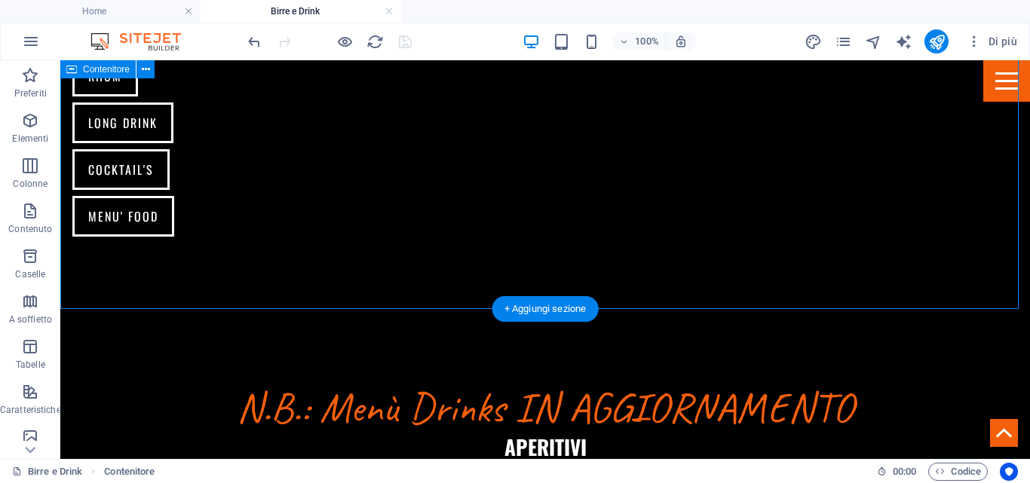
scroll to position [1026, 0]
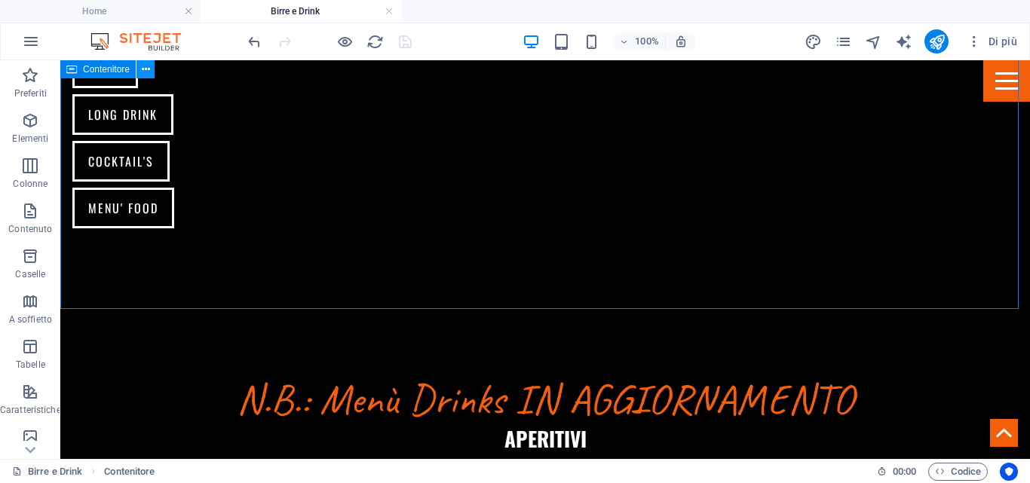
click at [147, 73] on icon at bounding box center [146, 70] width 8 height 16
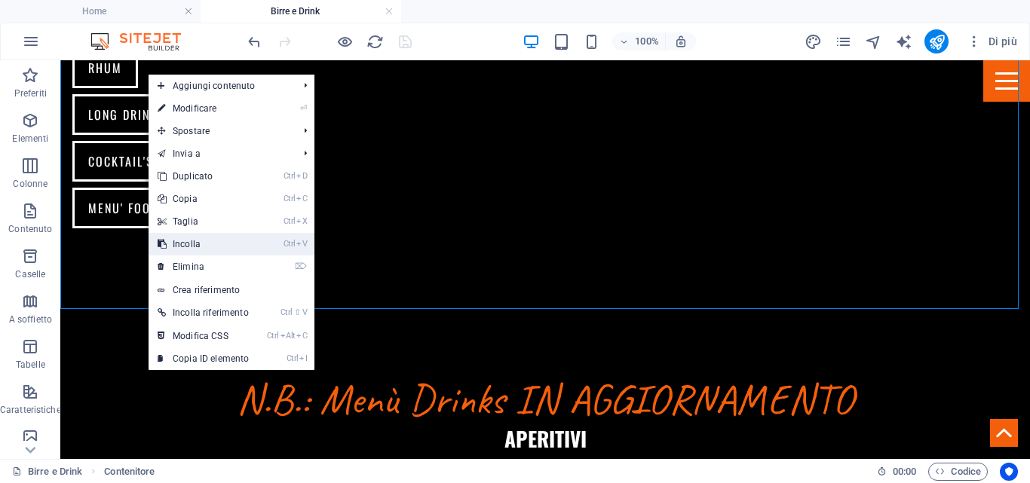
click at [184, 249] on link "Ctrl V Incolla" at bounding box center [203, 244] width 109 height 23
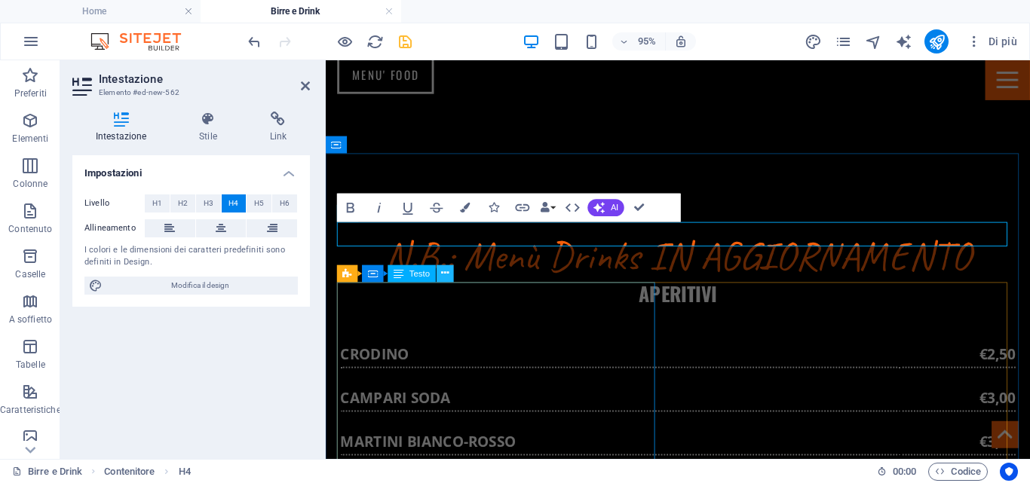
click at [443, 274] on icon at bounding box center [445, 273] width 8 height 15
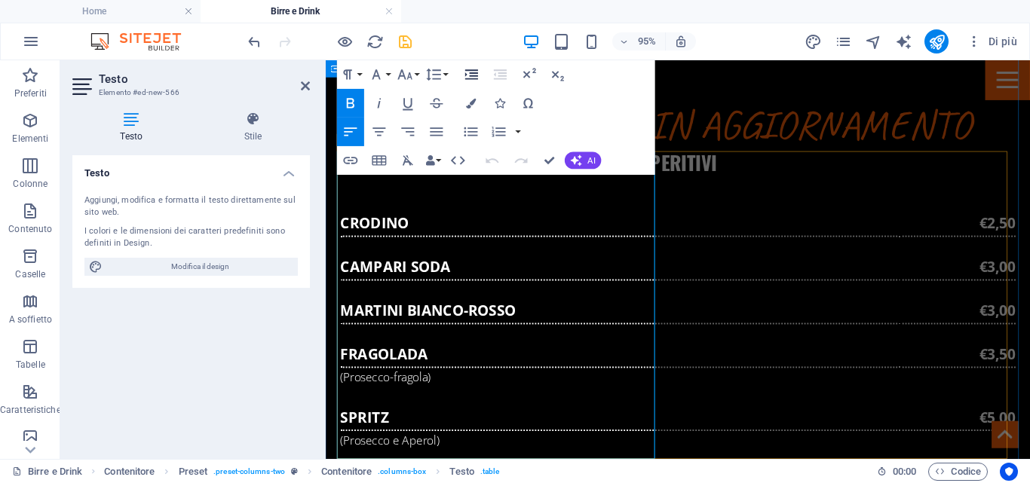
scroll to position [1088, 0]
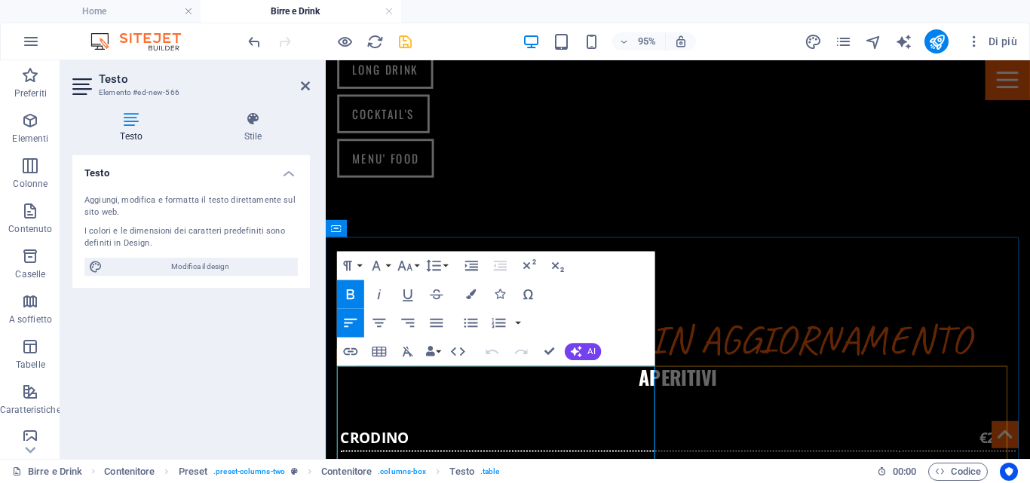
drag, startPoint x: 649, startPoint y: 395, endPoint x: 654, endPoint y: 388, distance: 8.2
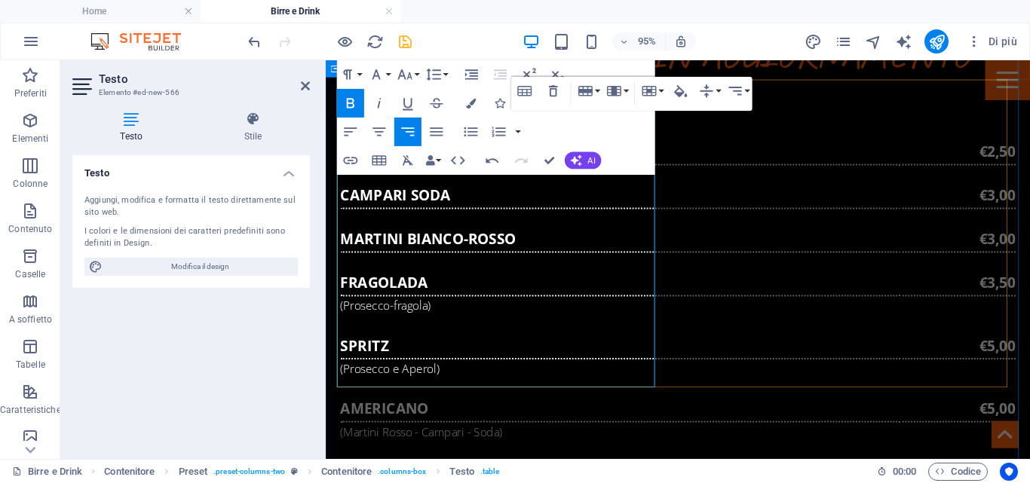
scroll to position [1239, 0]
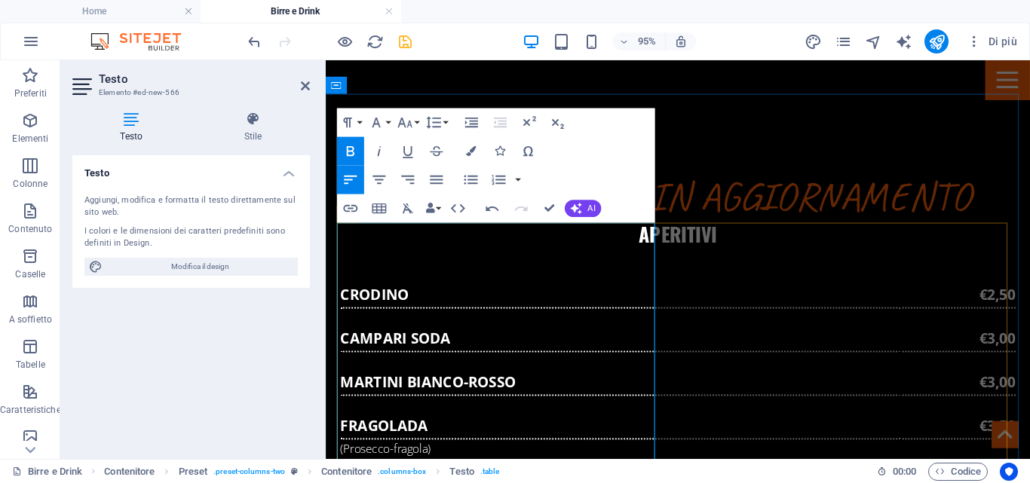
drag, startPoint x: 527, startPoint y: 339, endPoint x: 353, endPoint y: 336, distance: 174.3
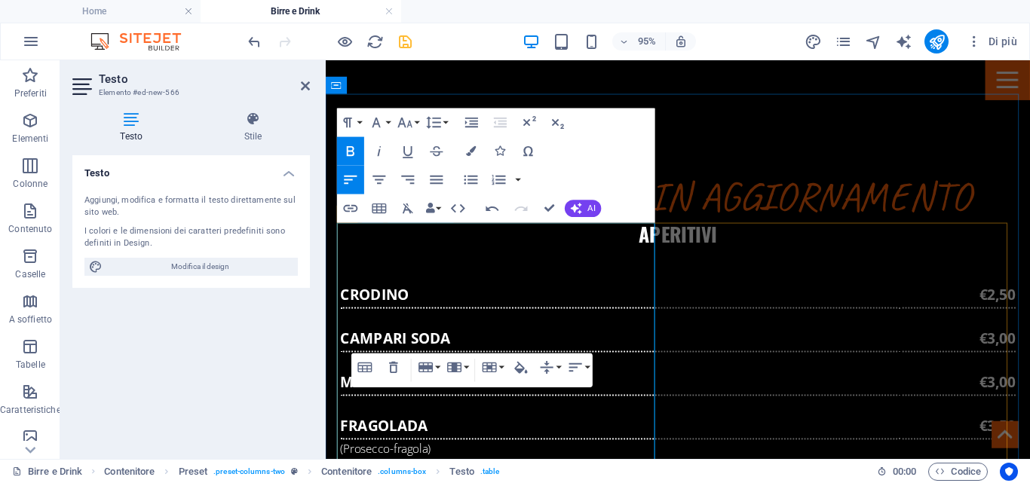
drag, startPoint x: 439, startPoint y: 461, endPoint x: 492, endPoint y: 446, distance: 55.6
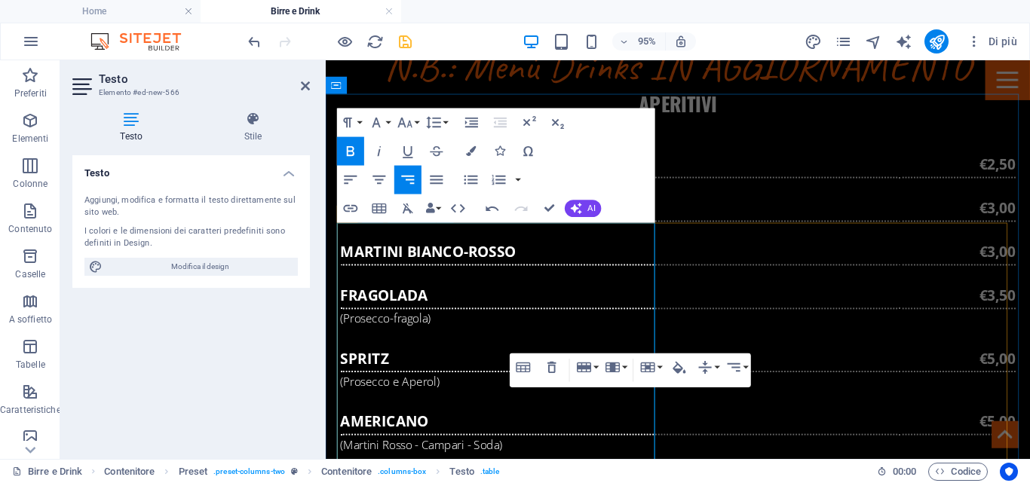
scroll to position [1390, 0]
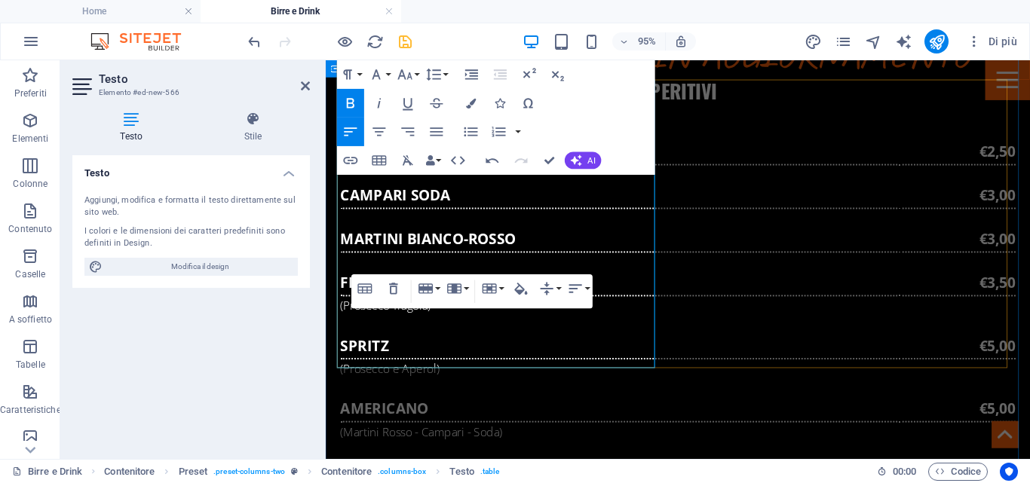
drag, startPoint x: 651, startPoint y: 351, endPoint x: 1012, endPoint y: 345, distance: 361.3
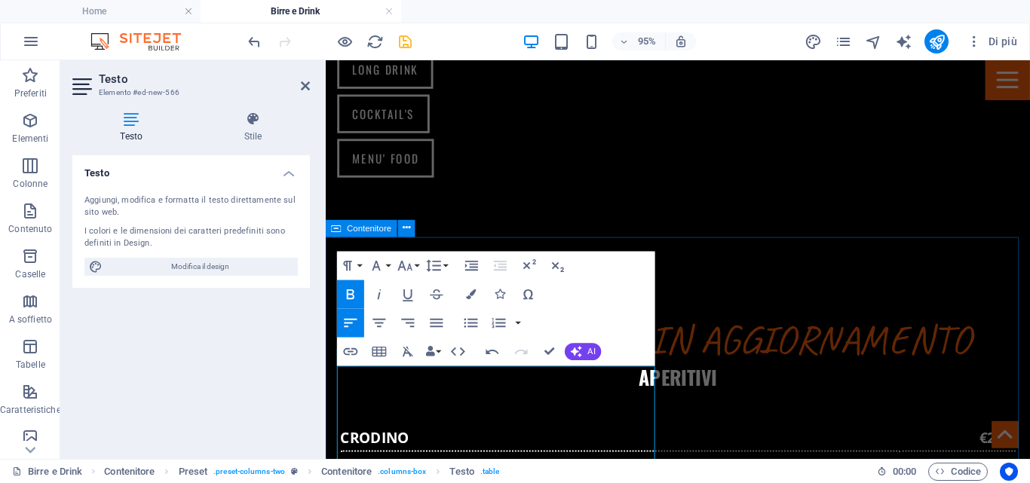
scroll to position [1315, 0]
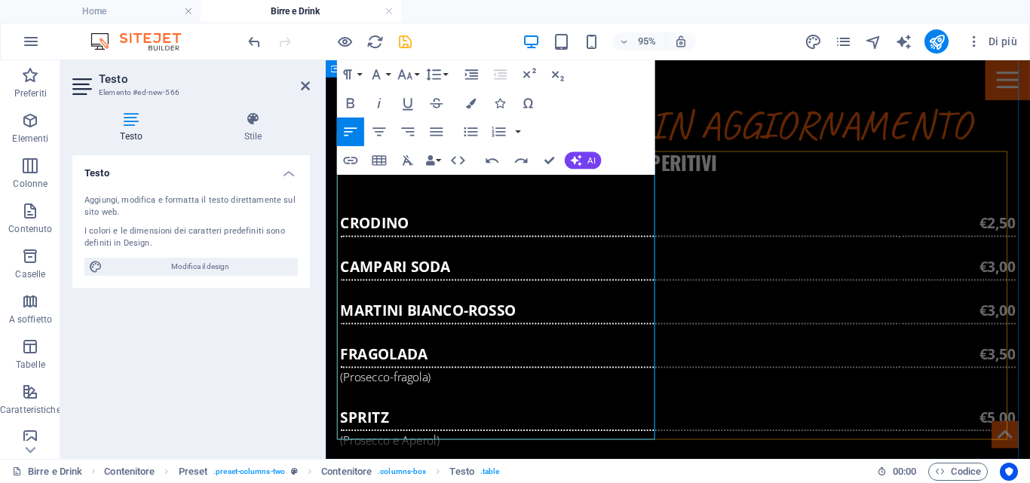
drag, startPoint x: 510, startPoint y: 449, endPoint x: 362, endPoint y: 449, distance: 147.8
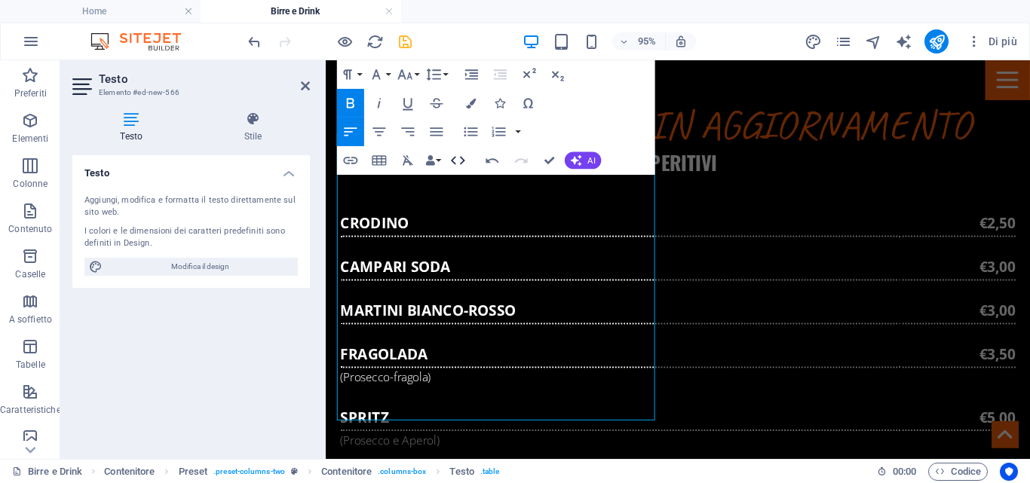
click at [459, 160] on icon "button" at bounding box center [457, 160] width 17 height 17
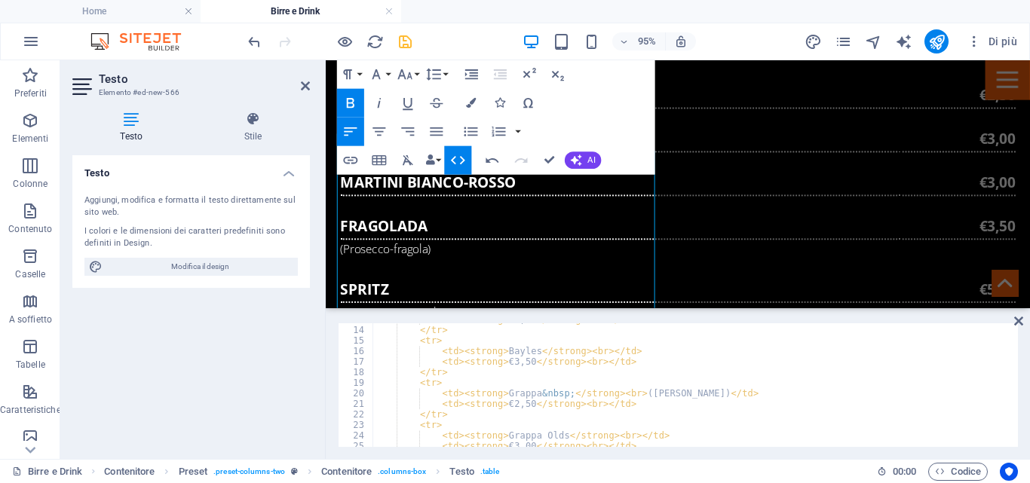
scroll to position [172, 0]
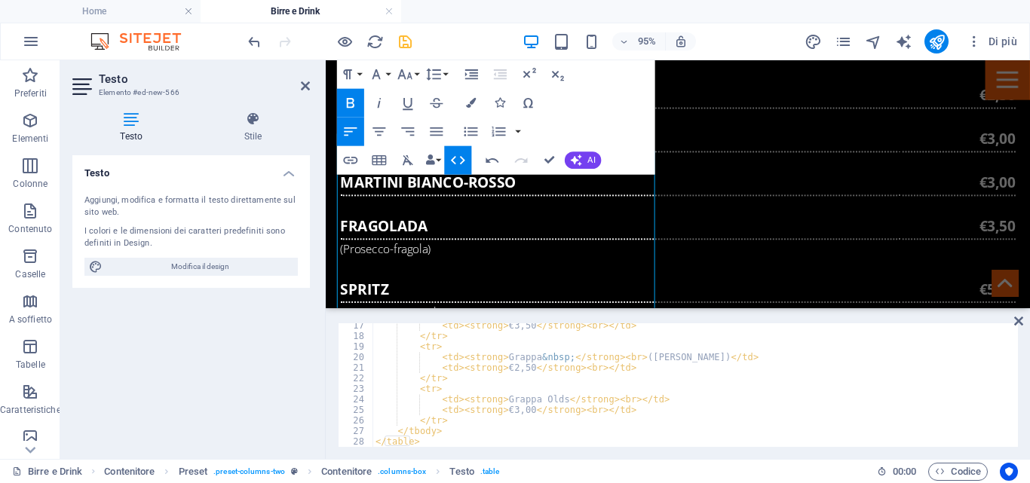
click at [450, 424] on div "< td > < strong > €3,50 </ strong > < br > </ td > </ tr > < tr > < td > < stro…" at bounding box center [694, 393] width 643 height 145
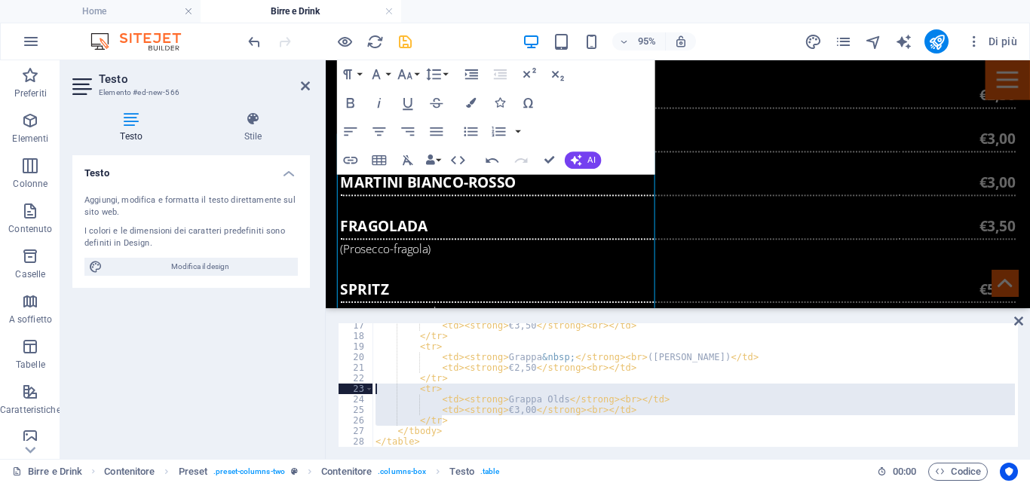
drag, startPoint x: 456, startPoint y: 422, endPoint x: 374, endPoint y: 388, distance: 88.5
click at [374, 388] on div "< td > < strong > €3,50 </ strong > < br > </ td > </ tr > < tr > < td > < stro…" at bounding box center [694, 393] width 643 height 145
click at [458, 421] on div "< td > < strong > €3,50 </ strong > < br > </ td > </ tr > < tr > < td > < stro…" at bounding box center [694, 386] width 643 height 124
type textarea "</tr>"
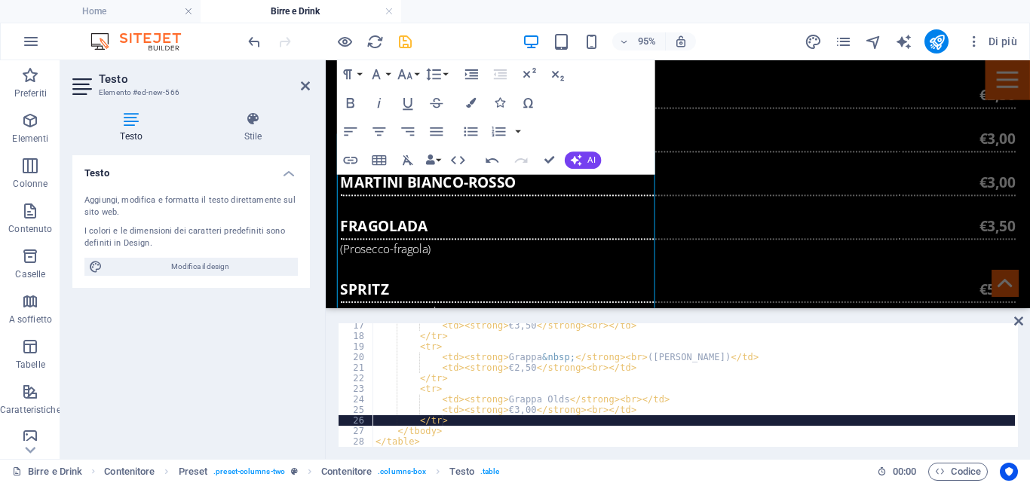
drag, startPoint x: 445, startPoint y: 421, endPoint x: 463, endPoint y: 421, distance: 18.1
click at [448, 421] on div "< td > < strong > €3,50 </ strong > < br > </ td > </ tr > < tr > < td > < stro…" at bounding box center [694, 393] width 643 height 145
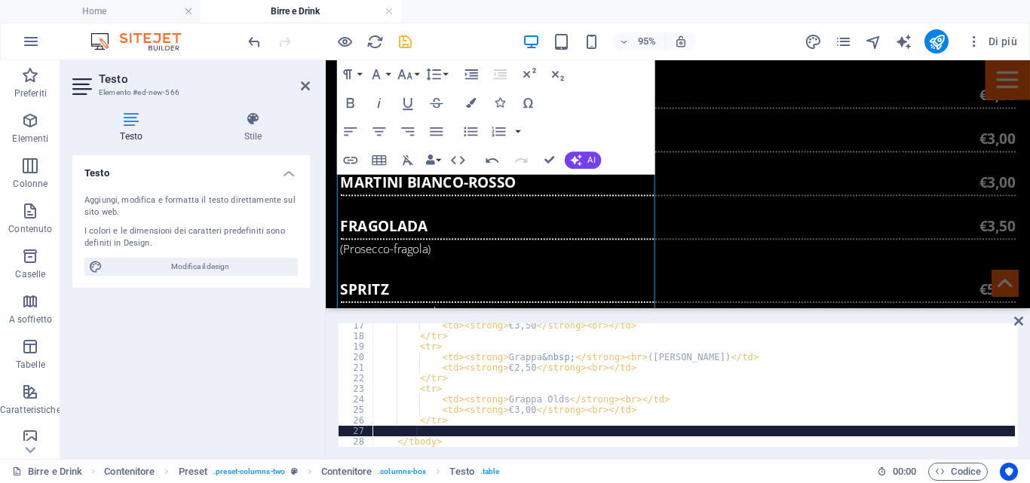
paste textarea "</tr>"
type textarea "</tr>"
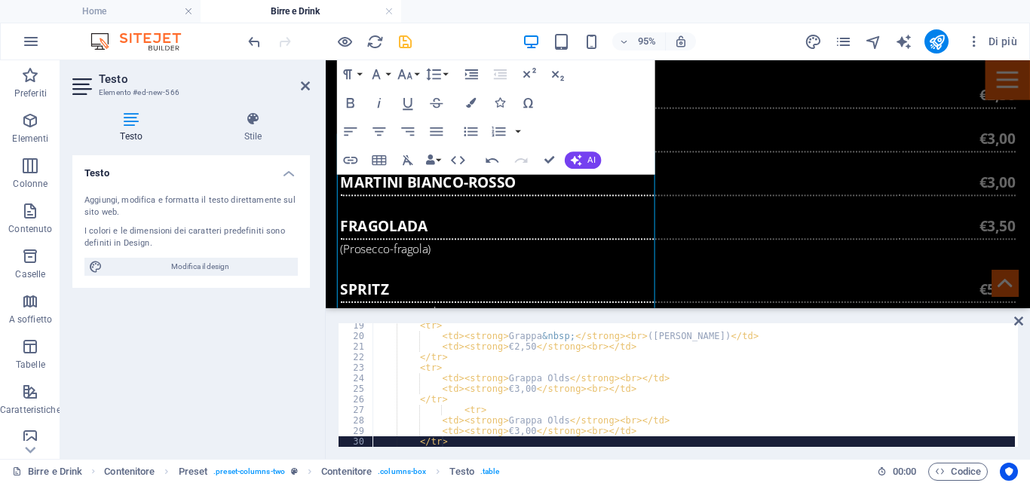
scroll to position [204, 0]
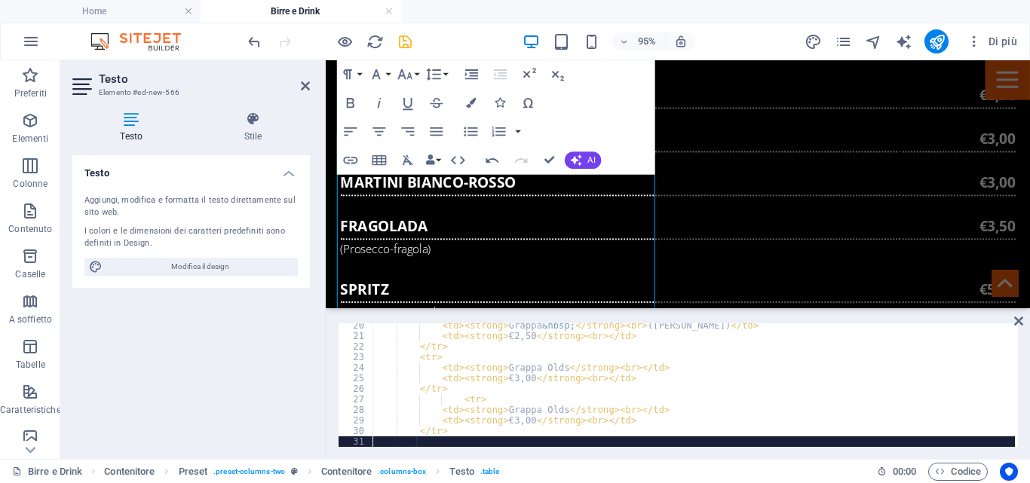
paste textarea "</tr>"
type textarea "</tr>"
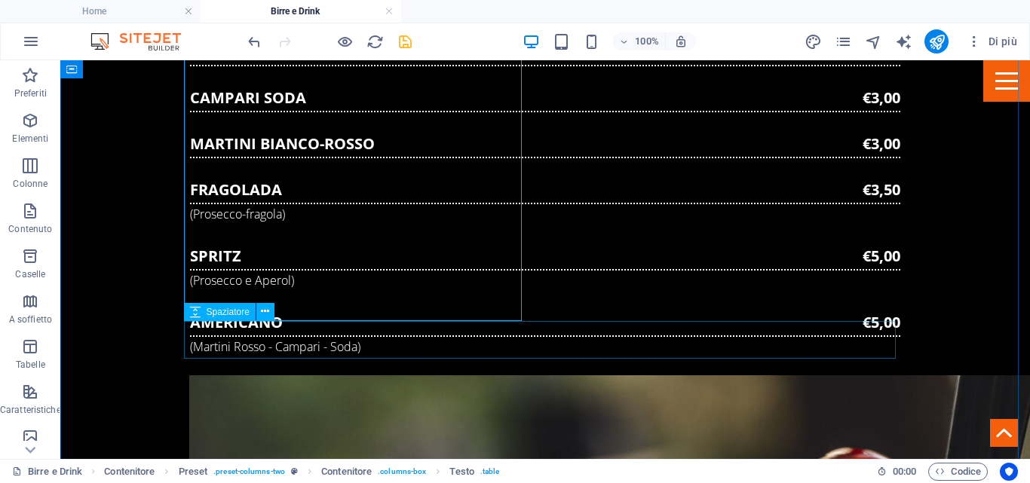
scroll to position [1465, 0]
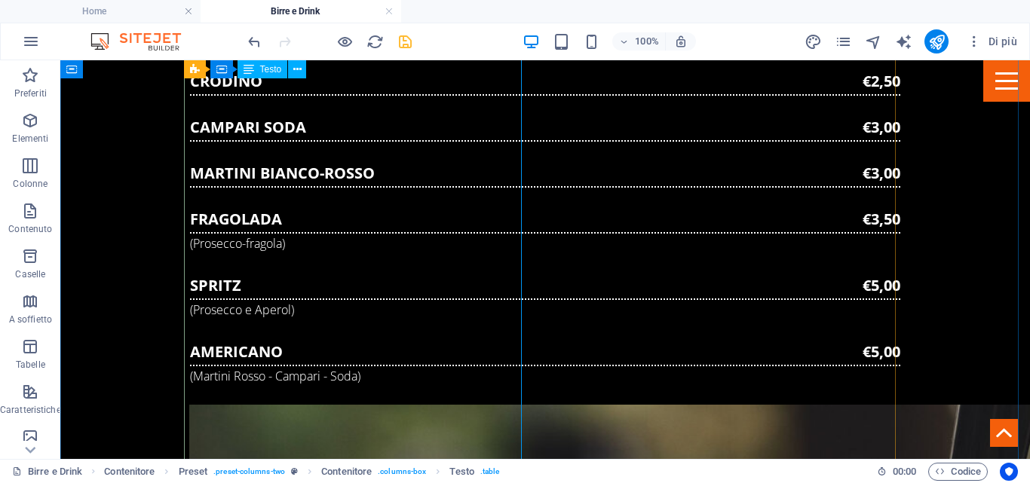
scroll to position [1410, 0]
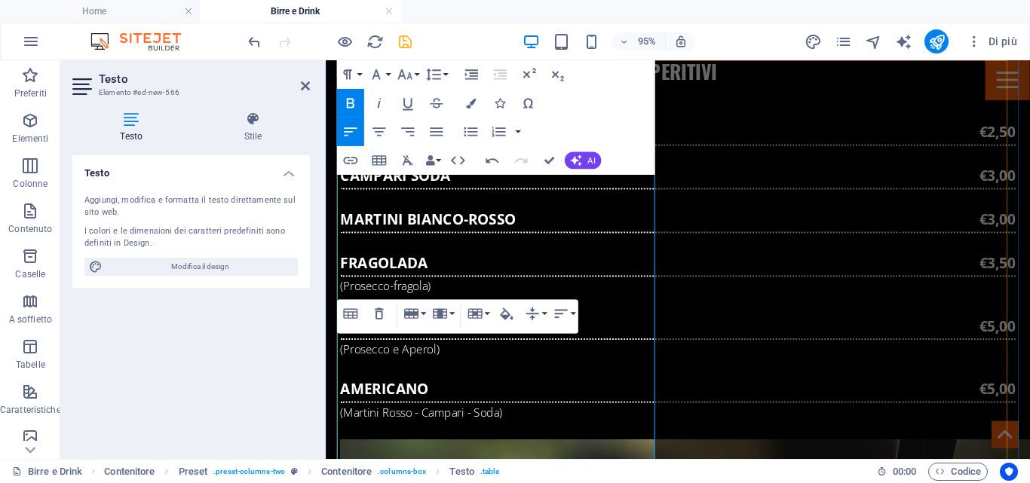
drag, startPoint x: 661, startPoint y: 375, endPoint x: 1030, endPoint y: 406, distance: 370.1
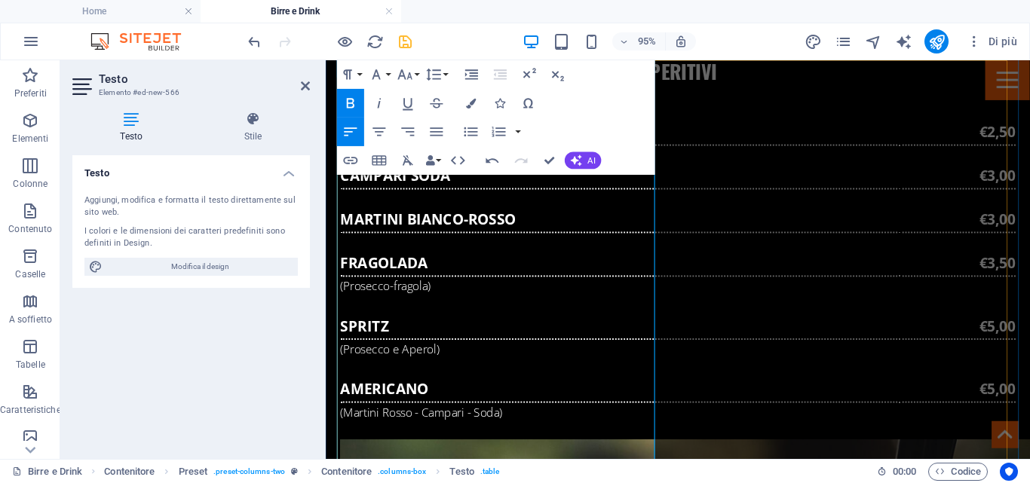
drag, startPoint x: 458, startPoint y: 422, endPoint x: 346, endPoint y: 416, distance: 111.7
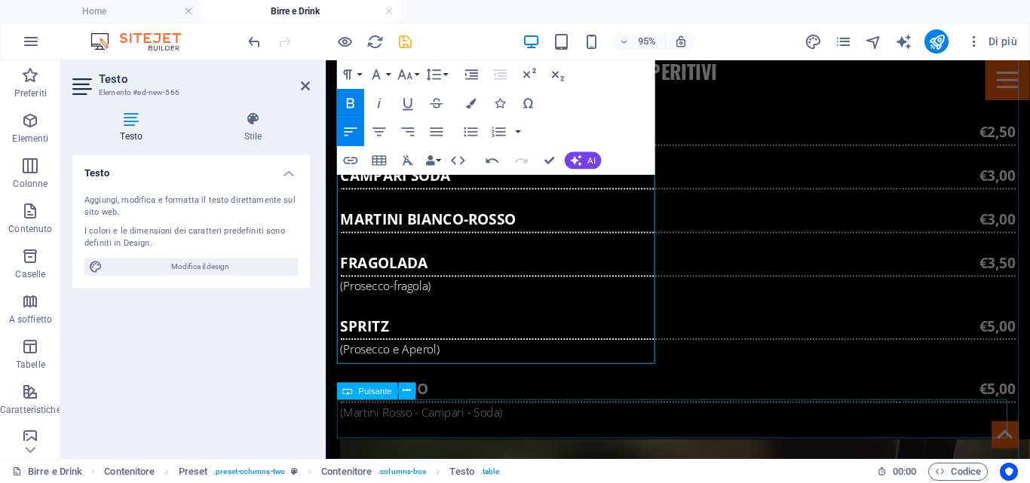
scroll to position [1561, 0]
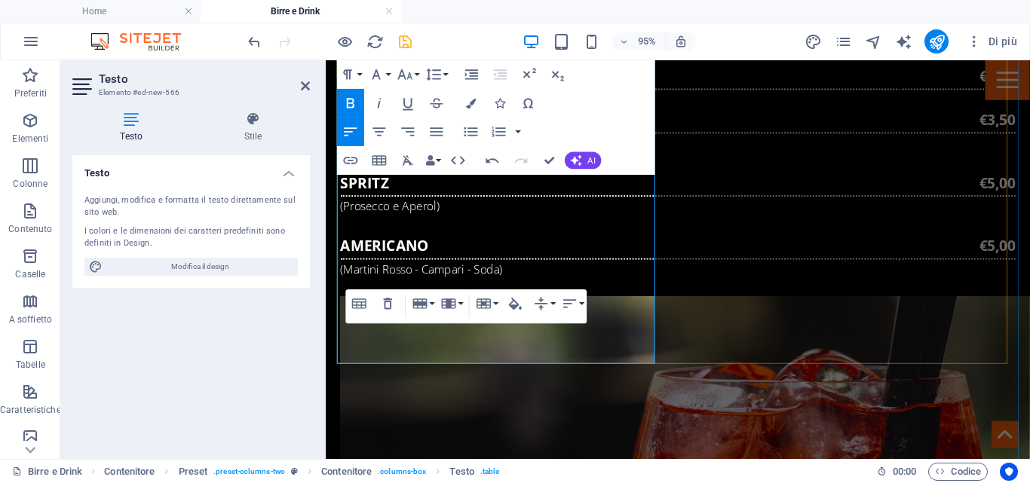
drag, startPoint x: 648, startPoint y: 366, endPoint x: 653, endPoint y: 359, distance: 8.6
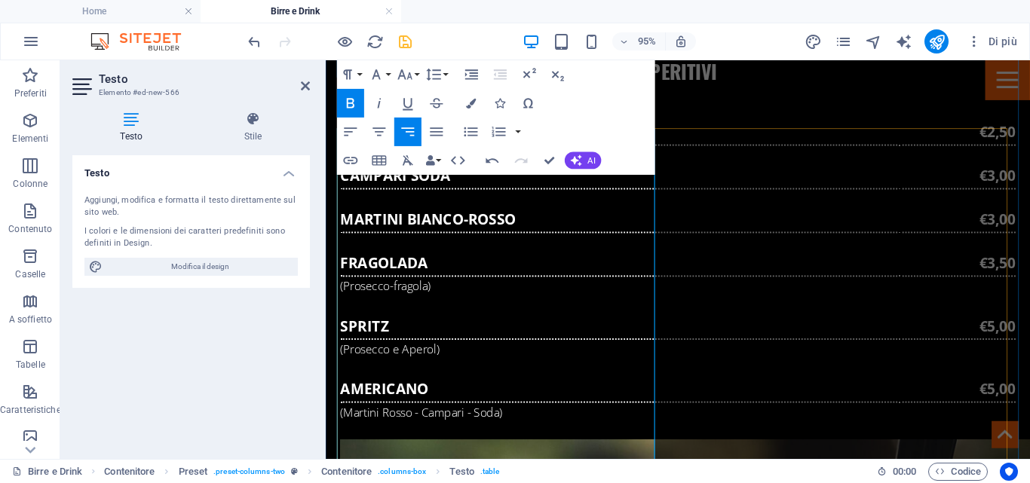
scroll to position [1335, 0]
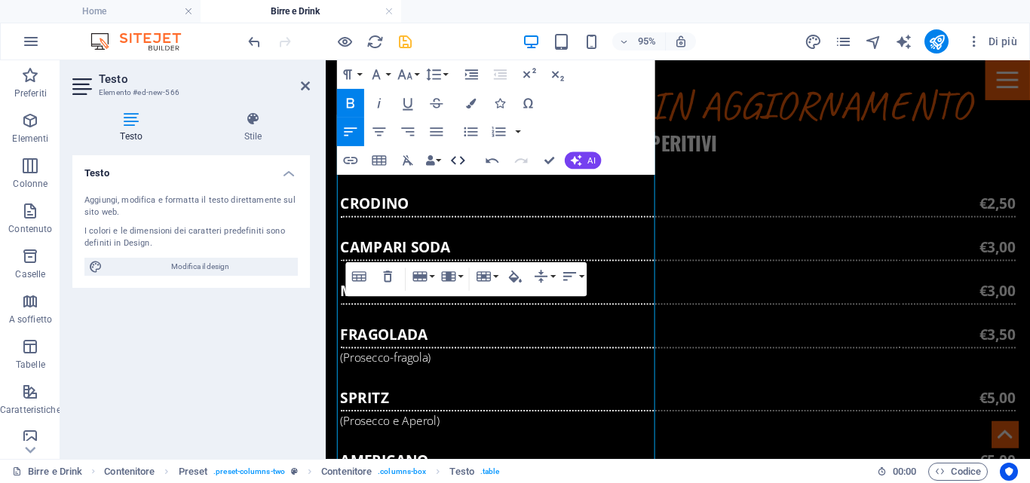
click at [460, 163] on icon "button" at bounding box center [457, 160] width 17 height 17
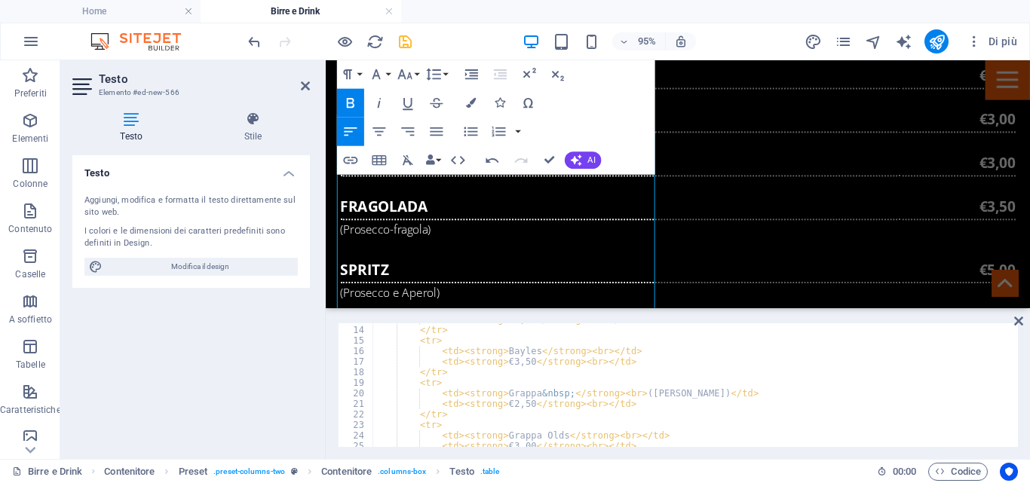
scroll to position [136, 0]
click at [449, 416] on div "< td > < strong > €3,00 </ strong > < br > </ td > </ tr > < tr > < td > < stro…" at bounding box center [694, 386] width 643 height 145
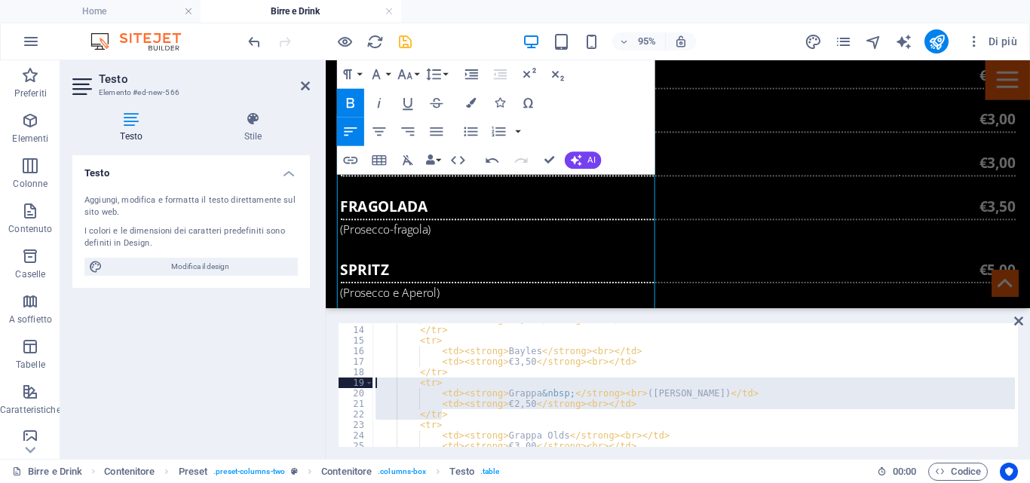
drag, startPoint x: 453, startPoint y: 413, endPoint x: 375, endPoint y: 383, distance: 83.1
click at [375, 383] on div "< td > < strong > €3,00 </ strong > < br > </ td > </ tr > < tr > < td > < stro…" at bounding box center [694, 386] width 643 height 145
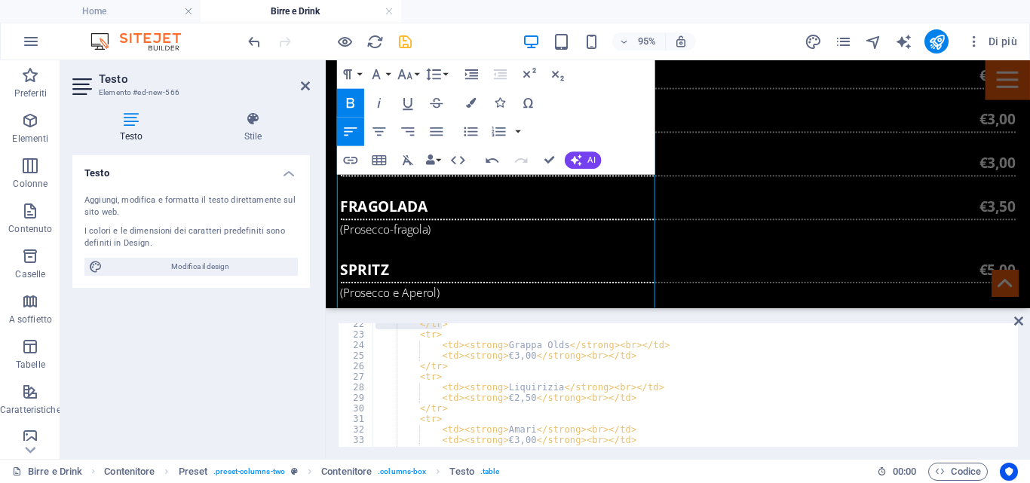
scroll to position [226, 0]
click at [448, 410] on div "</ tr > < tr > < td > < strong > Grappa Olds </ strong > < br > </ td > < td > …" at bounding box center [694, 391] width 643 height 145
type textarea "</tr>"
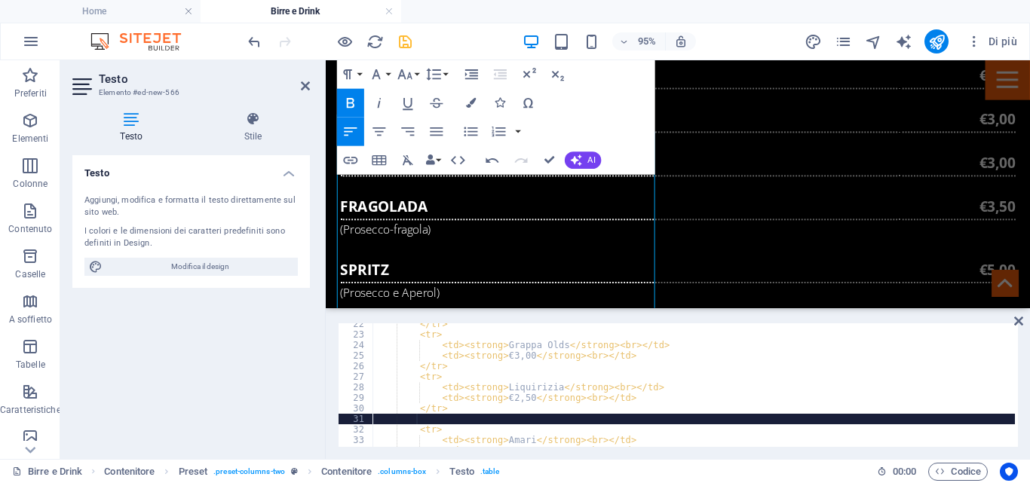
scroll to position [0, 5]
type textarea "</tr>"
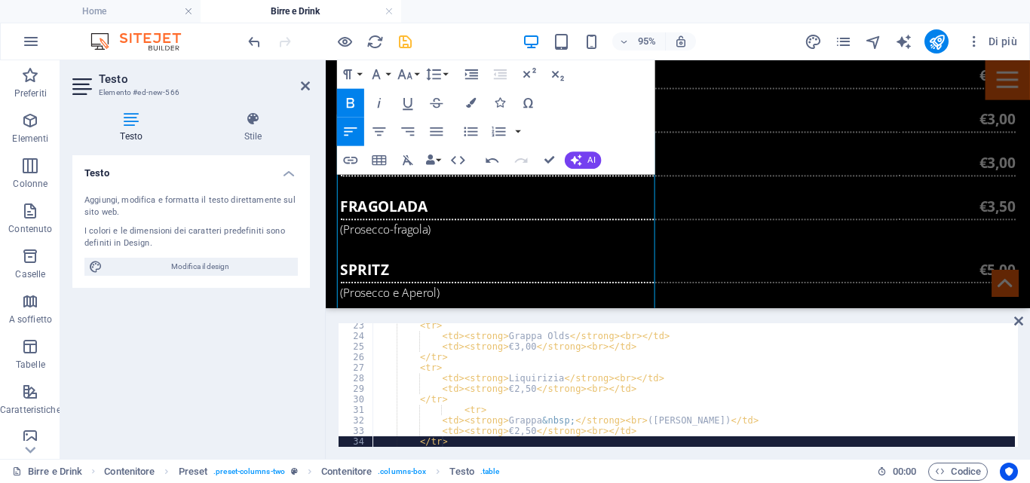
scroll to position [235, 0]
drag, startPoint x: 553, startPoint y: 155, endPoint x: 492, endPoint y: 95, distance: 85.9
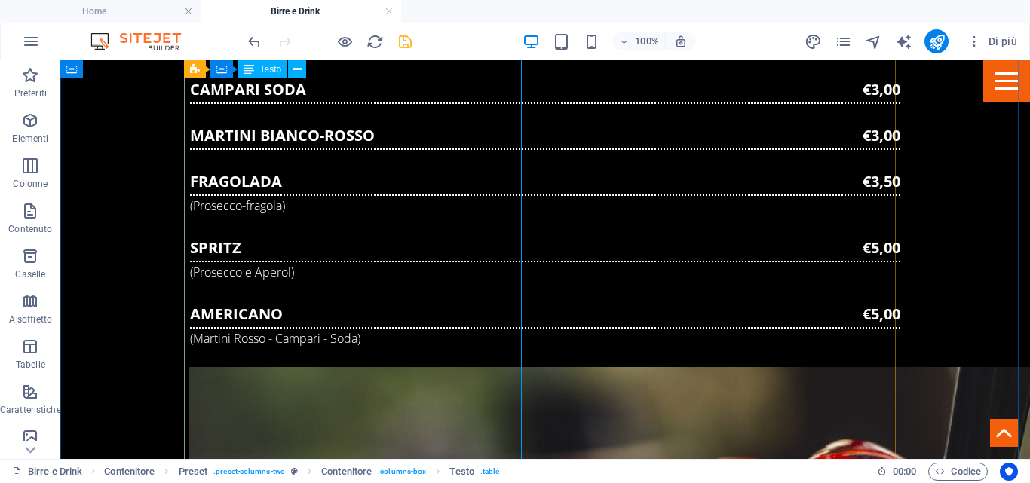
scroll to position [1486, 0]
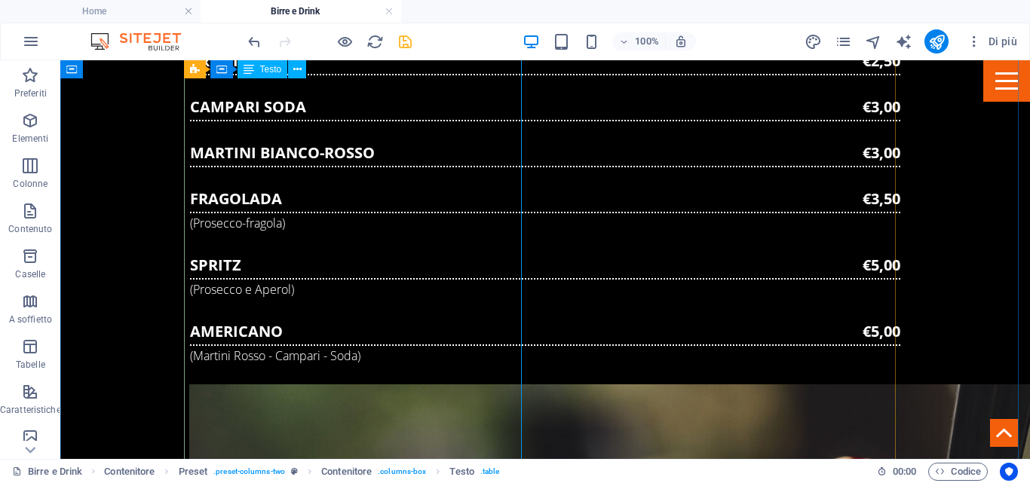
scroll to position [1410, 0]
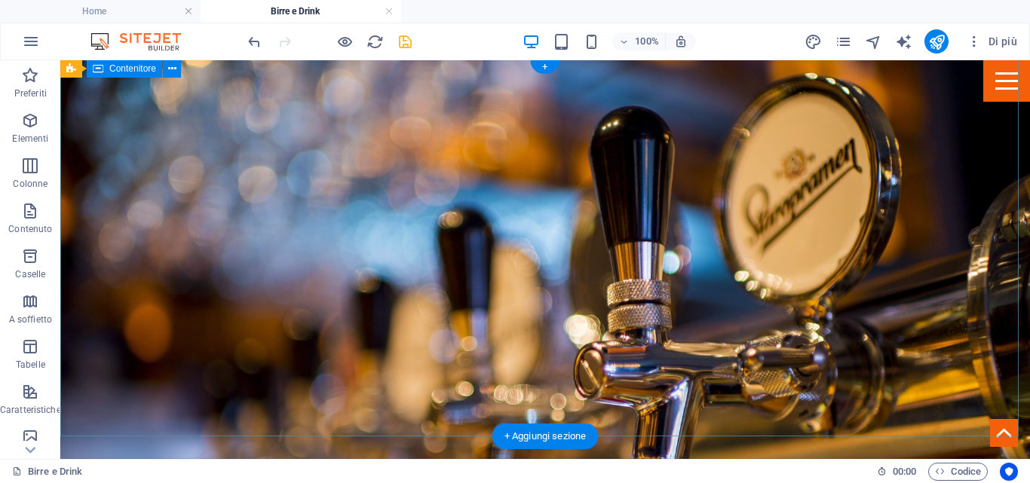
scroll to position [226, 0]
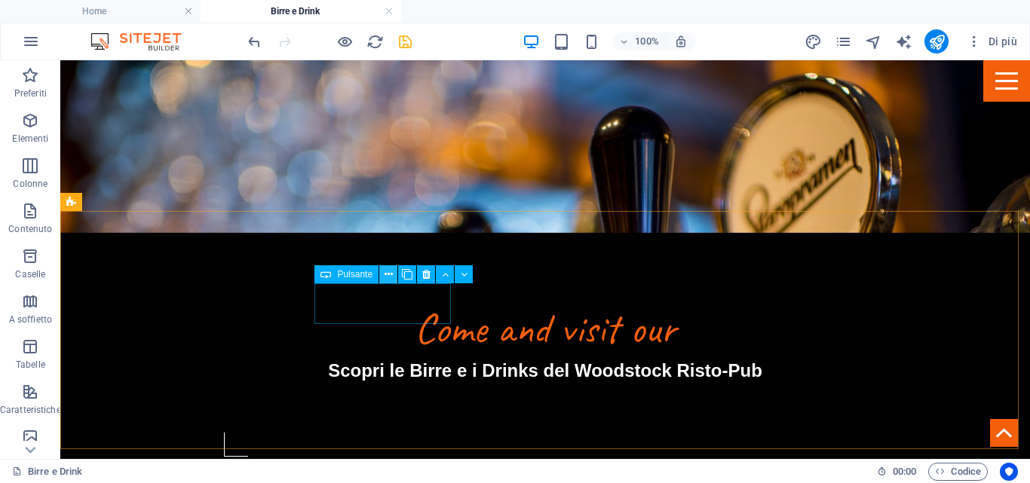
click at [392, 270] on icon at bounding box center [389, 275] width 8 height 16
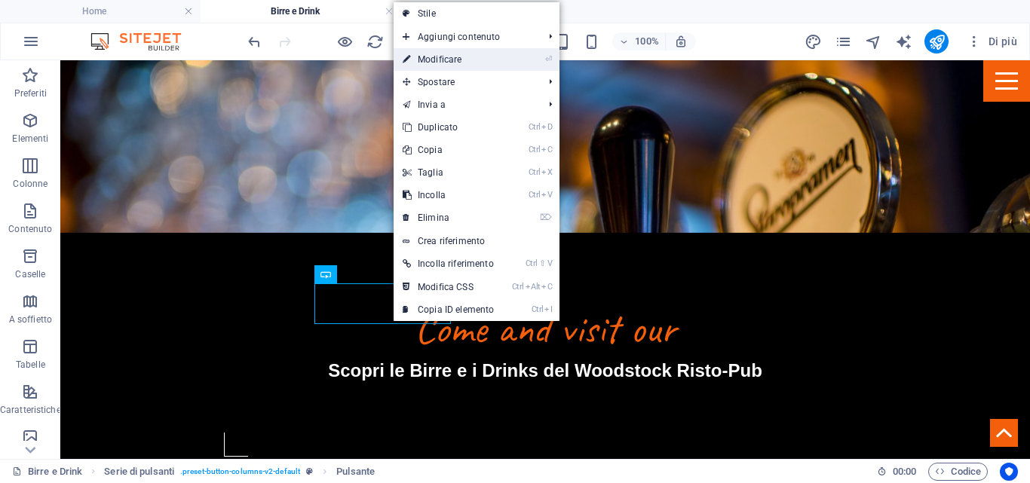
drag, startPoint x: 419, startPoint y: 59, endPoint x: 87, endPoint y: 9, distance: 334.8
click at [419, 59] on link "⏎ Modificare" at bounding box center [448, 59] width 109 height 23
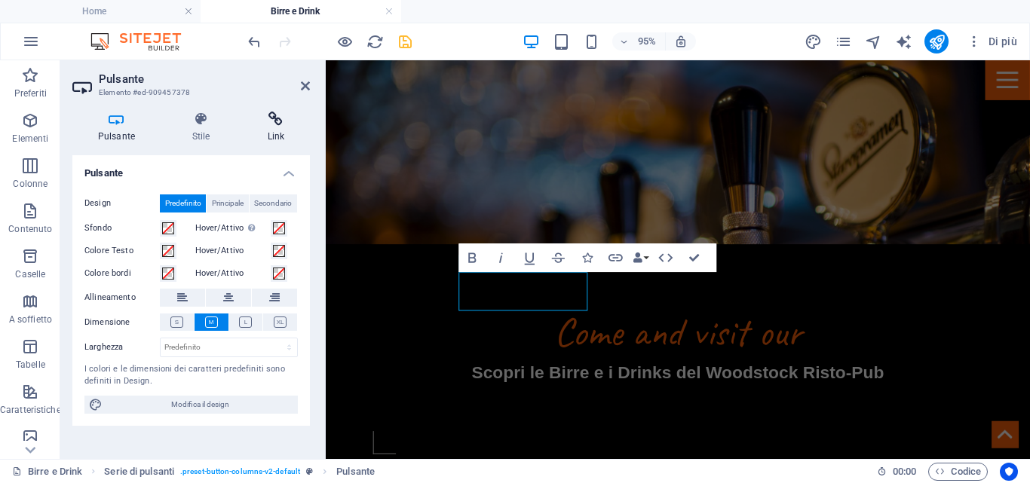
click at [280, 121] on icon at bounding box center [276, 119] width 68 height 15
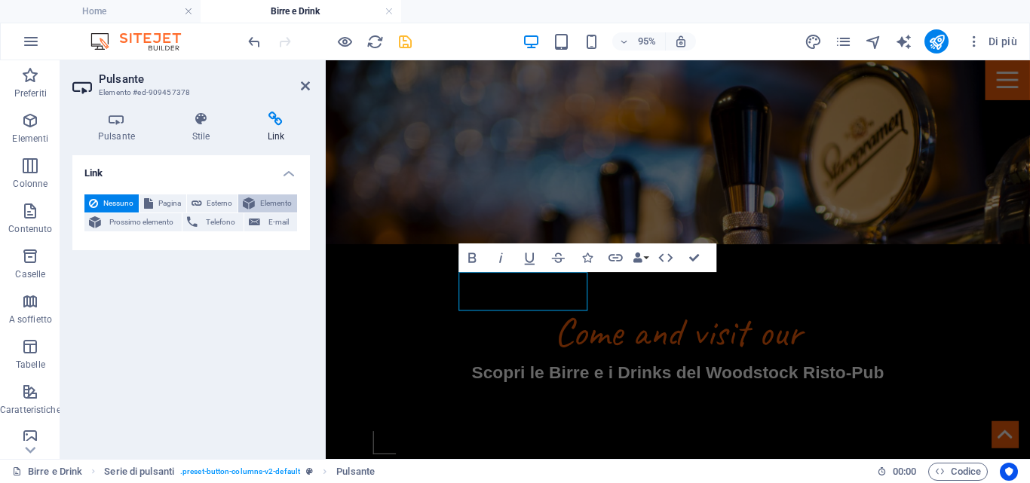
click at [265, 204] on span "Elemento" at bounding box center [275, 204] width 33 height 18
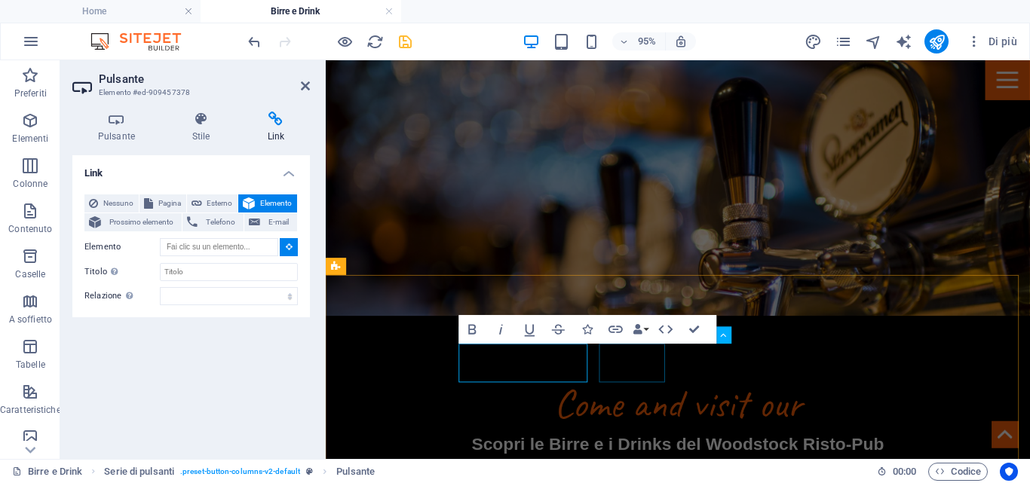
scroll to position [302, 0]
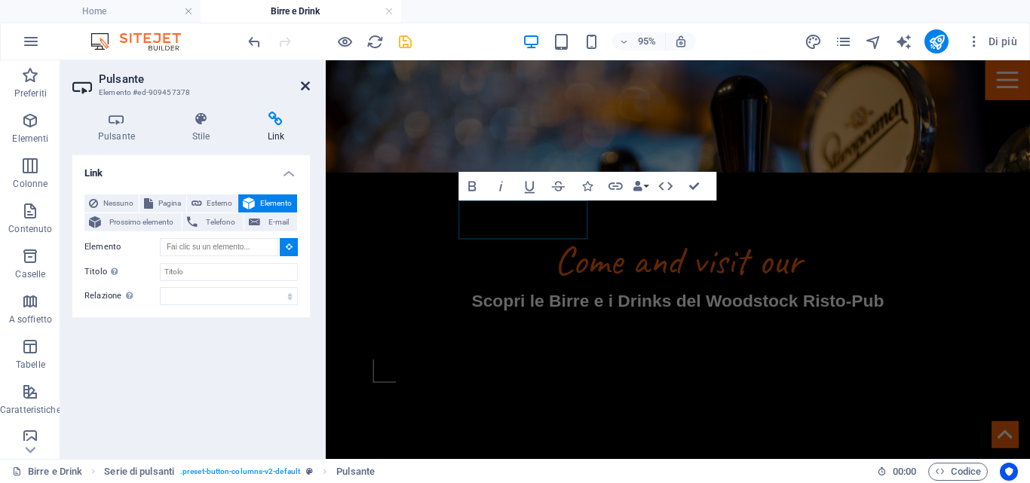
click at [305, 85] on icon at bounding box center [305, 86] width 9 height 12
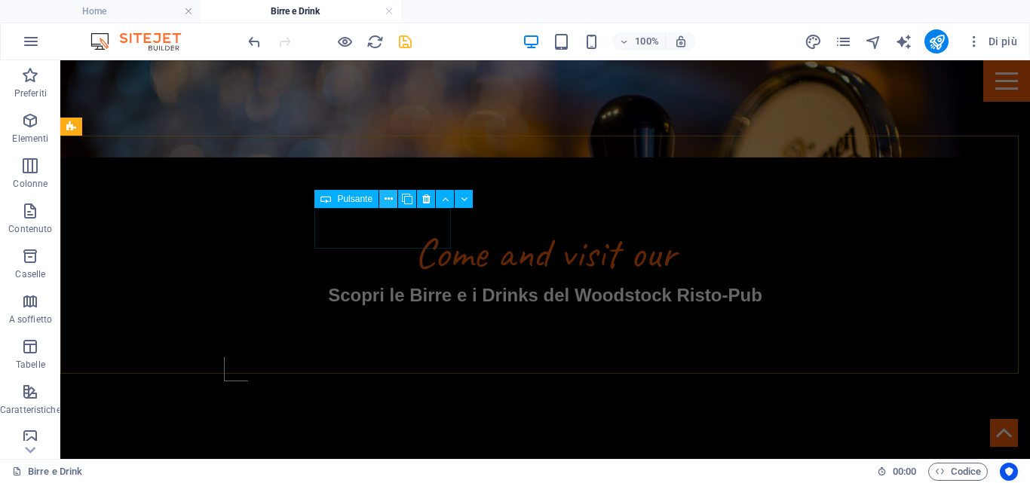
click at [391, 197] on icon at bounding box center [389, 200] width 8 height 16
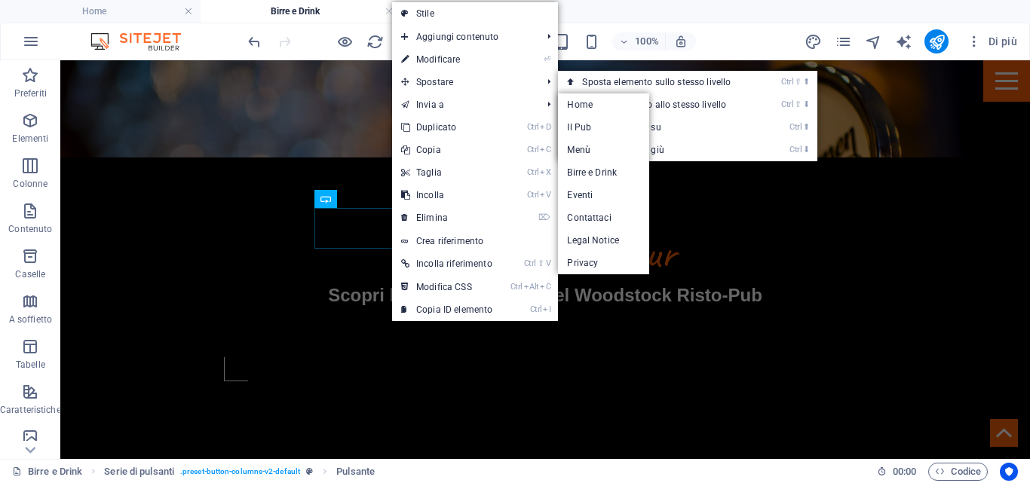
click at [419, 54] on link "⏎ Modificare" at bounding box center [446, 59] width 109 height 23
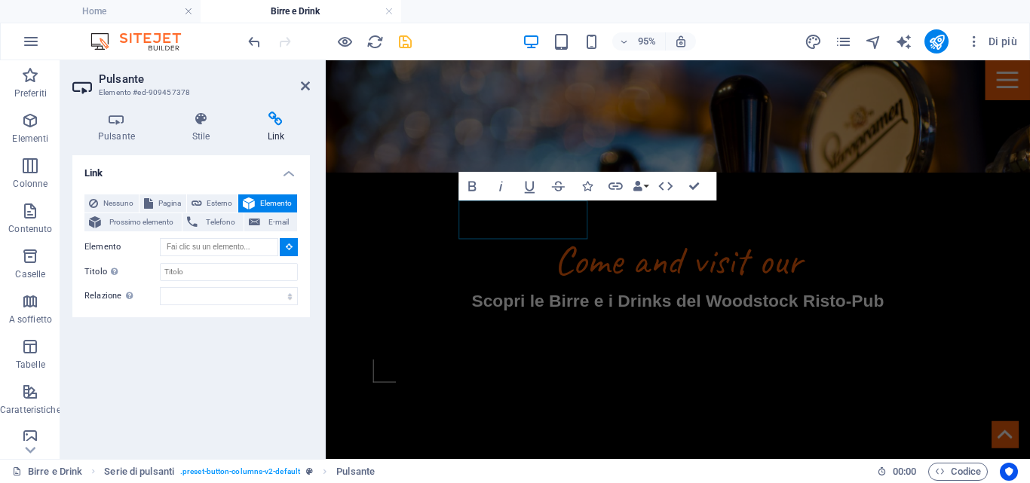
click at [268, 204] on span "Elemento" at bounding box center [275, 204] width 33 height 18
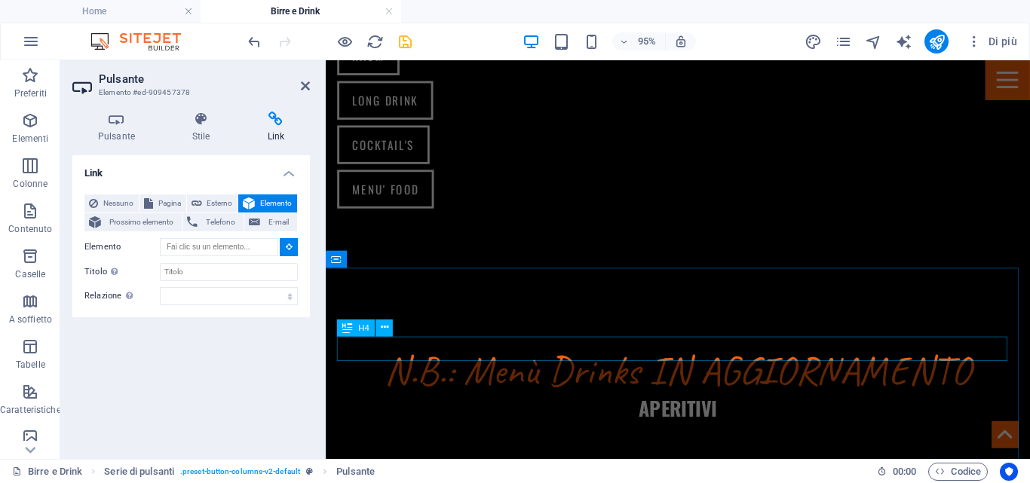
scroll to position [1131, 0]
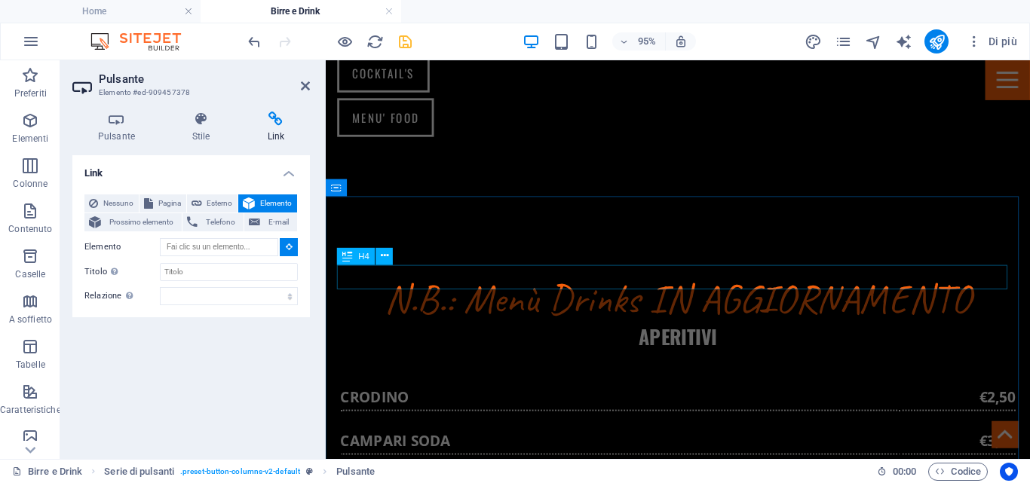
type input "#ed-new-562"
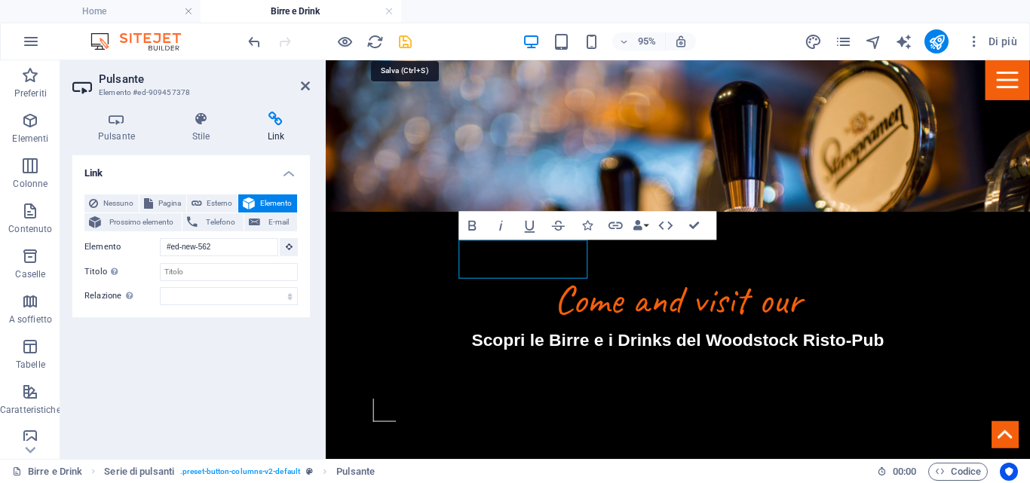
click at [407, 40] on icon "save" at bounding box center [405, 41] width 17 height 17
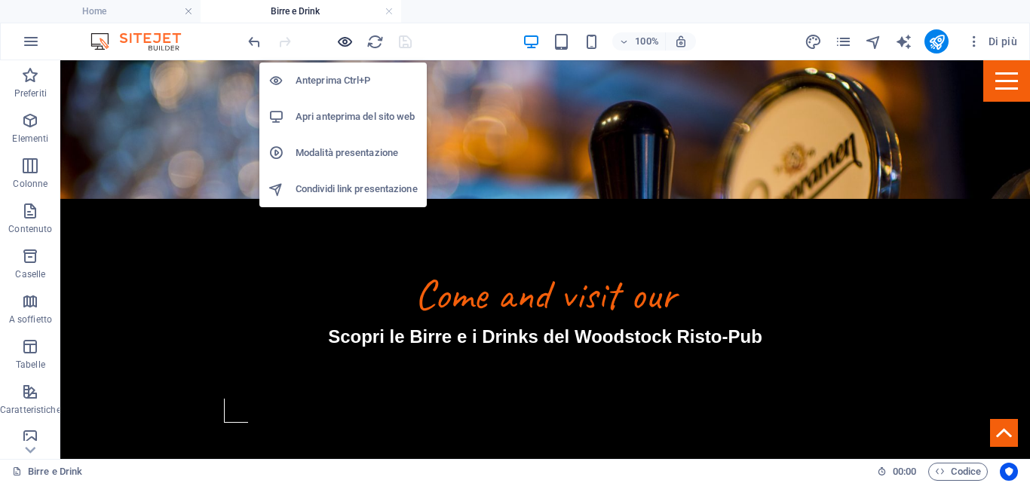
click at [347, 40] on icon "button" at bounding box center [344, 41] width 17 height 17
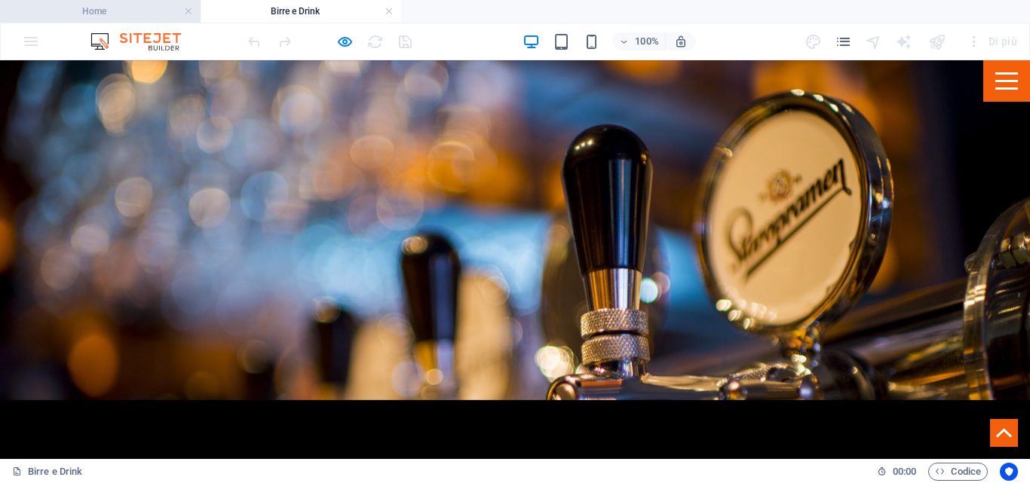
scroll to position [0, 0]
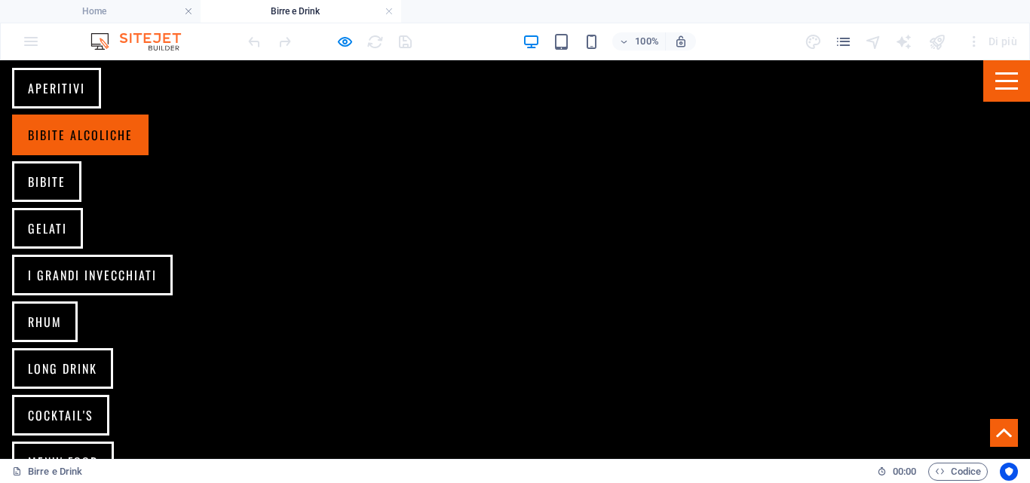
scroll to position [1347, 0]
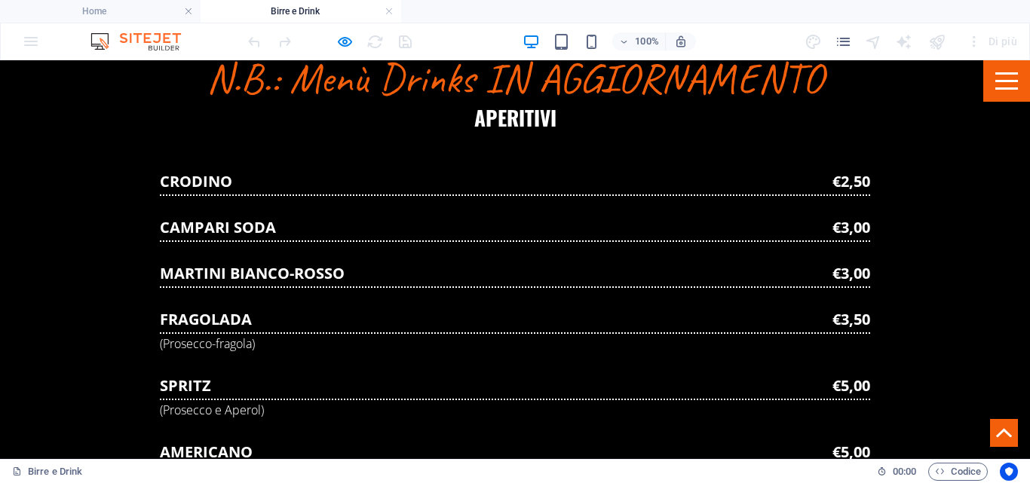
click at [996, 432] on icon at bounding box center [1004, 433] width 16 height 9
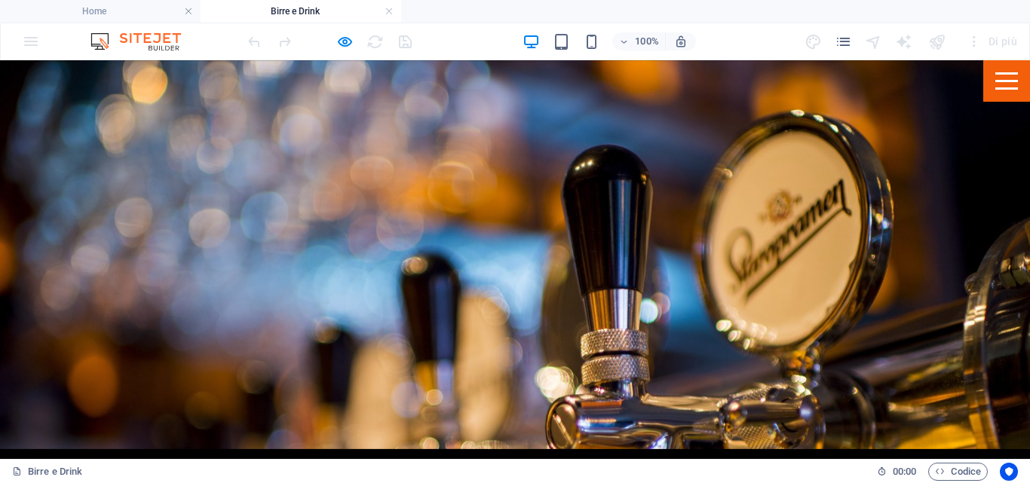
scroll to position [75, 0]
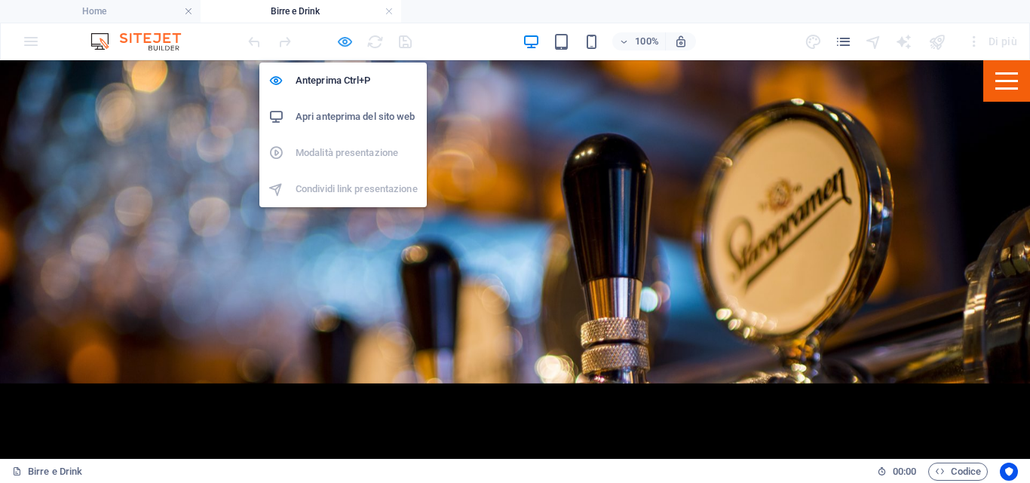
click at [346, 41] on icon "button" at bounding box center [344, 41] width 17 height 17
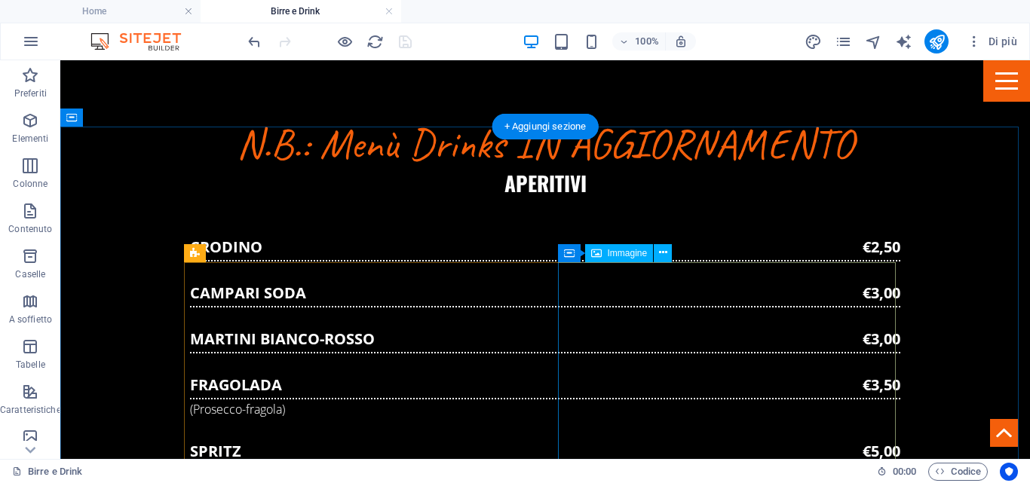
scroll to position [1433, 0]
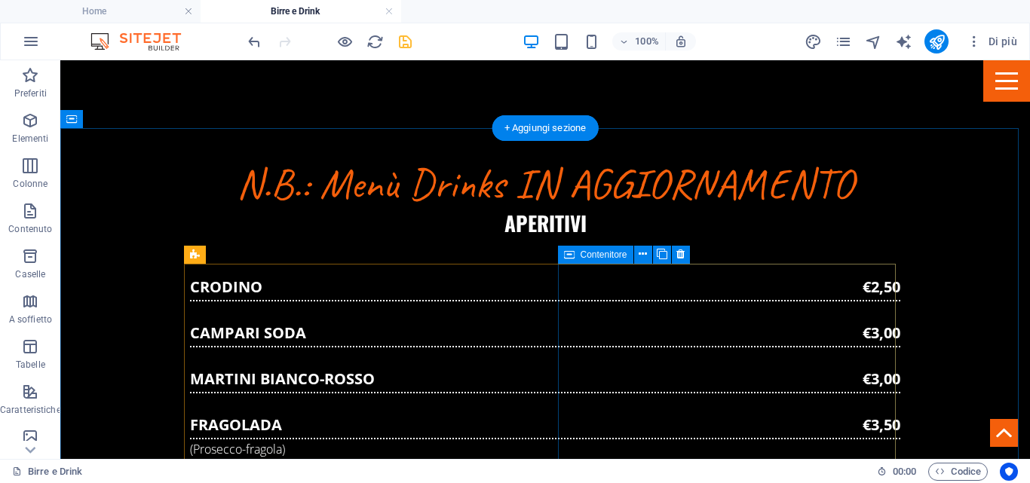
scroll to position [1358, 0]
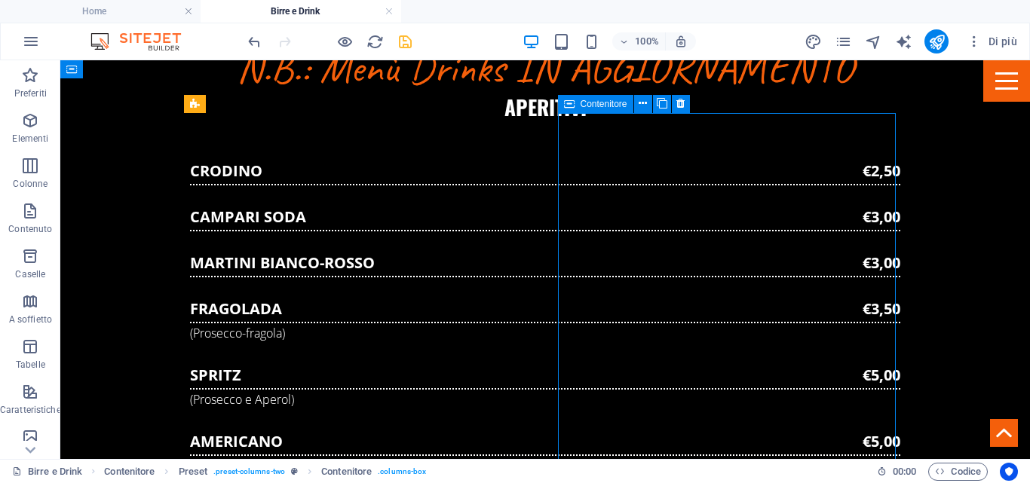
click at [643, 105] on icon at bounding box center [643, 104] width 8 height 16
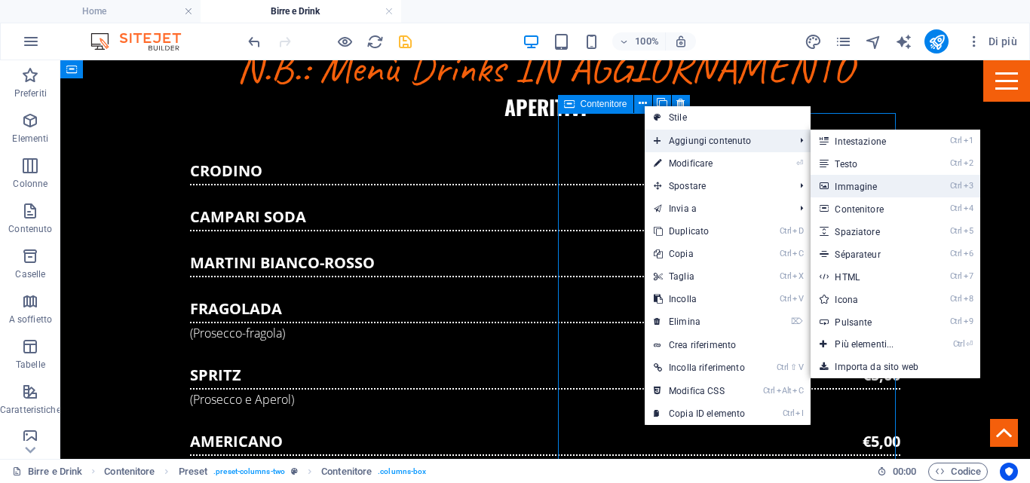
click at [839, 188] on link "Ctrl 3 Immagine" at bounding box center [867, 186] width 113 height 23
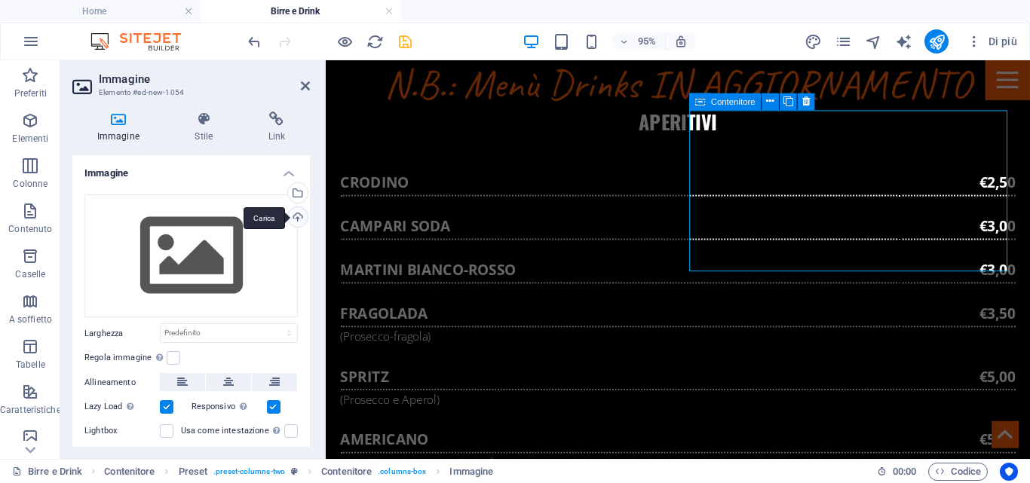
click at [293, 216] on div "Carica" at bounding box center [296, 218] width 23 height 23
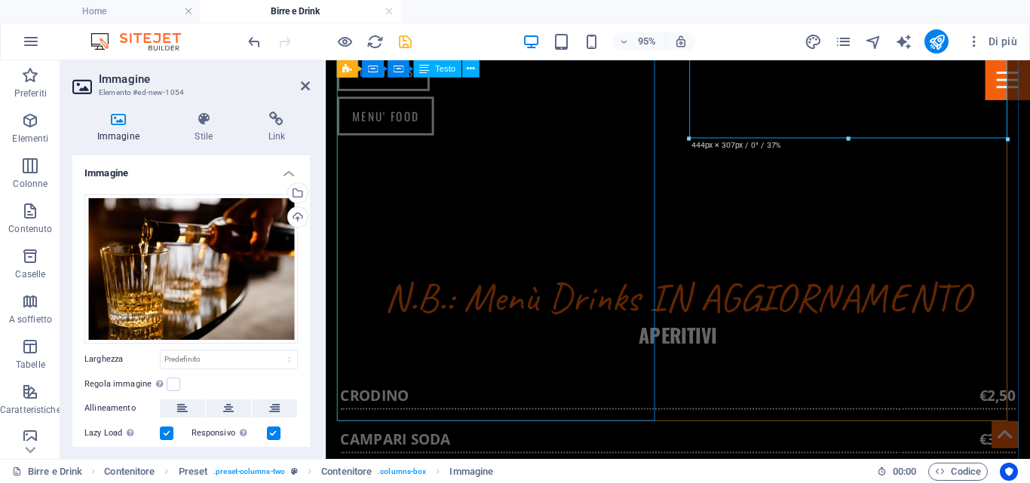
scroll to position [1131, 0]
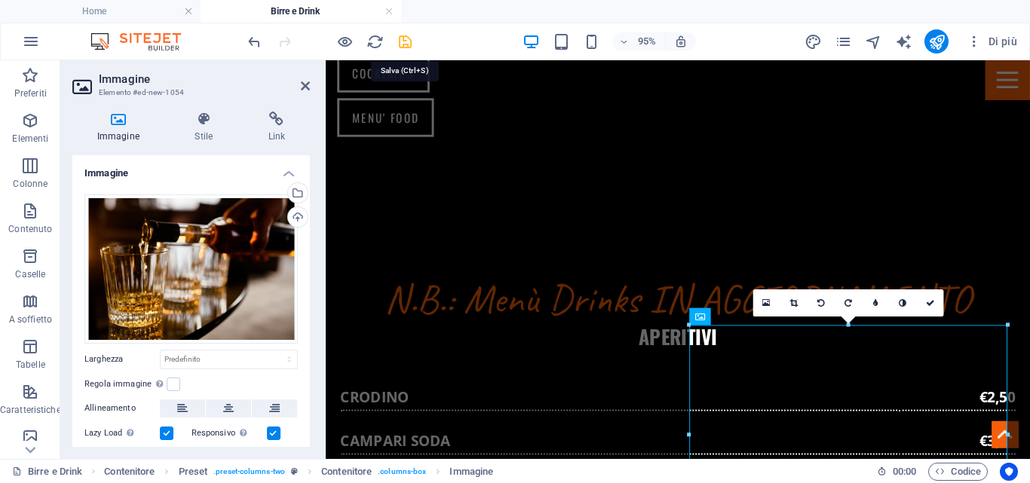
click at [405, 35] on icon "save" at bounding box center [405, 41] width 17 height 17
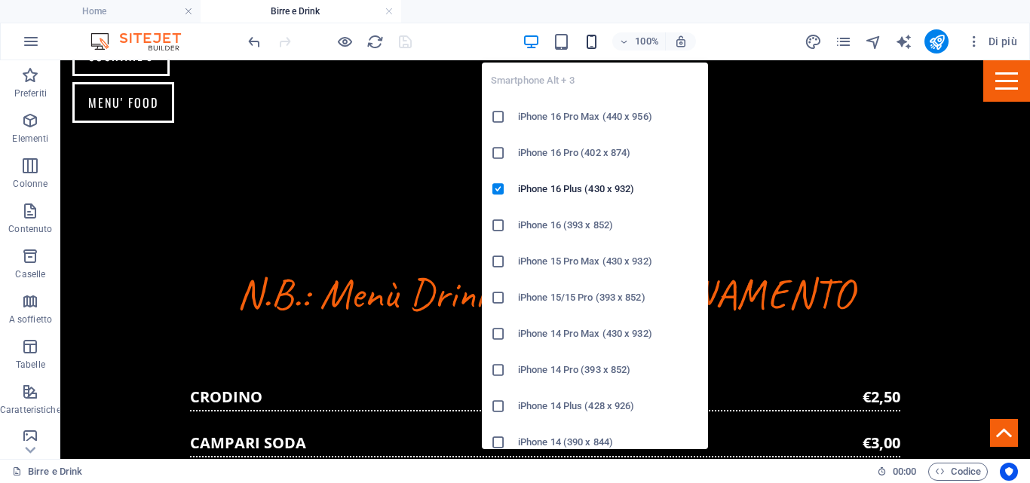
click at [590, 38] on icon "button" at bounding box center [591, 41] width 17 height 17
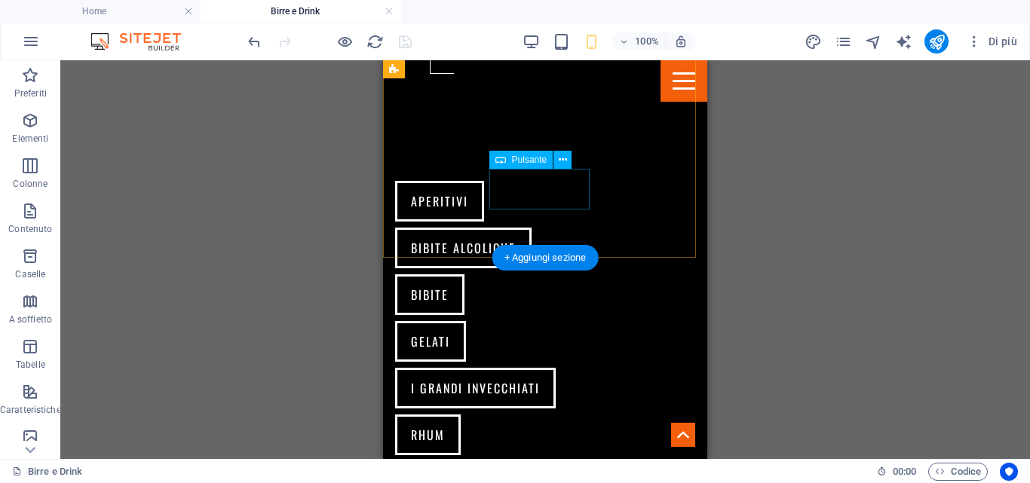
scroll to position [0, 0]
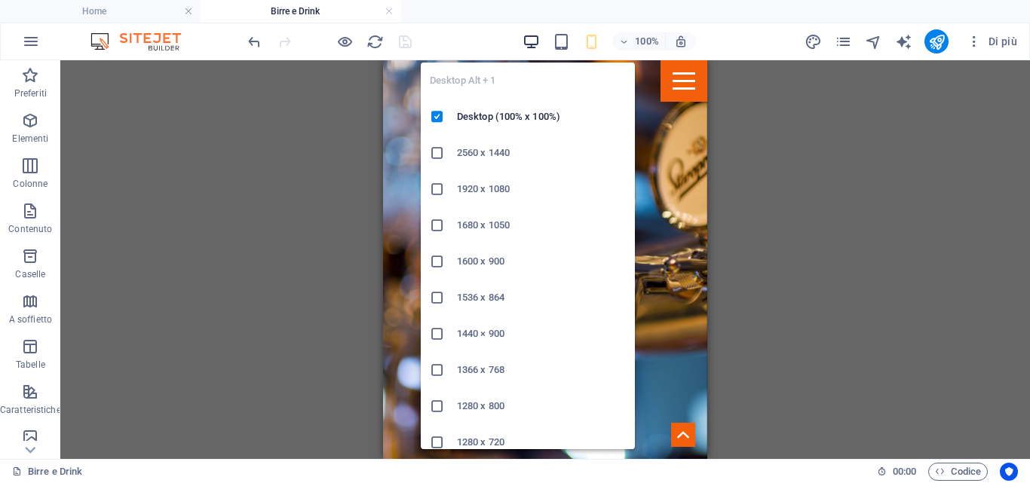
click at [532, 39] on icon "button" at bounding box center [531, 41] width 17 height 17
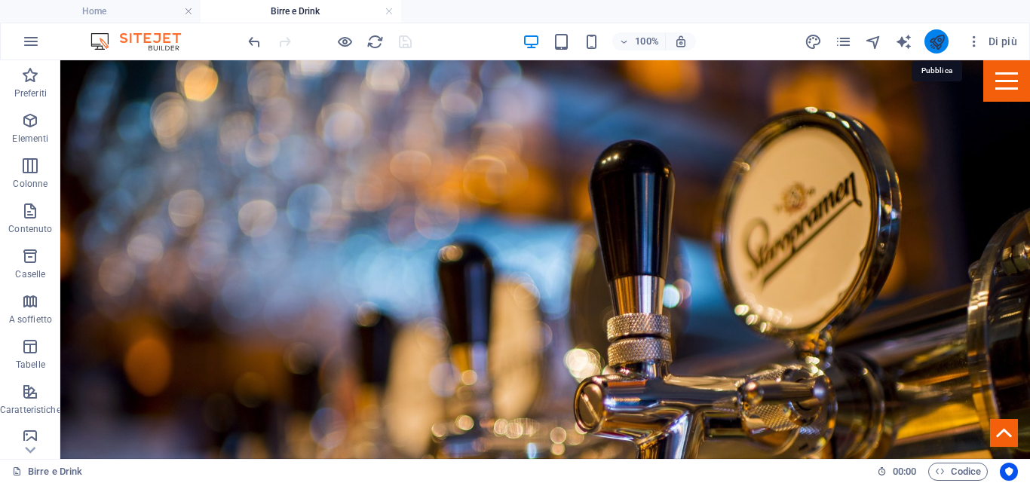
click at [937, 41] on icon "publish" at bounding box center [936, 41] width 17 height 17
